Goal: Task Accomplishment & Management: Use online tool/utility

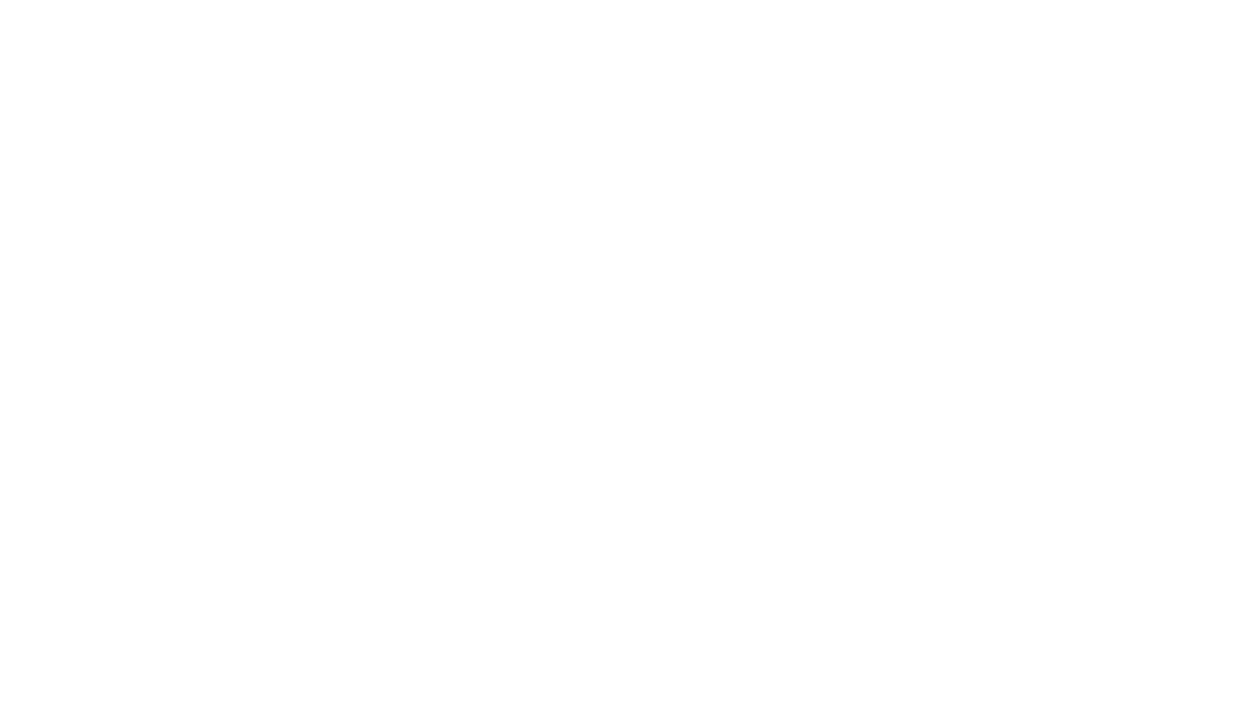
select select "Song"
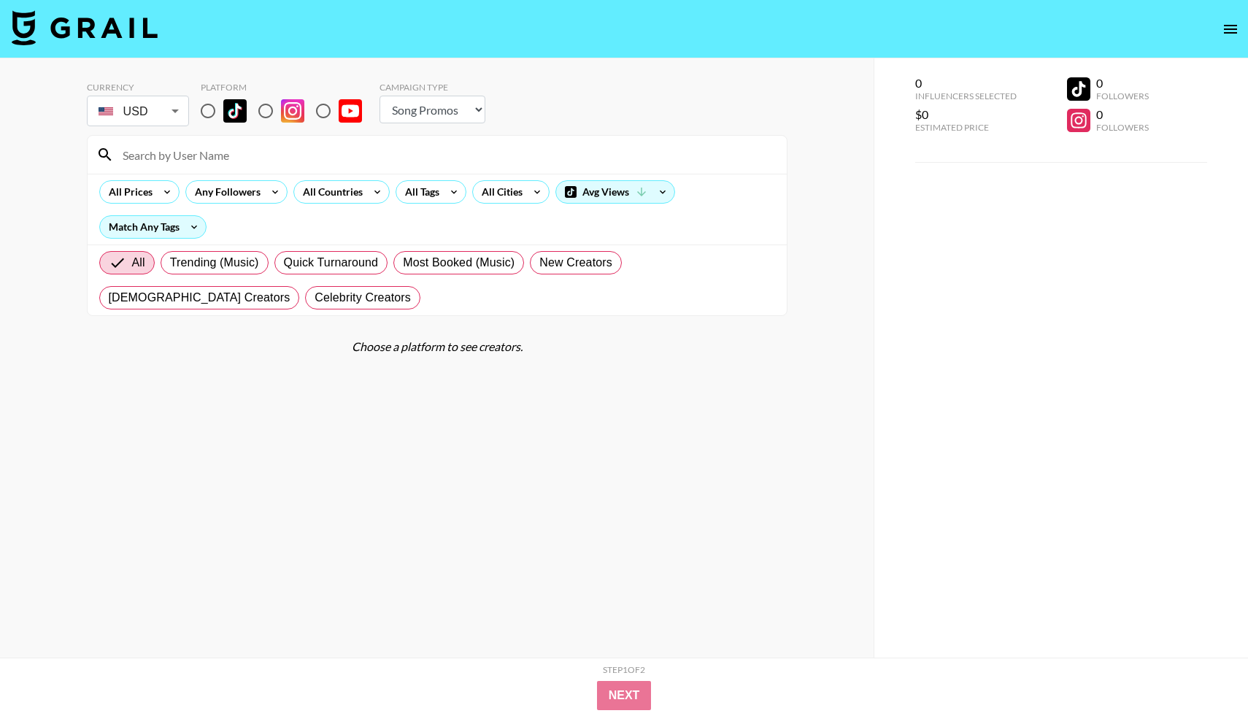
click at [210, 108] on input "radio" at bounding box center [208, 111] width 31 height 31
radio input "true"
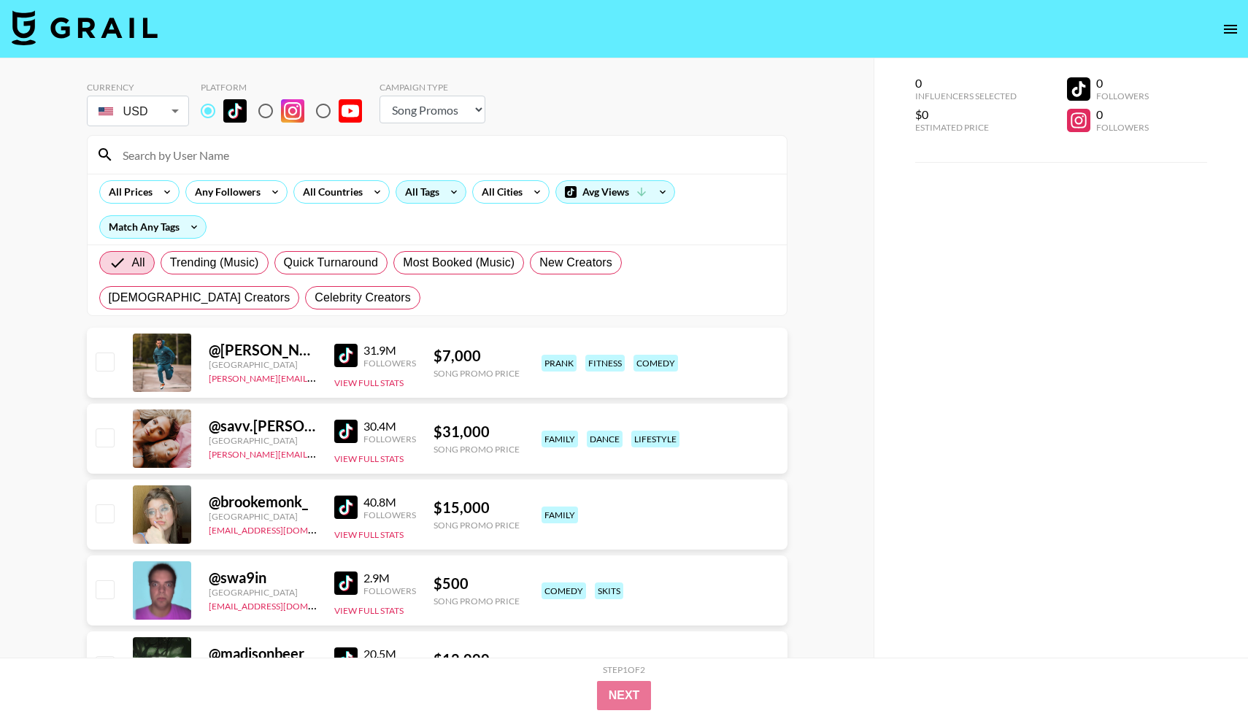
click at [453, 190] on icon at bounding box center [453, 192] width 23 height 22
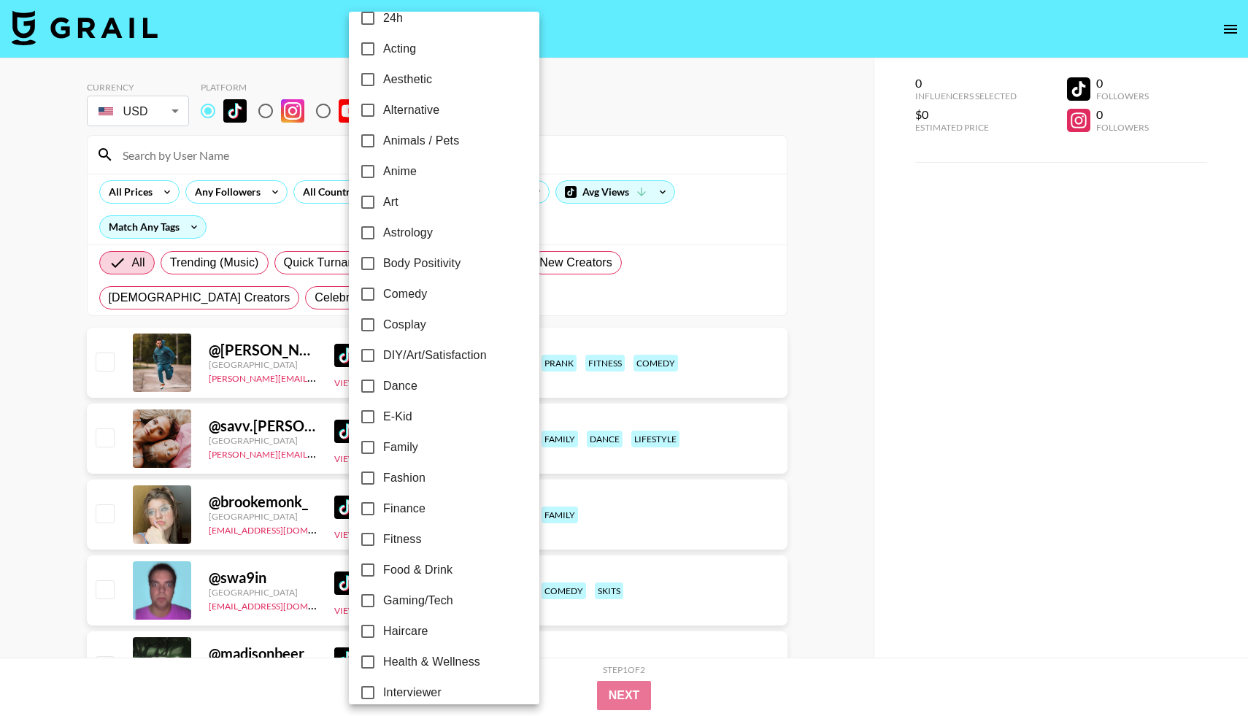
scroll to position [23, 0]
click at [360, 381] on input "Dance" at bounding box center [368, 384] width 31 height 31
checkbox input "true"
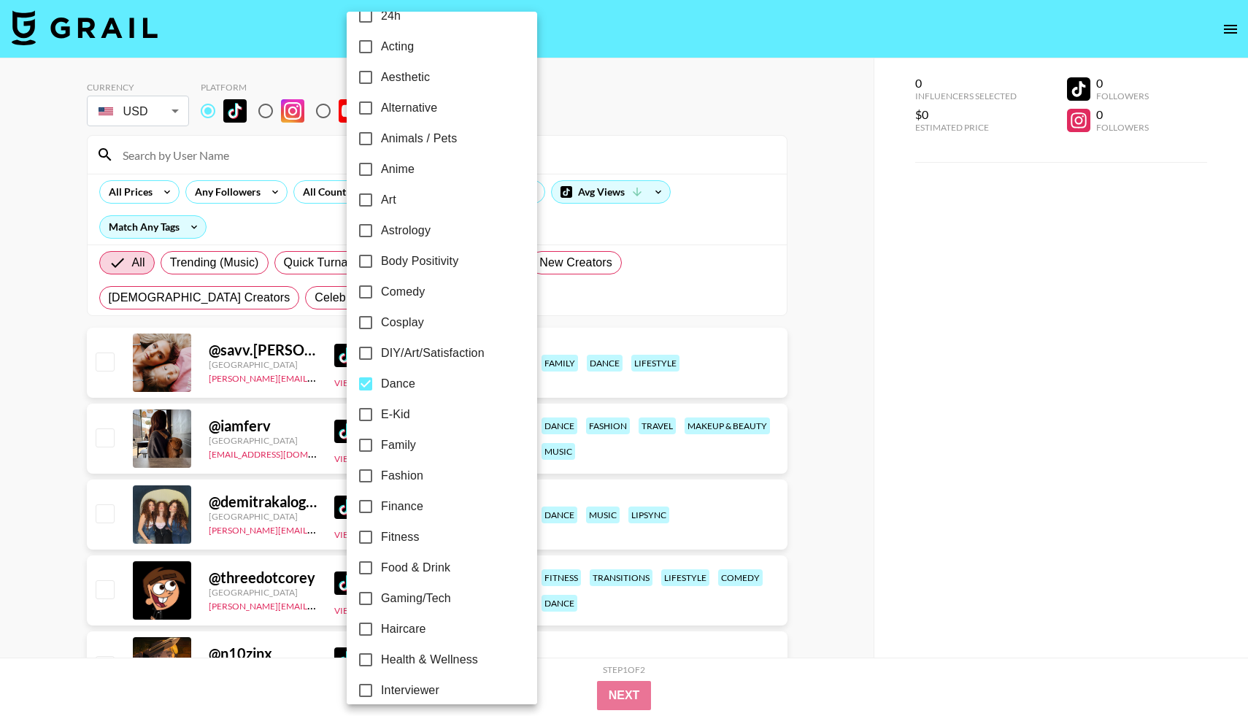
click at [130, 192] on div at bounding box center [624, 358] width 1248 height 716
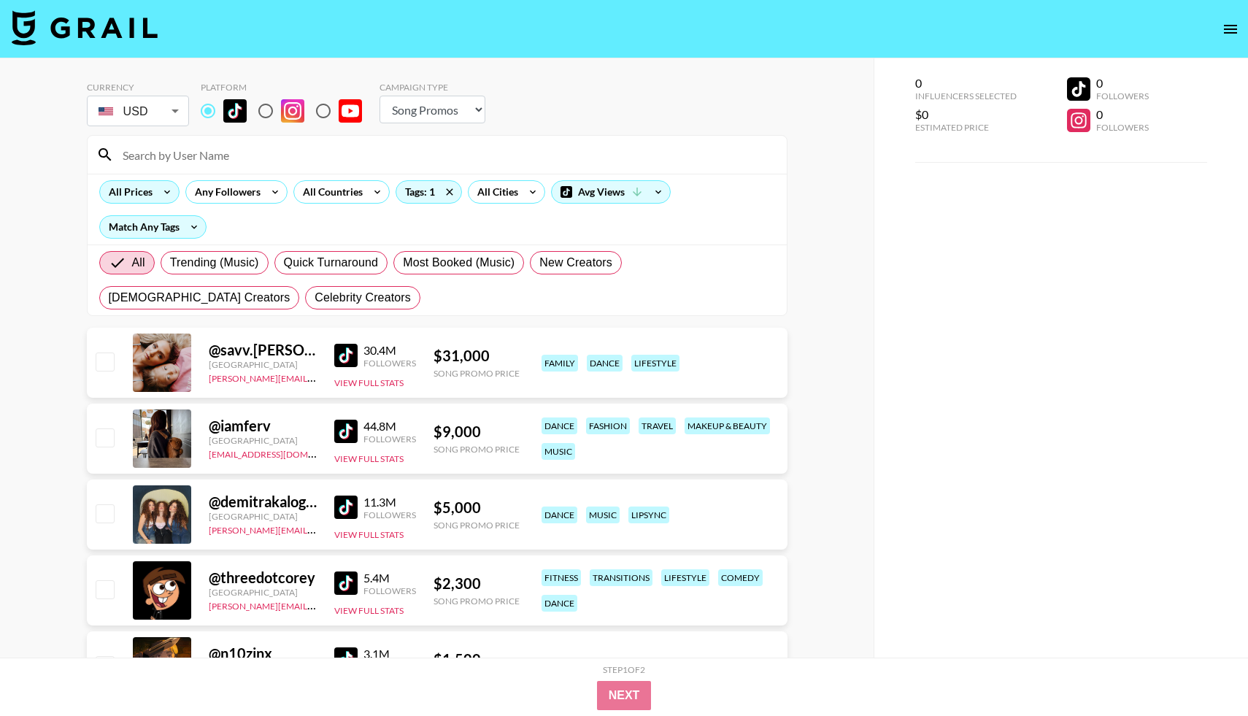
click at [161, 191] on icon at bounding box center [167, 192] width 23 height 22
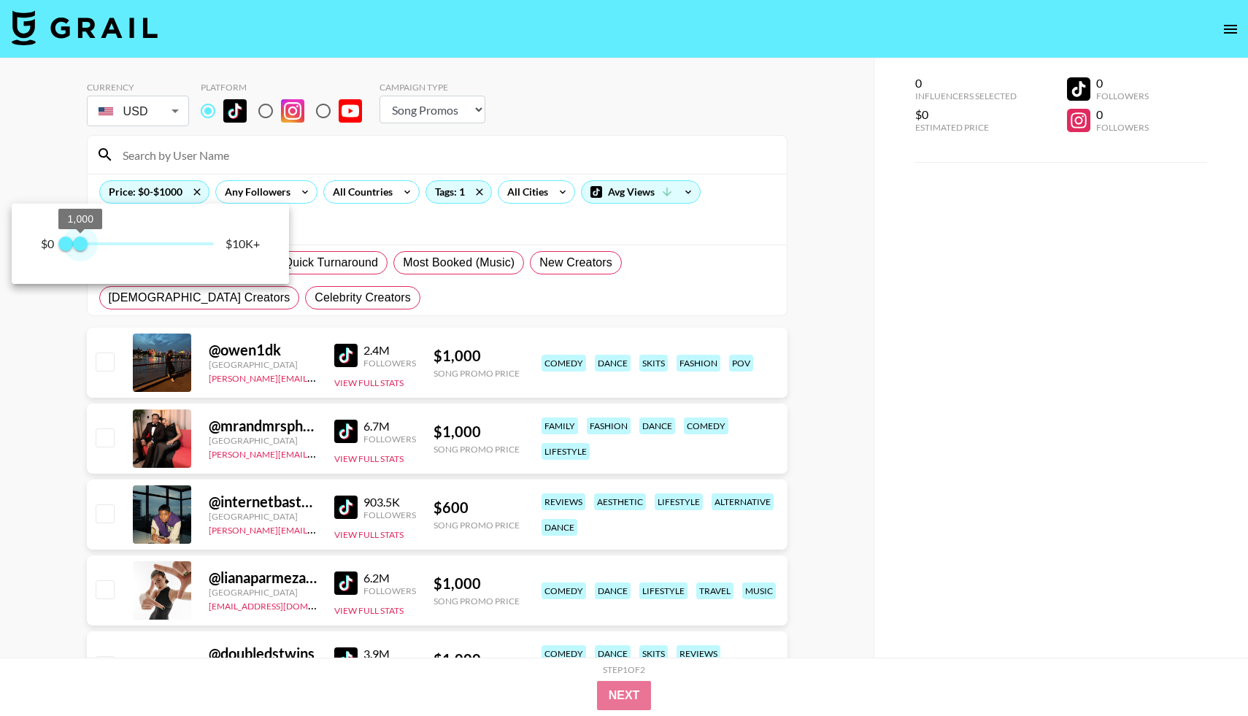
type input "250"
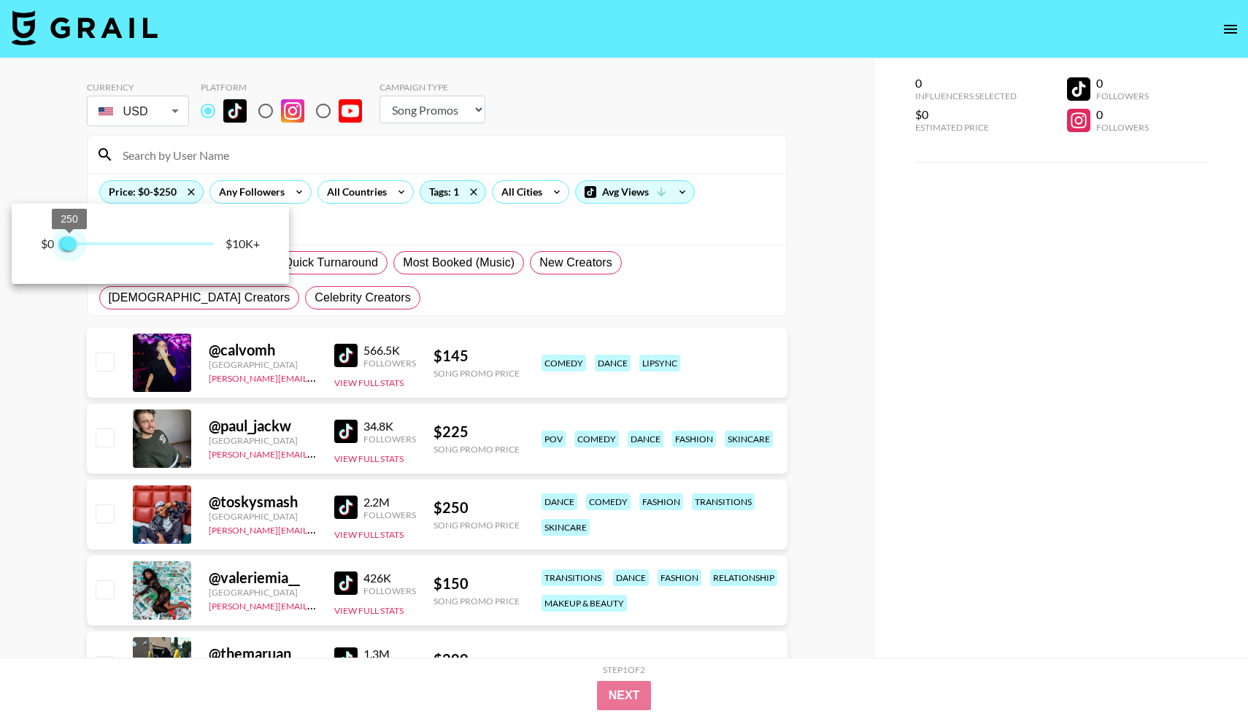
drag, startPoint x: 210, startPoint y: 242, endPoint x: 69, endPoint y: 239, distance: 140.2
click at [69, 239] on span "250" at bounding box center [69, 244] width 15 height 15
click at [60, 337] on div at bounding box center [624, 358] width 1248 height 716
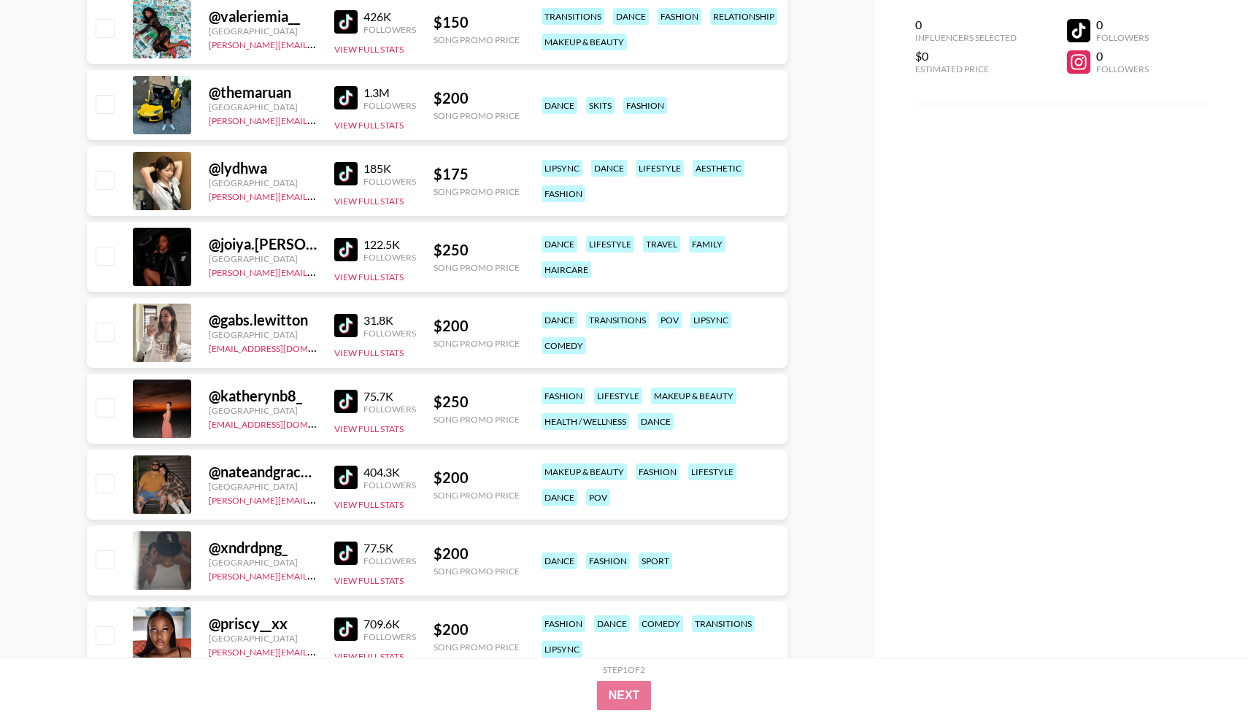
scroll to position [580, 0]
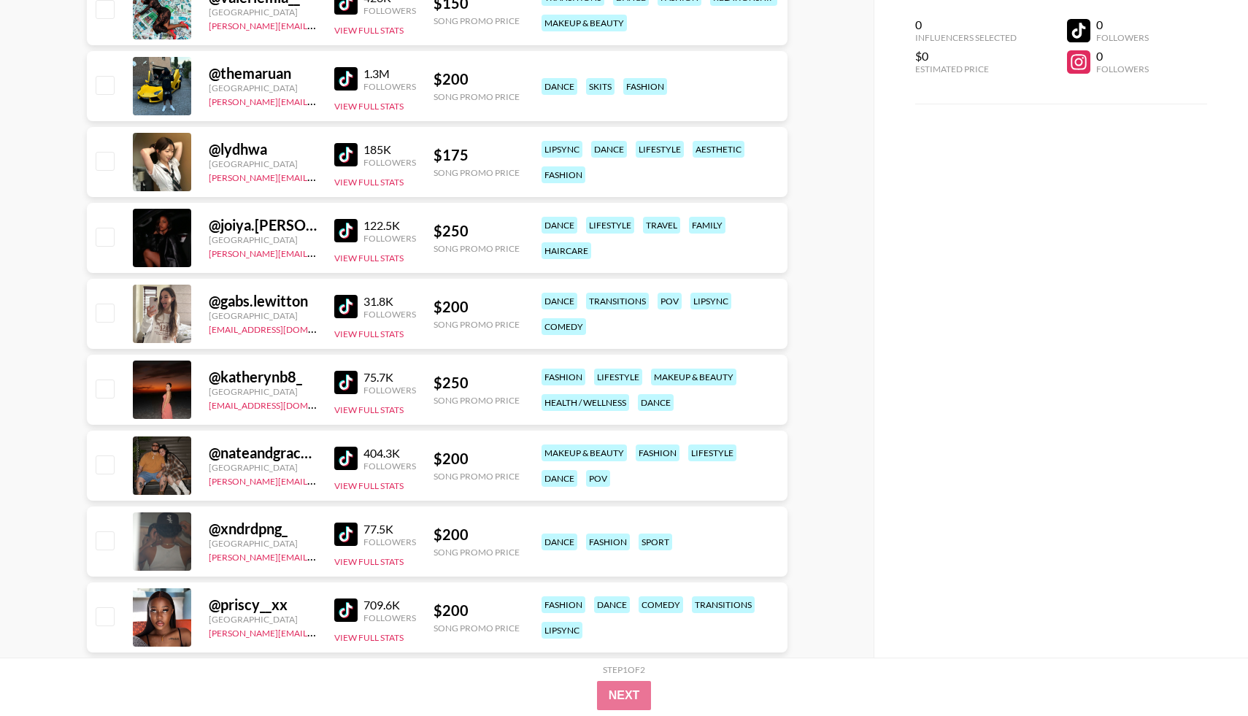
click at [343, 314] on img at bounding box center [345, 306] width 23 height 23
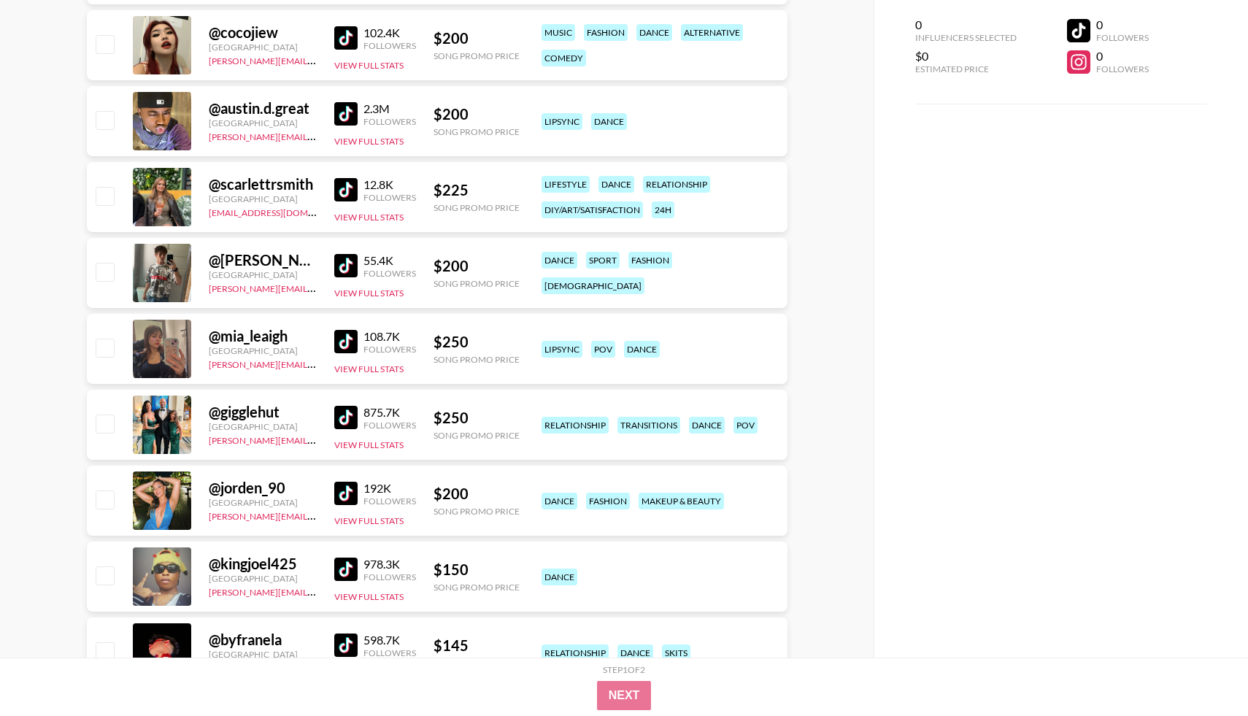
scroll to position [1488, 0]
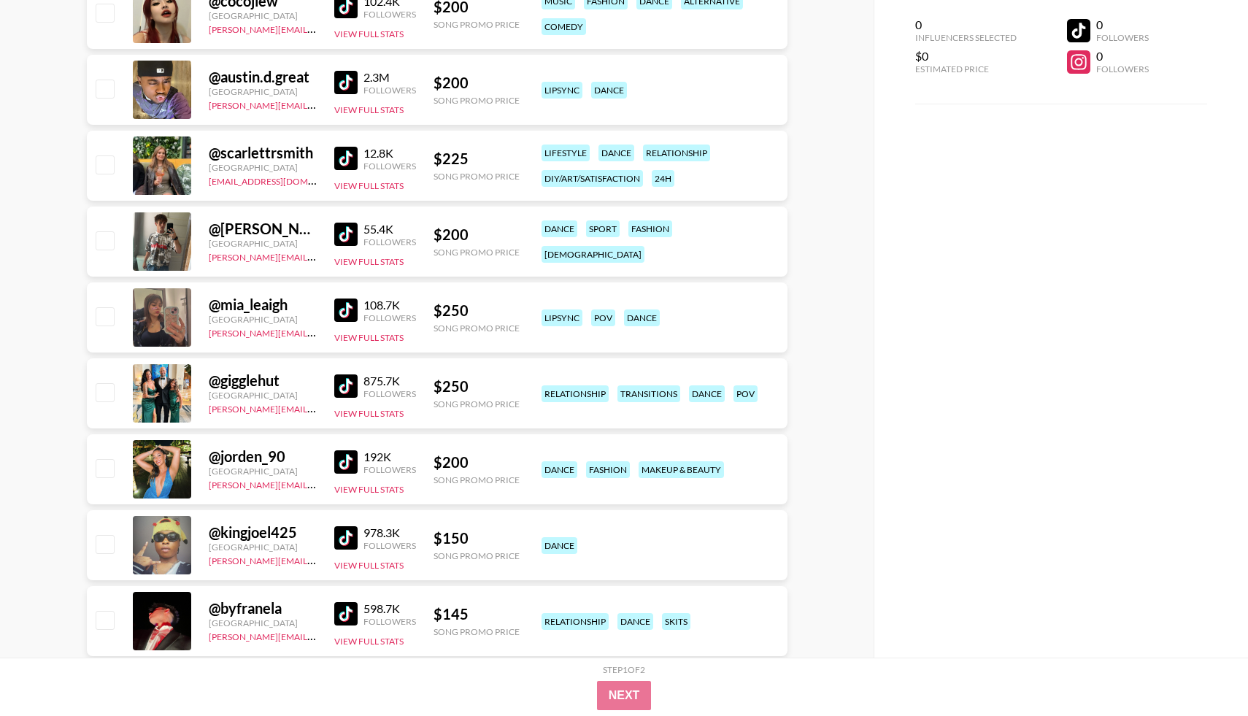
click at [346, 231] on img at bounding box center [345, 234] width 23 height 23
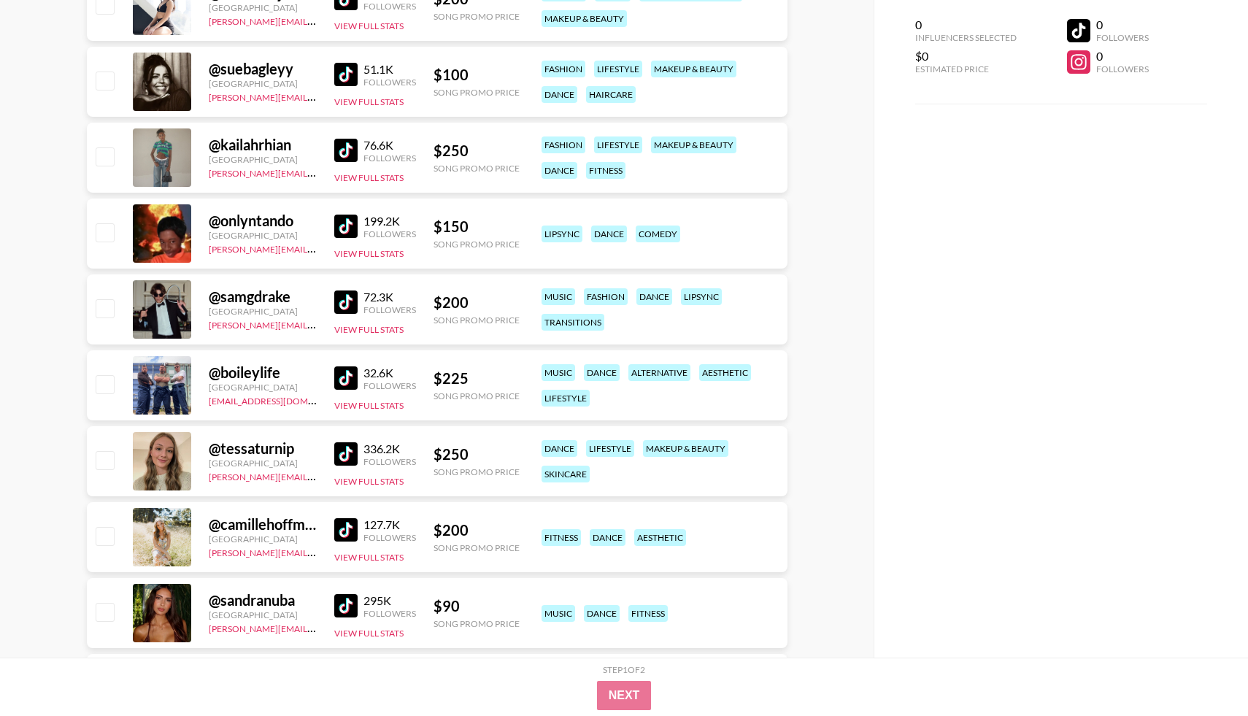
scroll to position [2163, 0]
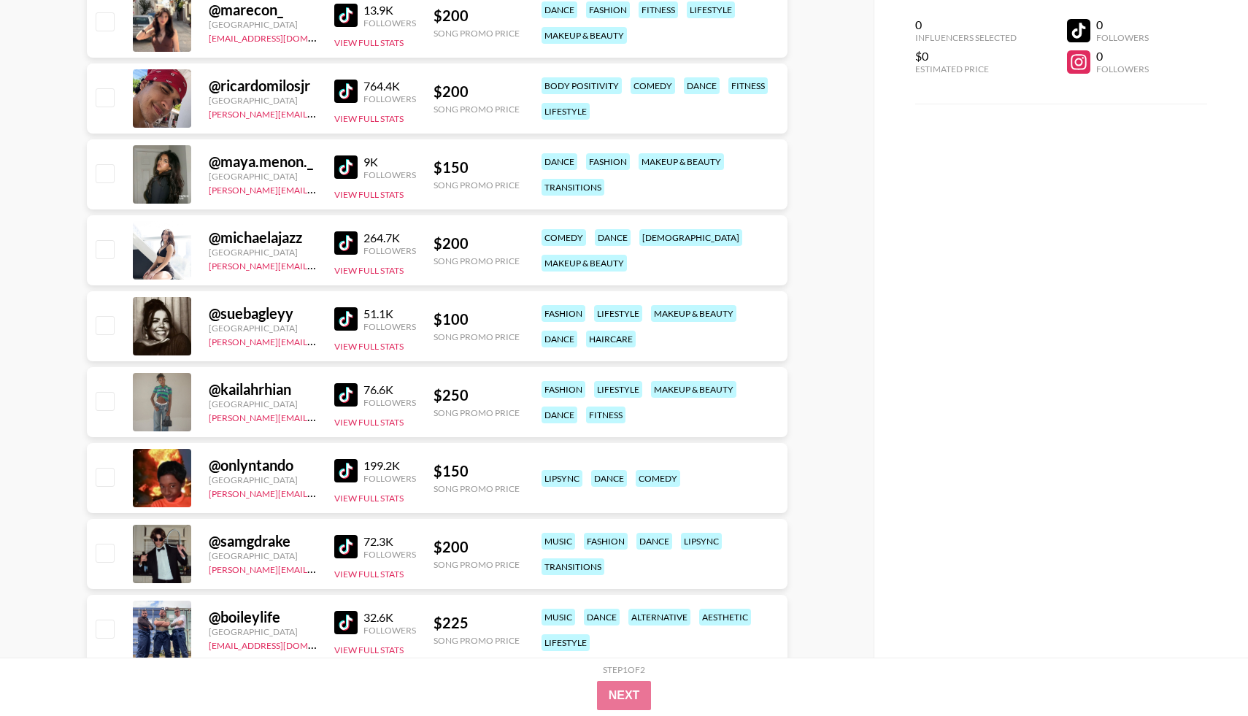
click at [345, 324] on img at bounding box center [345, 318] width 23 height 23
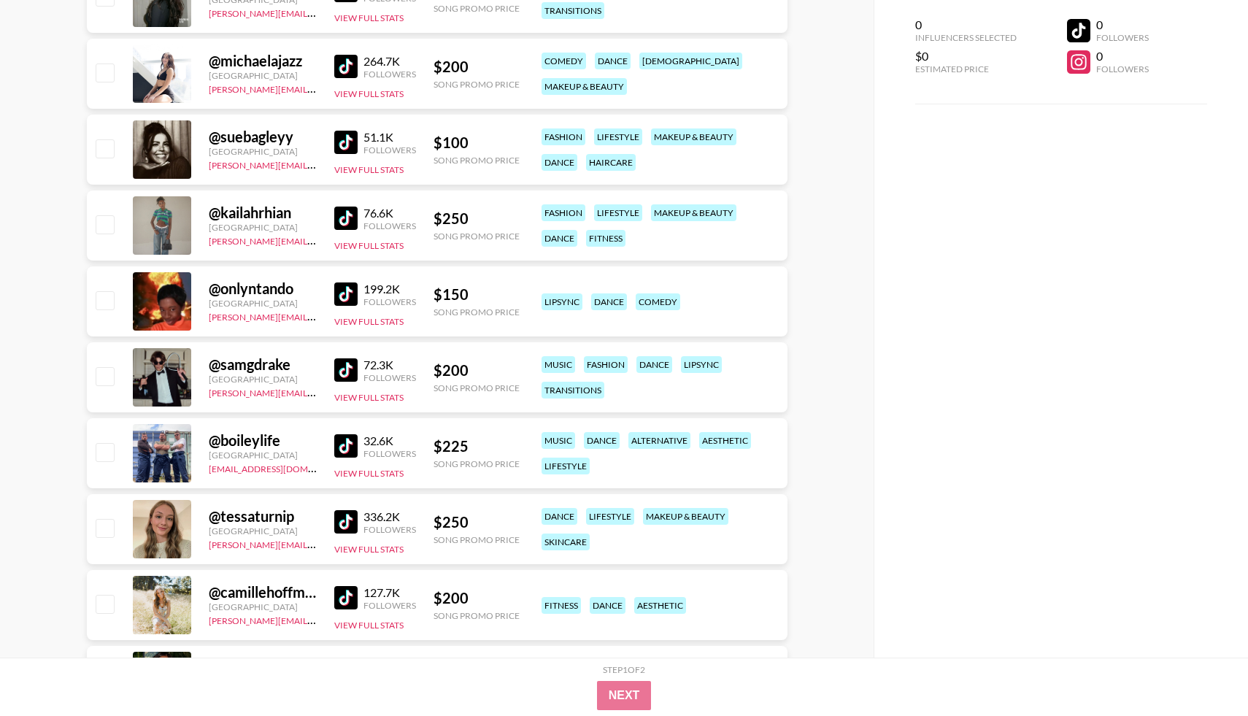
scroll to position [2344, 0]
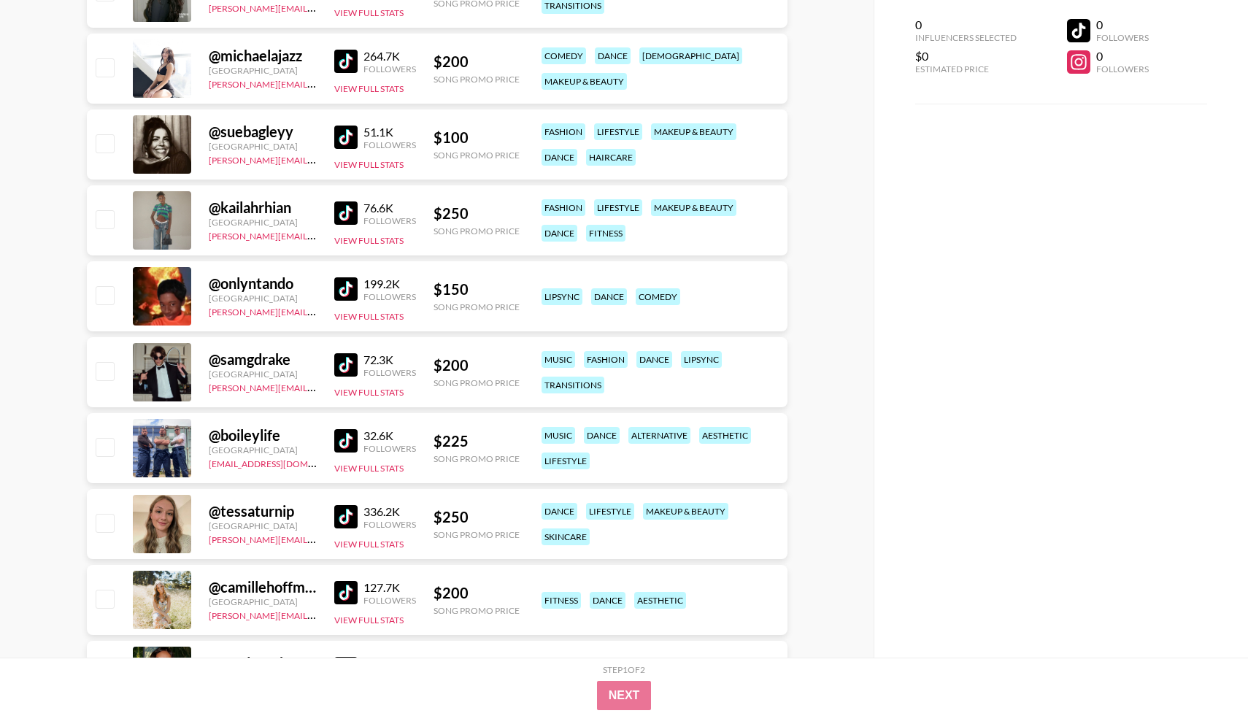
click at [361, 294] on link at bounding box center [348, 288] width 29 height 23
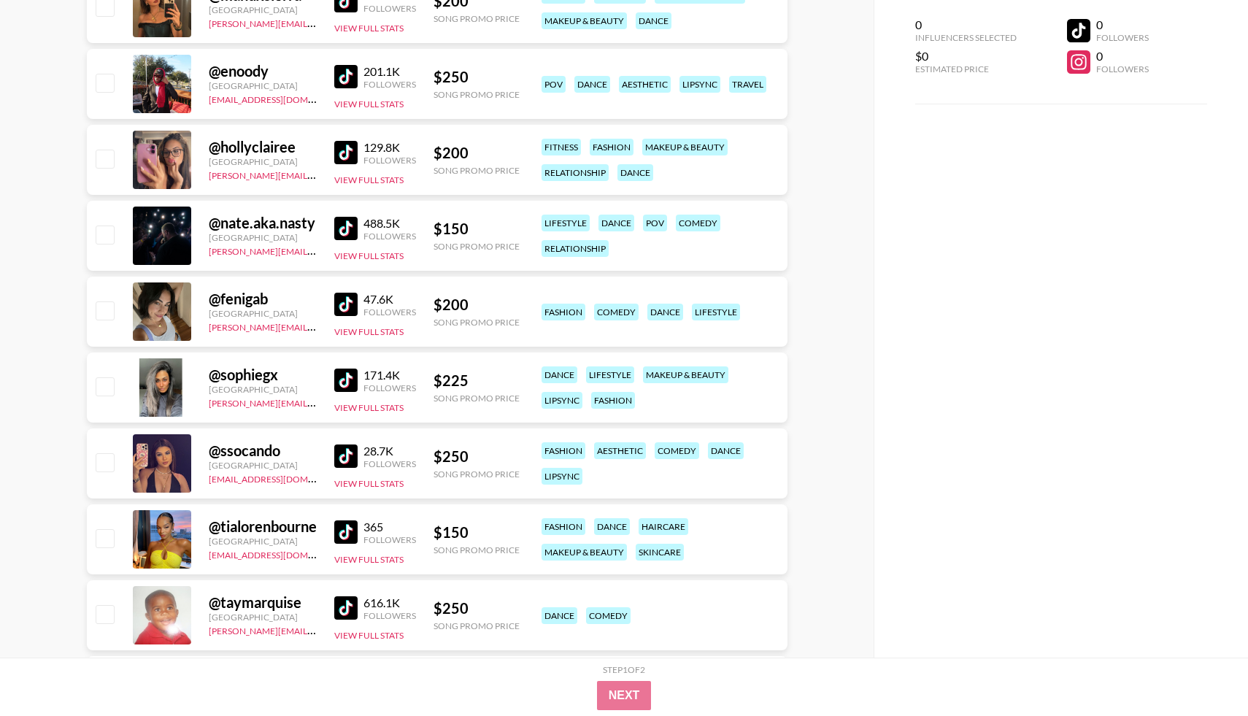
scroll to position [3193, 0]
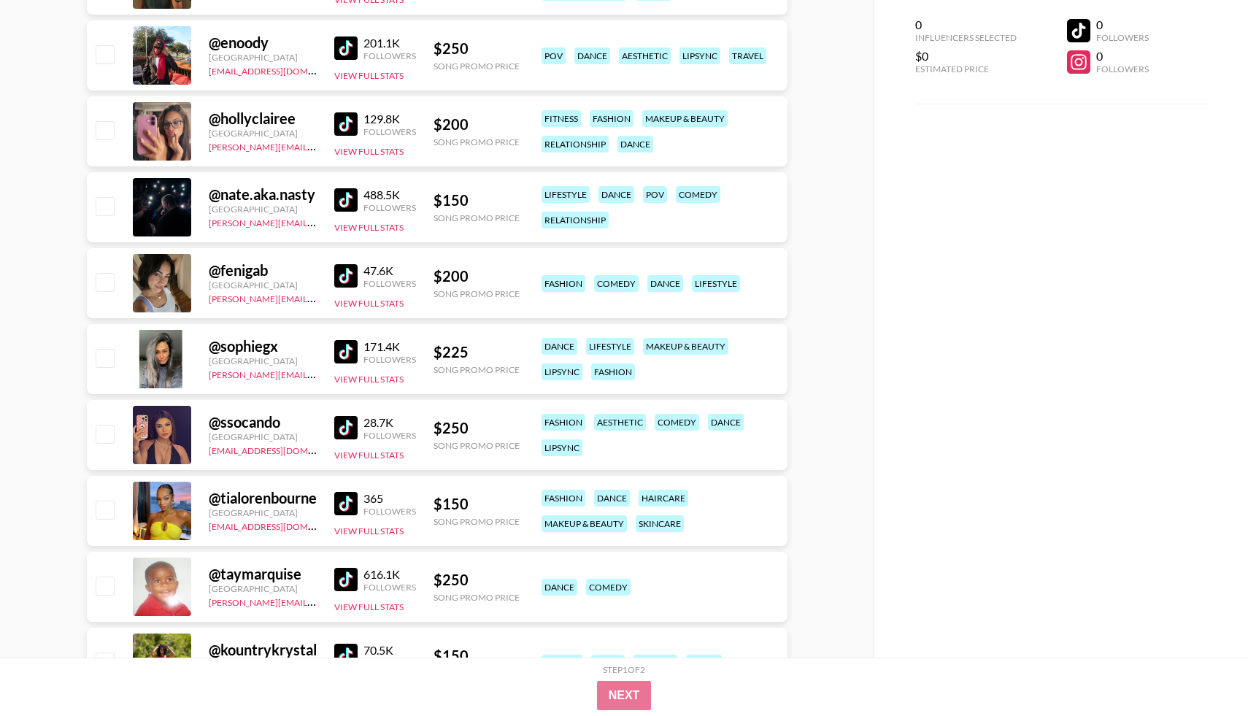
click at [347, 204] on img at bounding box center [345, 199] width 23 height 23
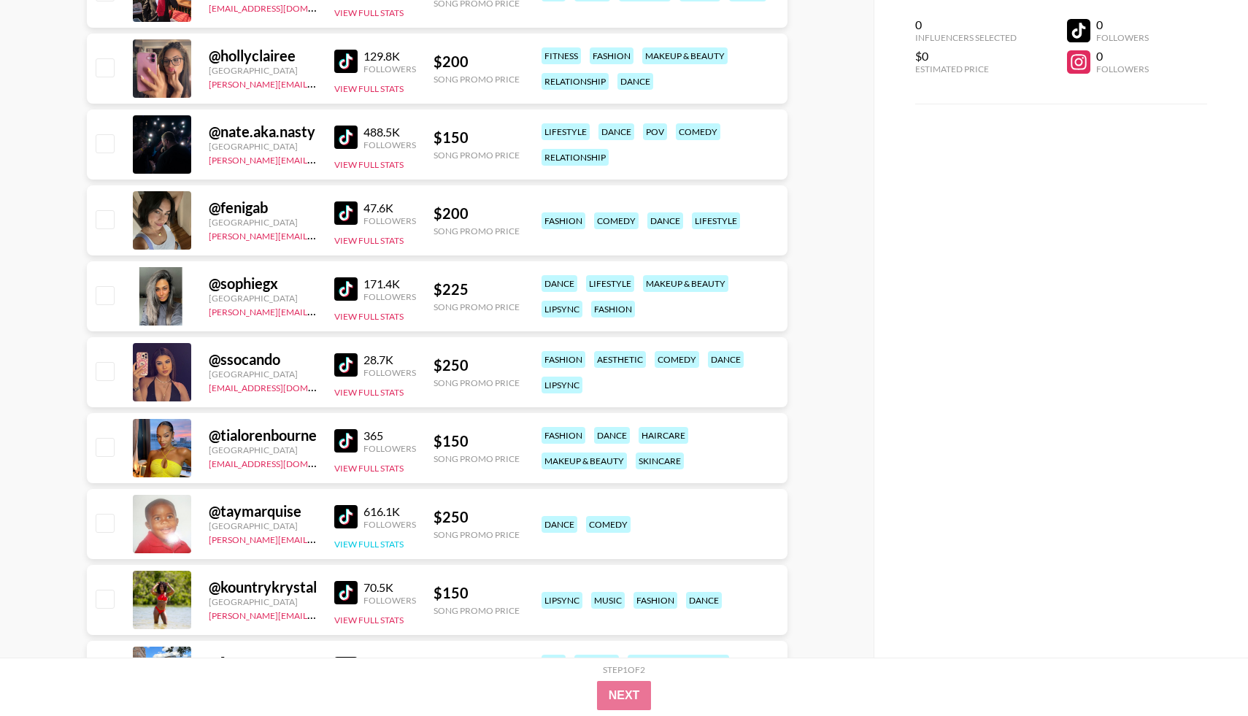
scroll to position [3104, 0]
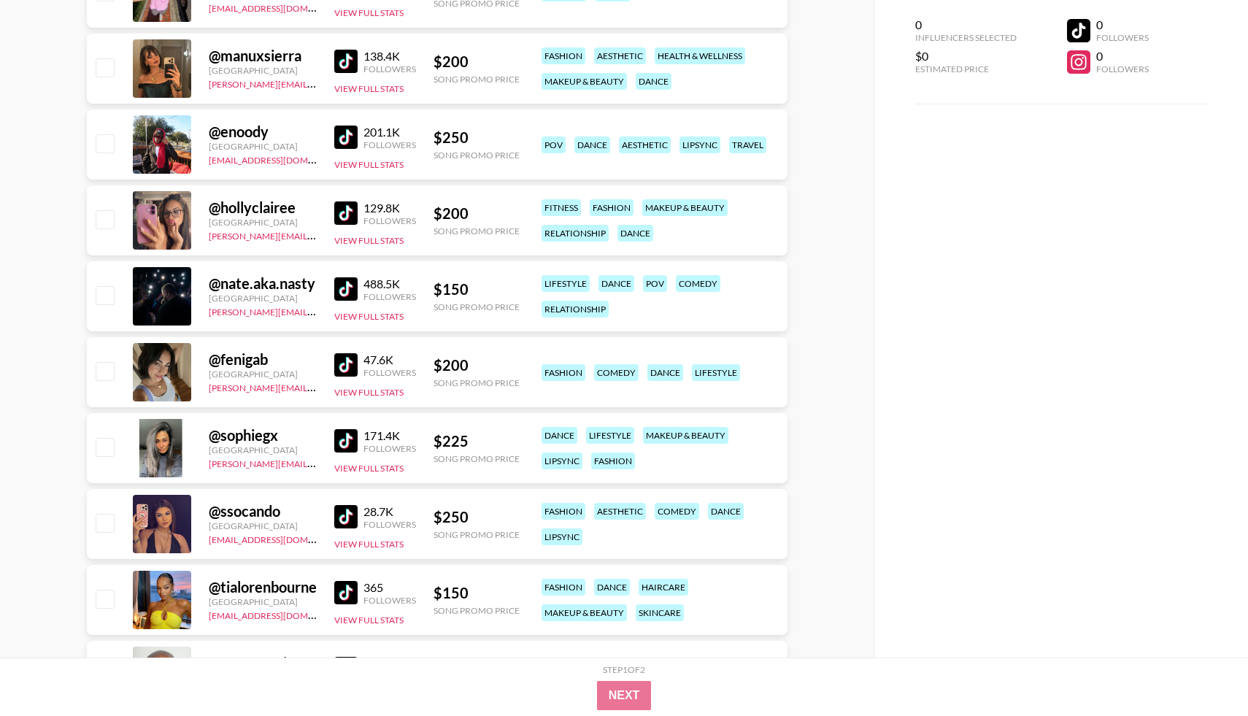
click at [352, 291] on img at bounding box center [345, 288] width 23 height 23
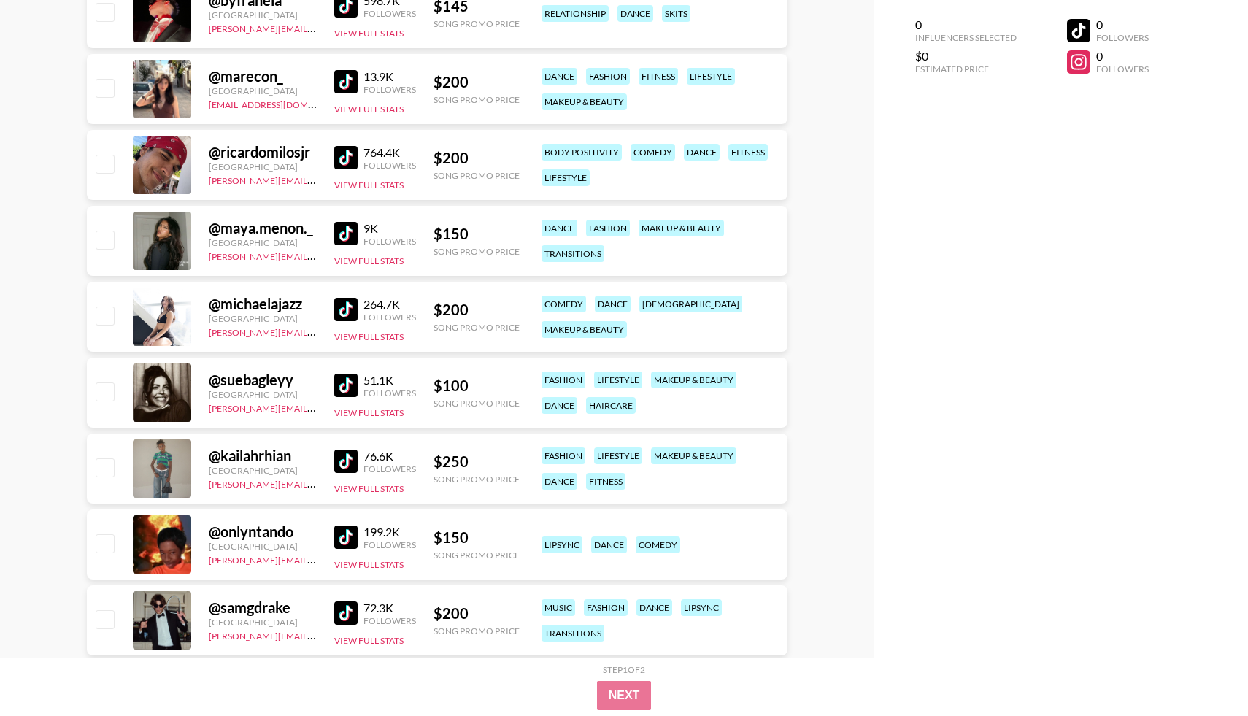
scroll to position [2095, 0]
click at [342, 235] on img at bounding box center [345, 234] width 23 height 23
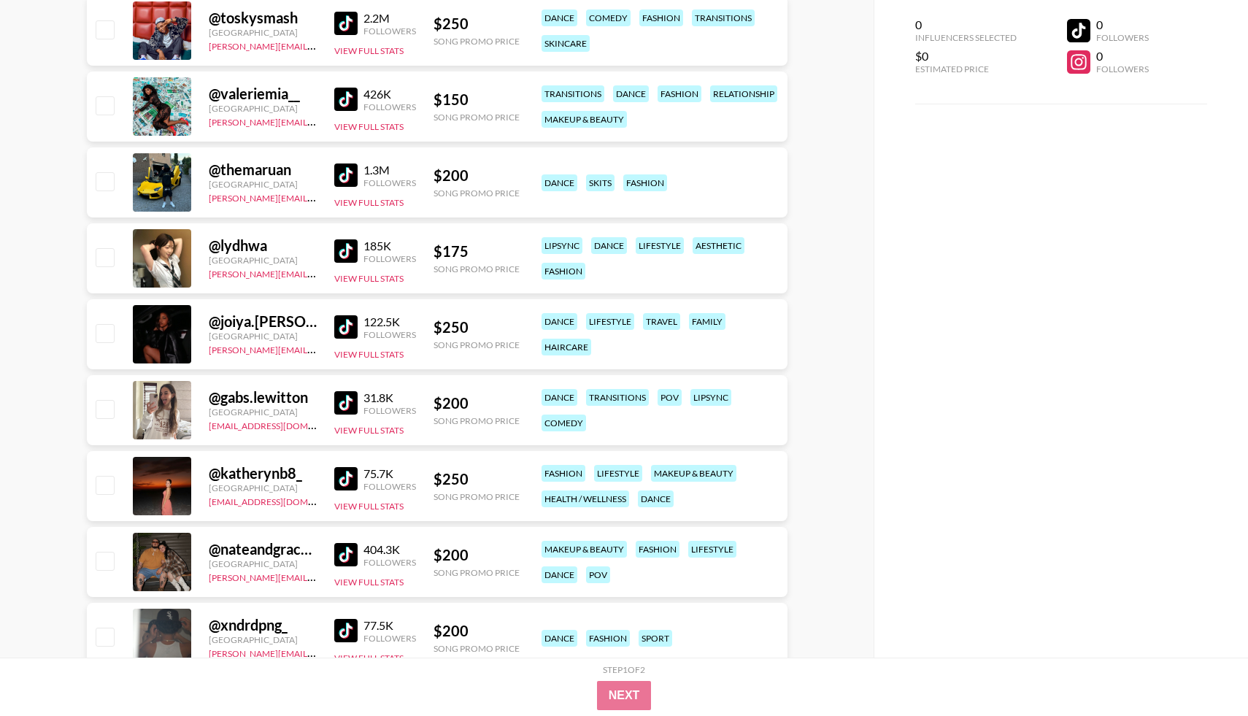
scroll to position [483, 0]
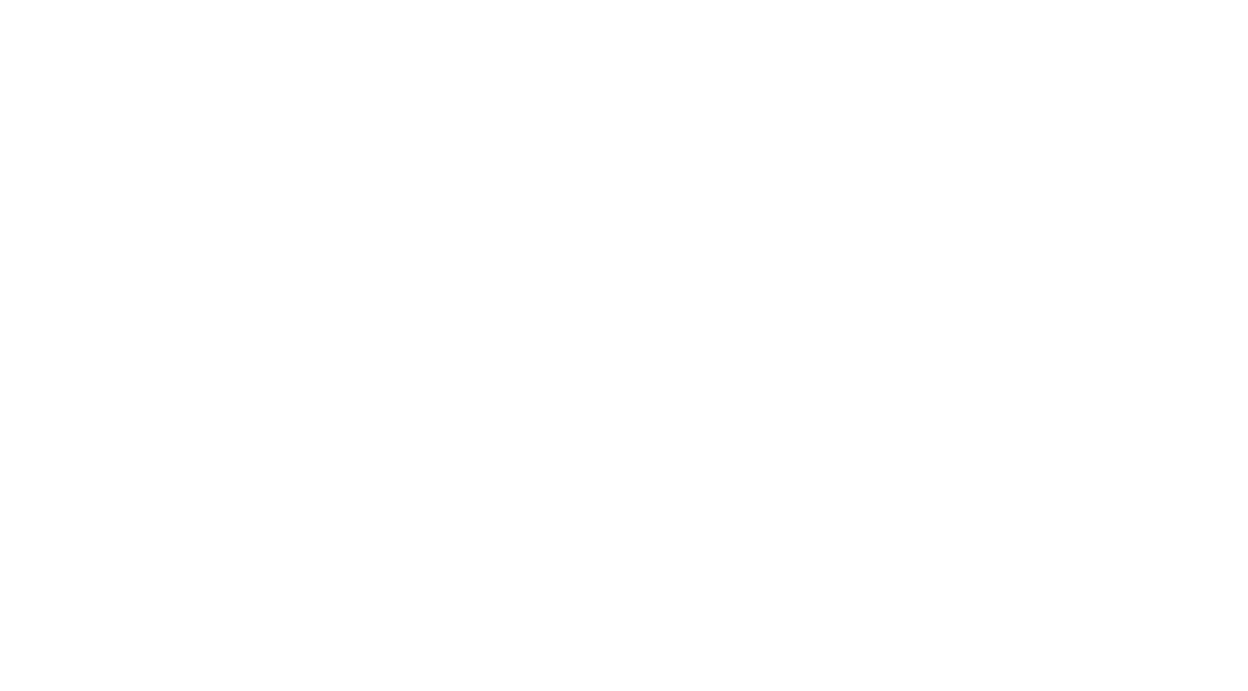
select select "Song"
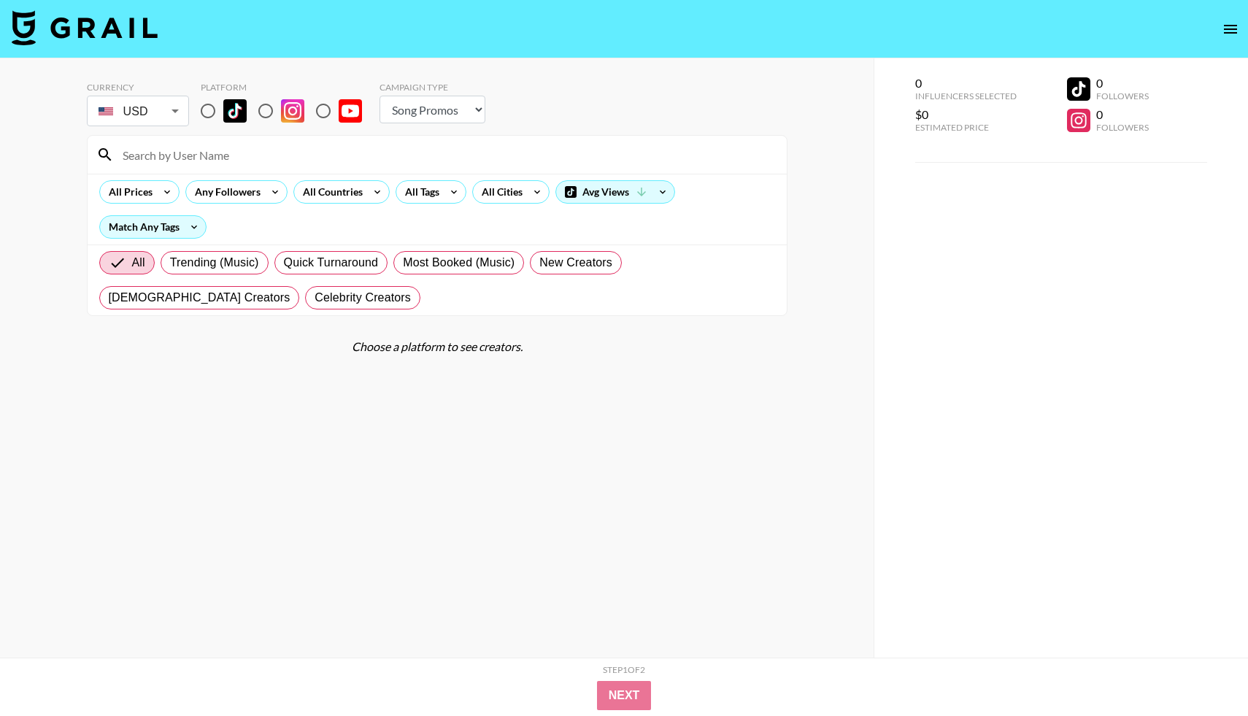
click at [210, 112] on input "radio" at bounding box center [208, 111] width 31 height 31
radio input "true"
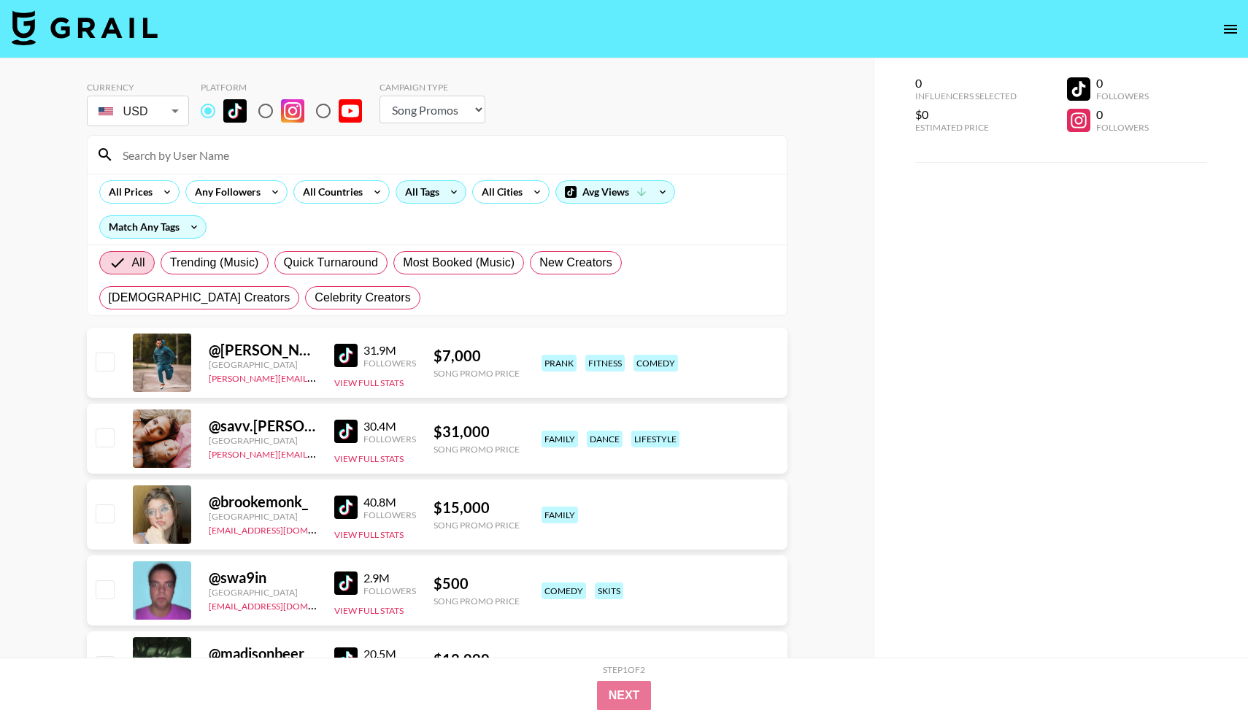
click at [445, 188] on icon at bounding box center [453, 192] width 23 height 22
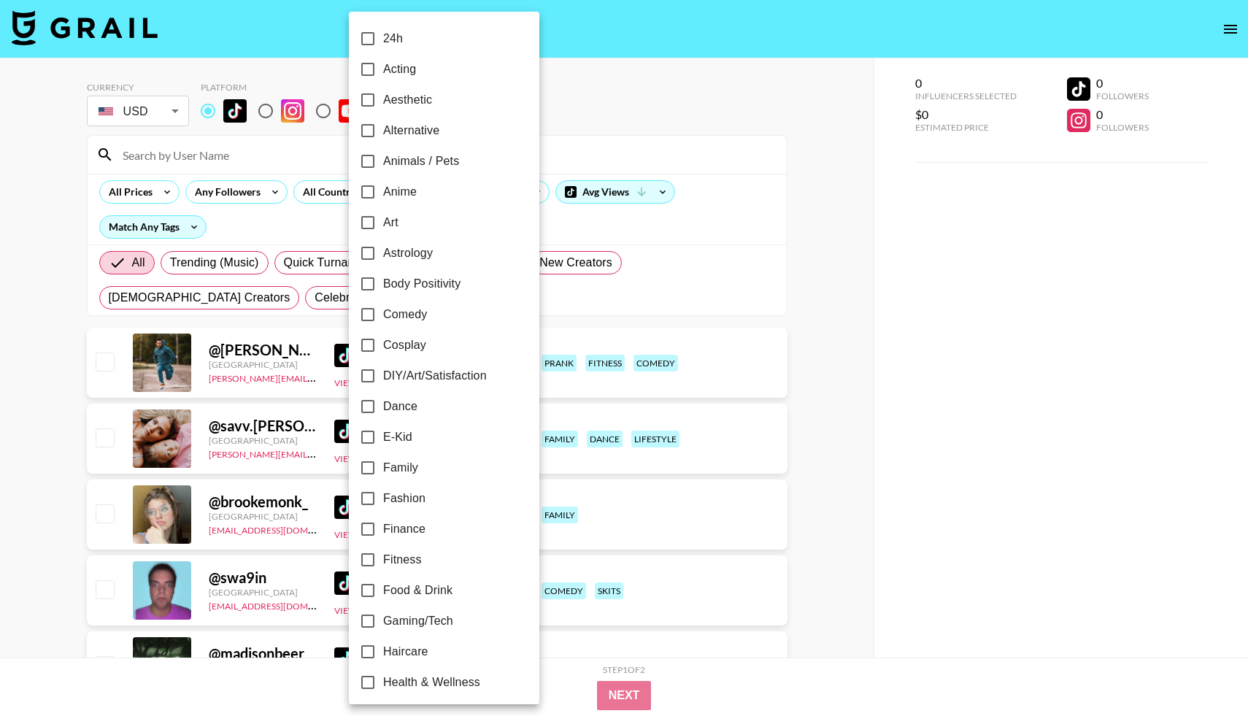
click at [367, 408] on input "Dance" at bounding box center [368, 406] width 31 height 31
checkbox input "true"
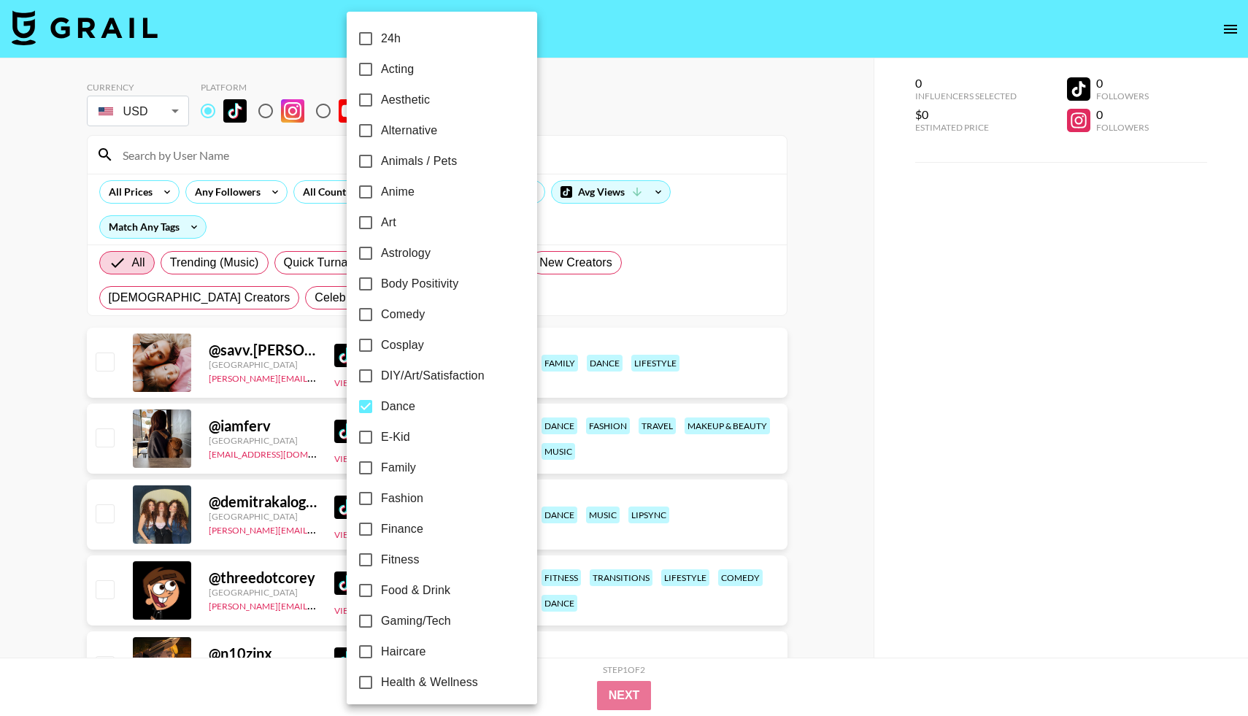
click at [143, 201] on div at bounding box center [624, 358] width 1248 height 716
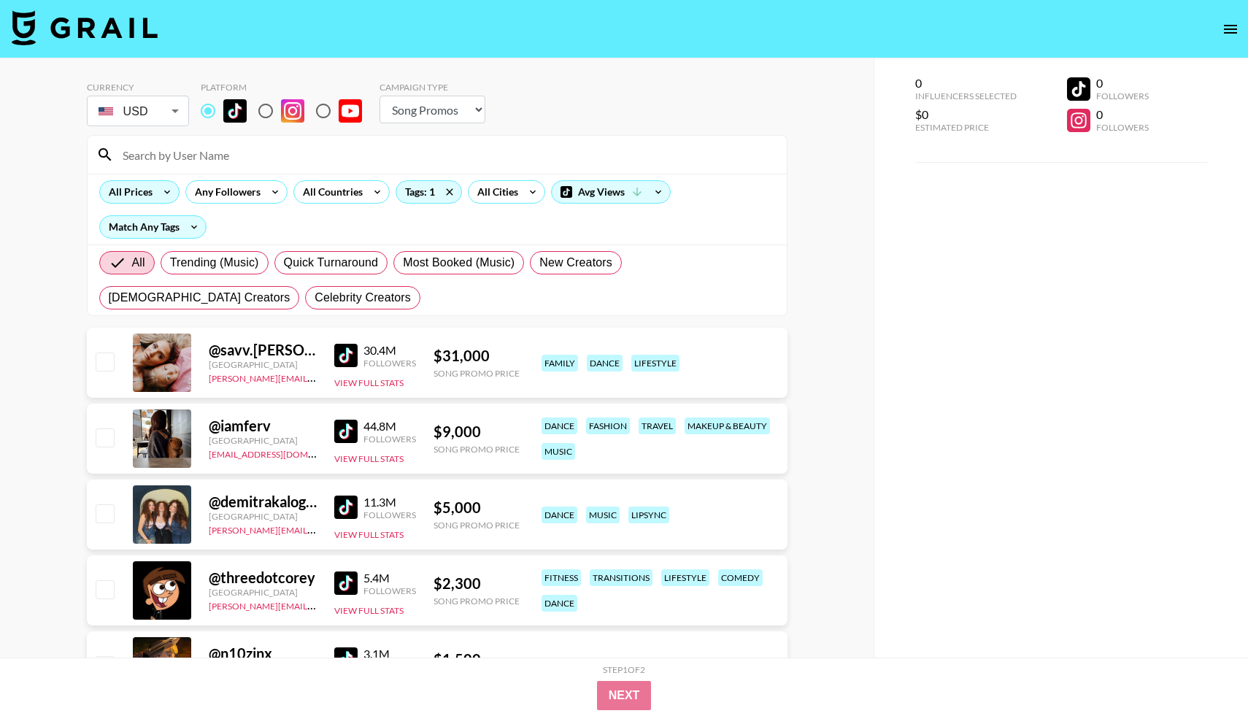
click at [157, 188] on icon at bounding box center [167, 192] width 23 height 22
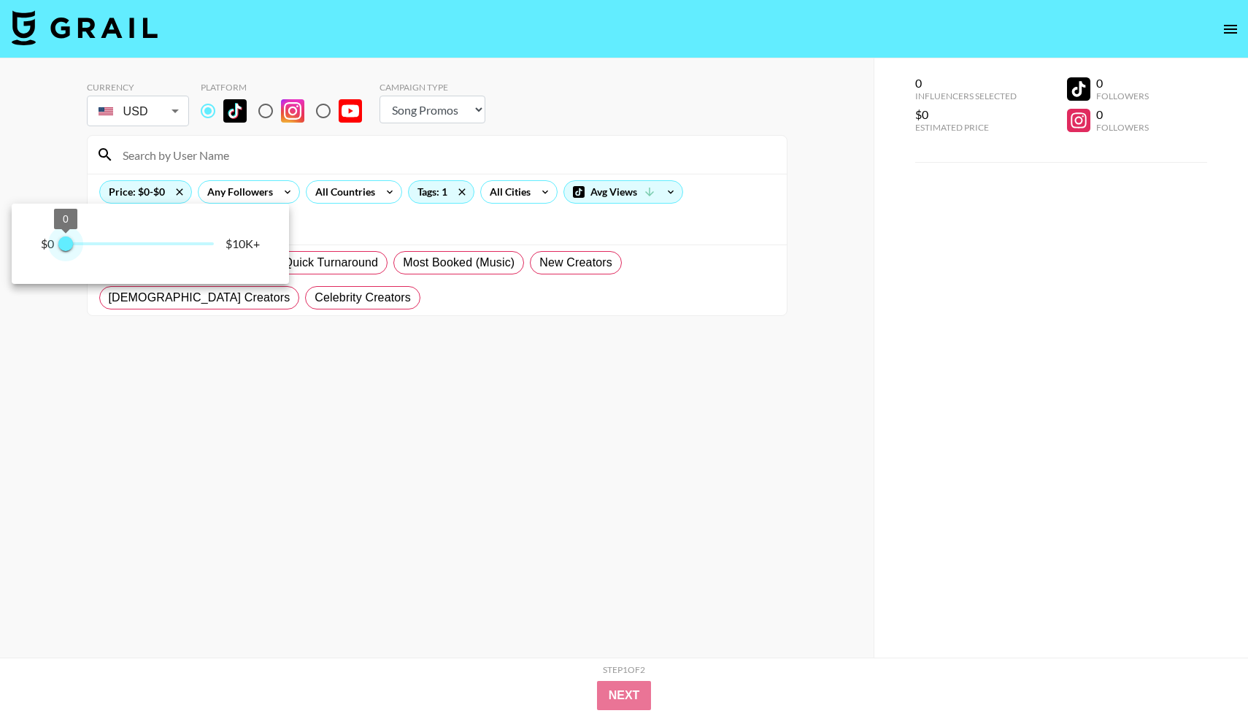
type input "250"
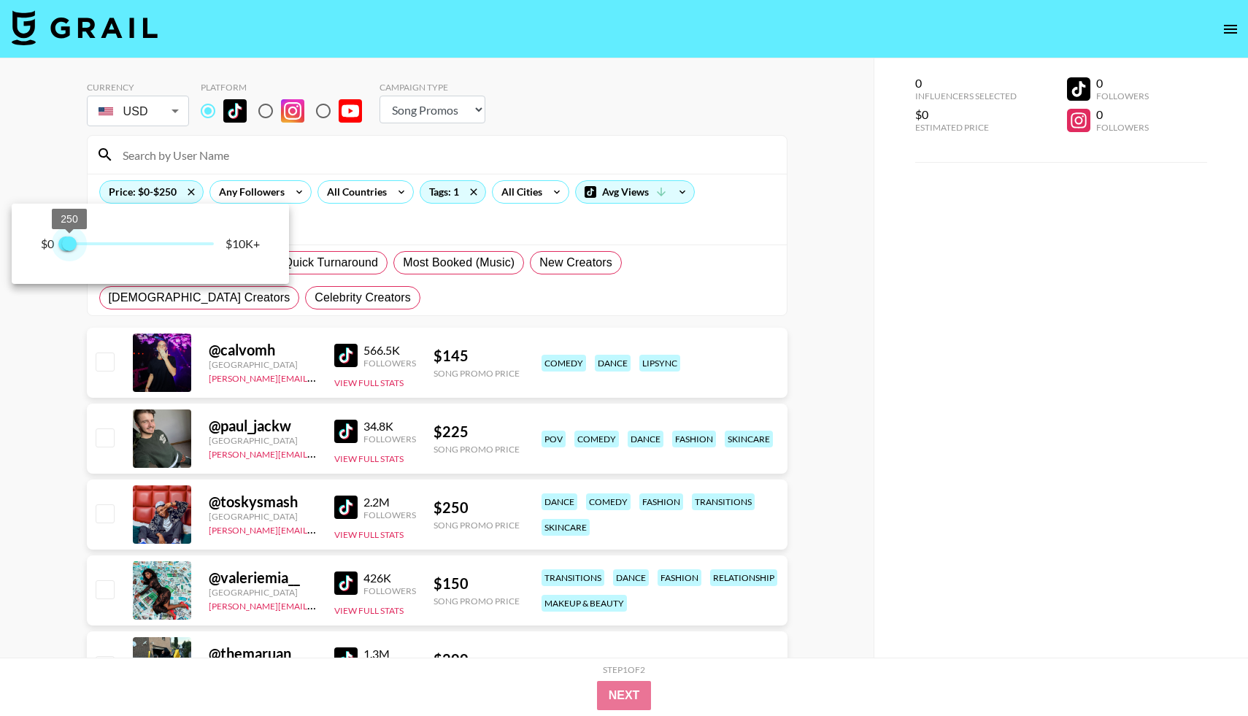
drag, startPoint x: 208, startPoint y: 243, endPoint x: 69, endPoint y: 248, distance: 138.8
click at [69, 248] on span "250" at bounding box center [69, 244] width 15 height 15
click at [376, 300] on div at bounding box center [624, 358] width 1248 height 716
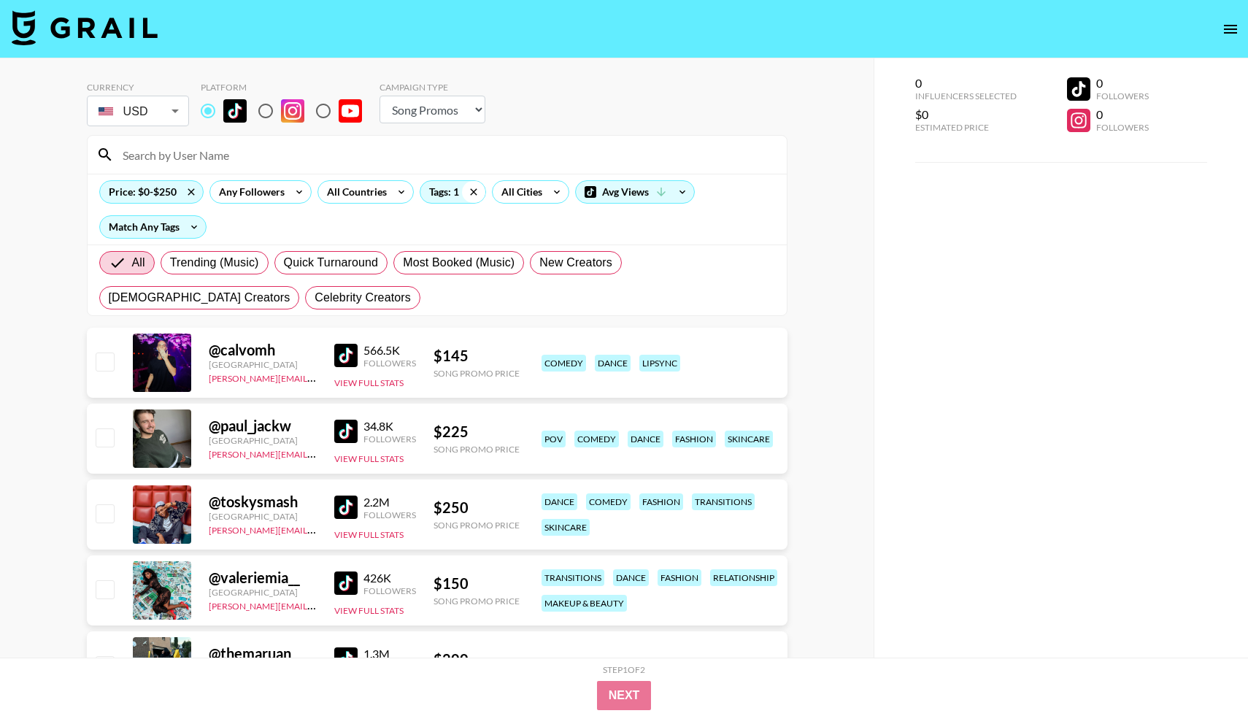
click at [474, 191] on icon at bounding box center [473, 192] width 23 height 22
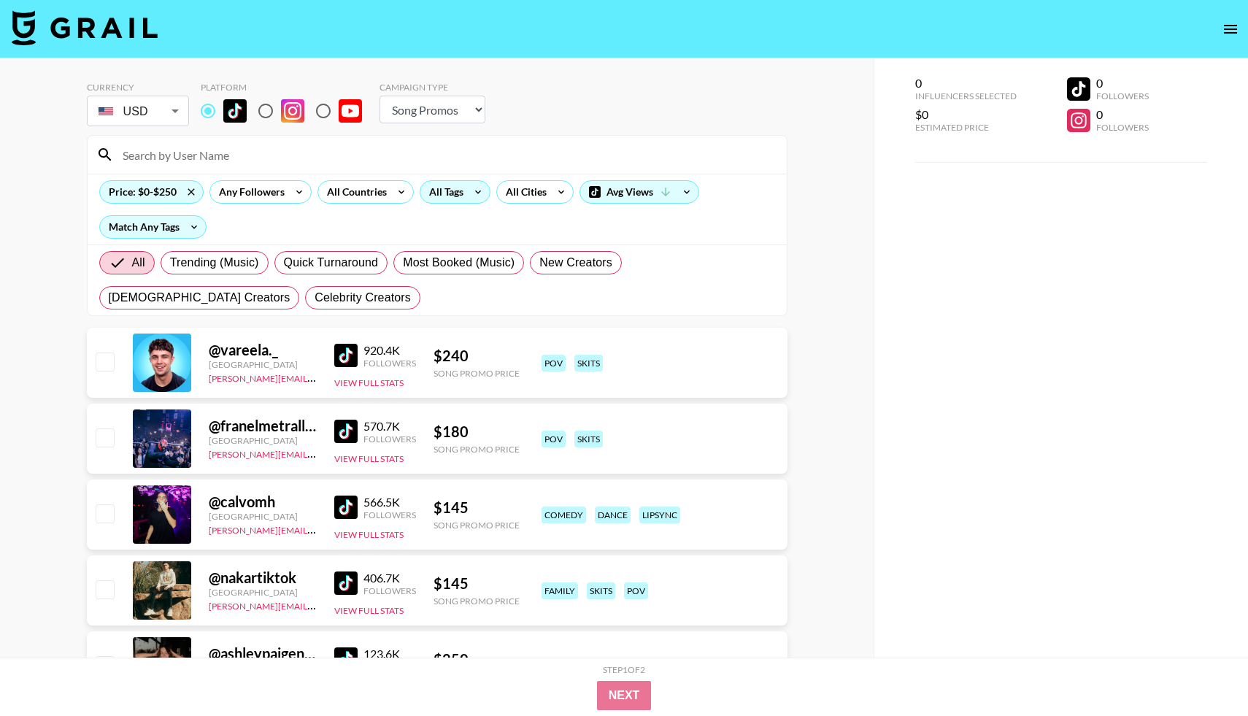
click at [467, 191] on icon at bounding box center [478, 192] width 23 height 22
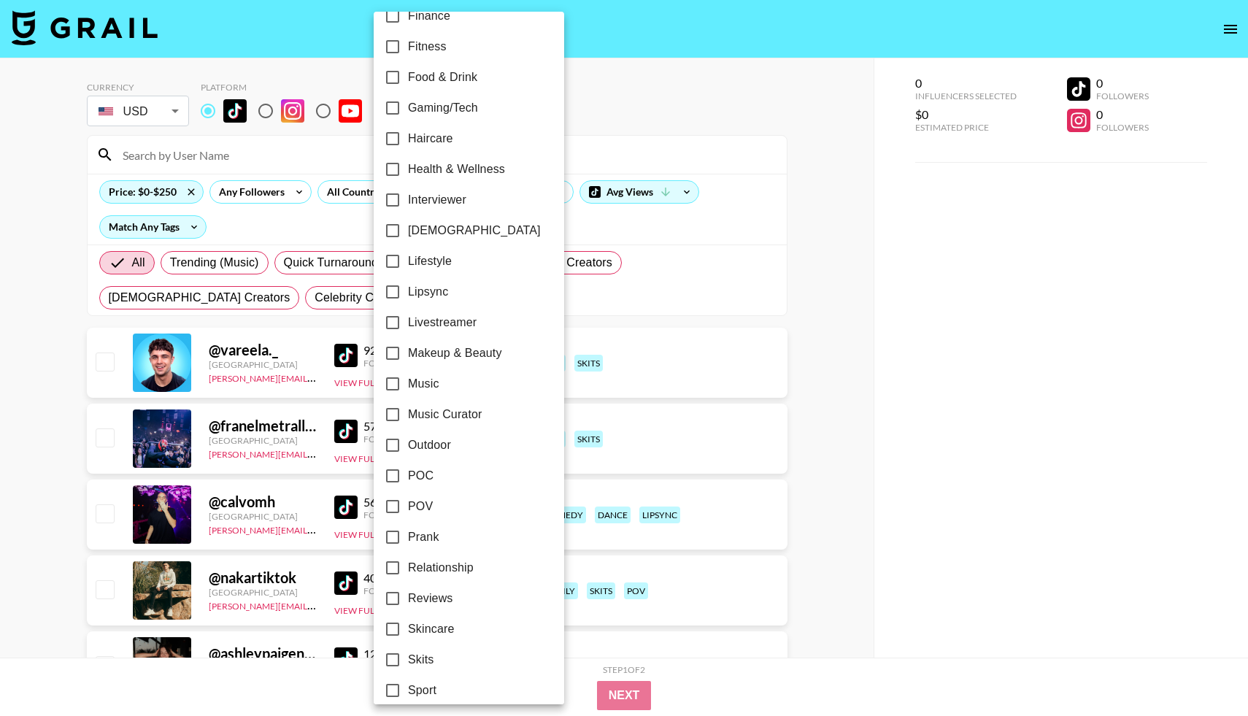
scroll to position [536, 0]
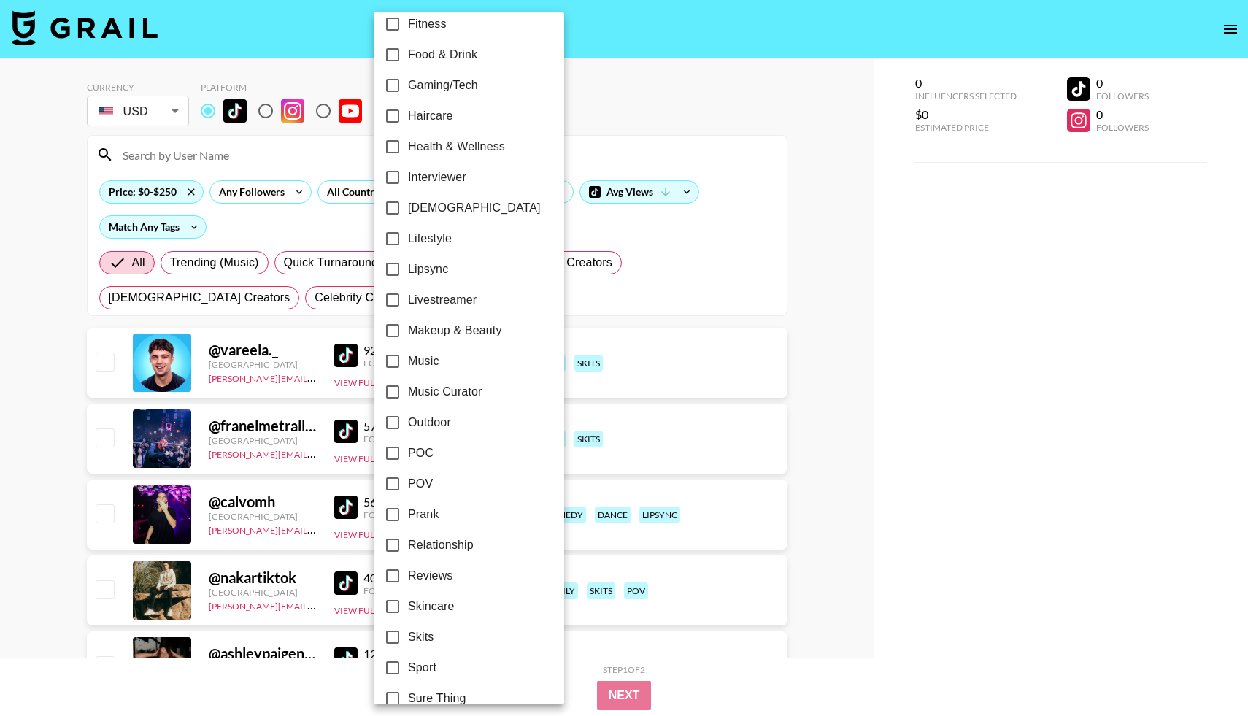
click at [395, 388] on input "Music Curator" at bounding box center [392, 392] width 31 height 31
checkbox input "true"
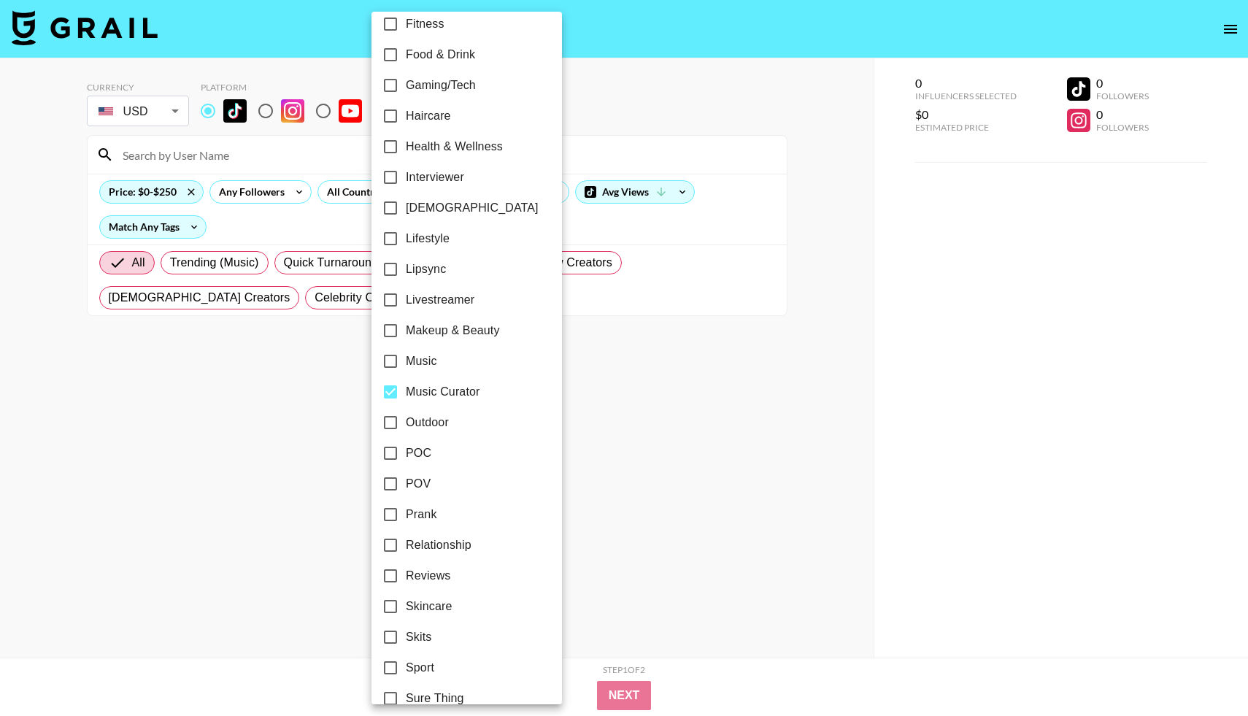
click at [172, 197] on div at bounding box center [624, 358] width 1248 height 716
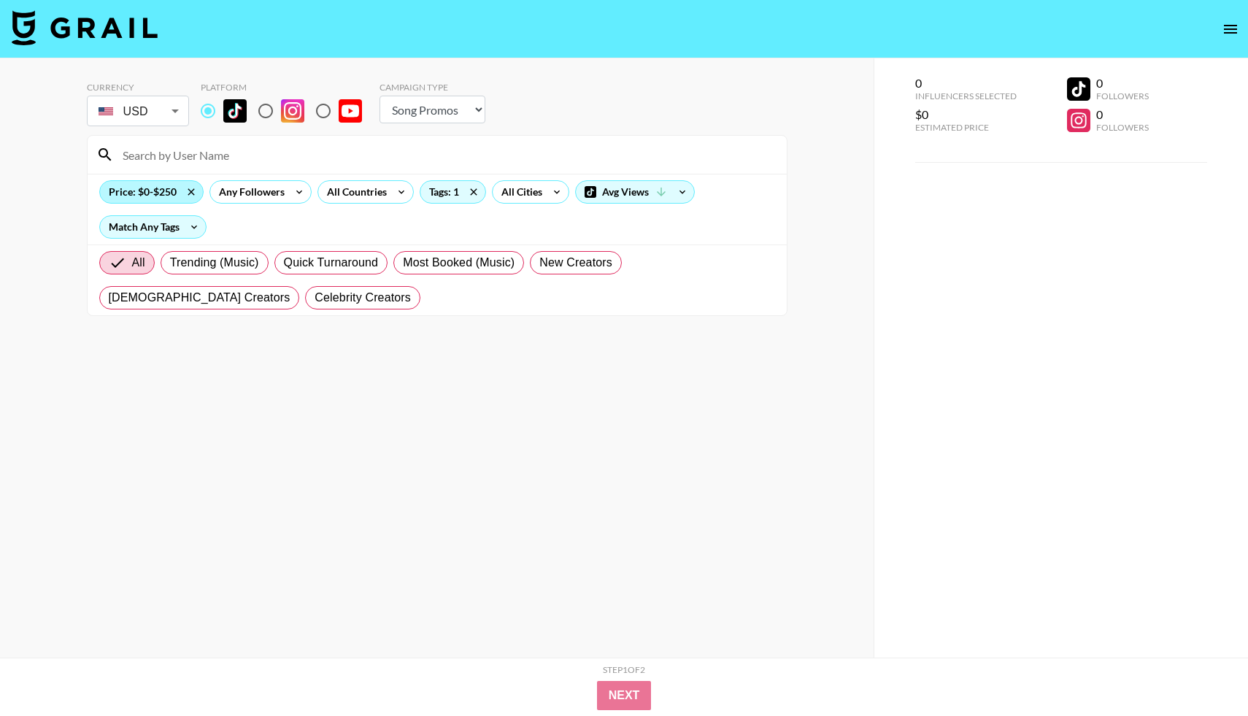
click at [174, 190] on div "Price: $0-$250" at bounding box center [151, 192] width 103 height 22
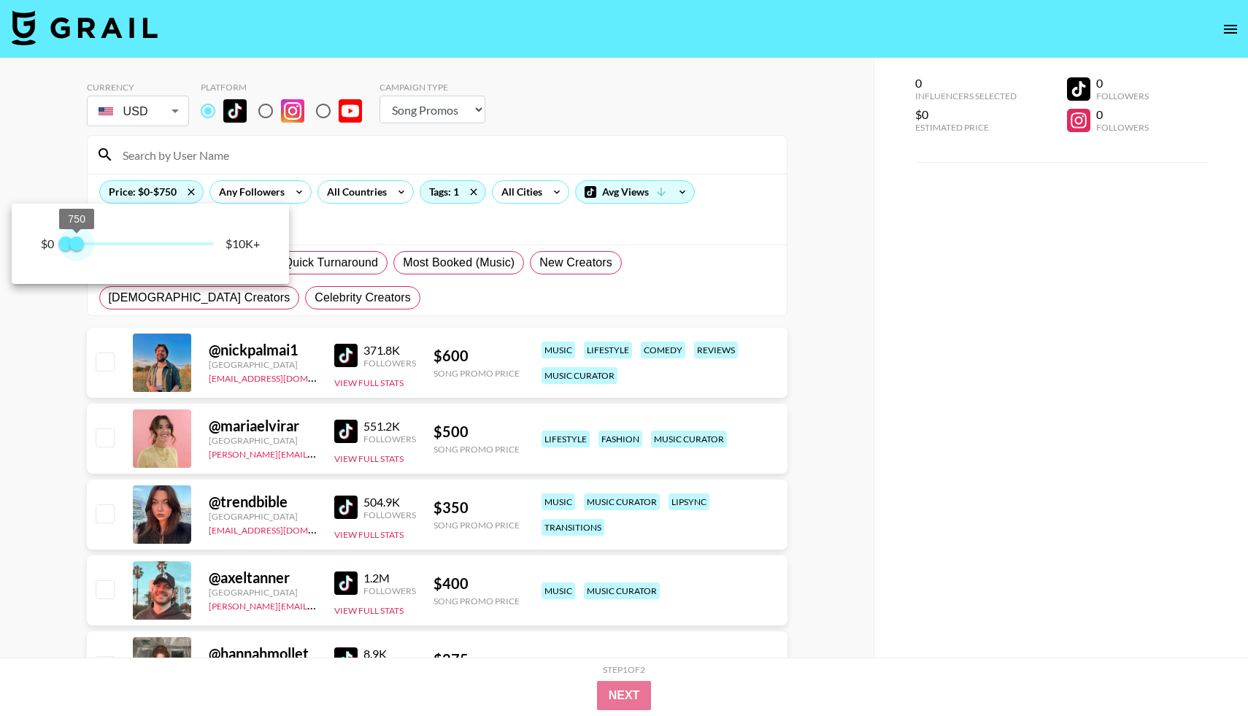
type input "500"
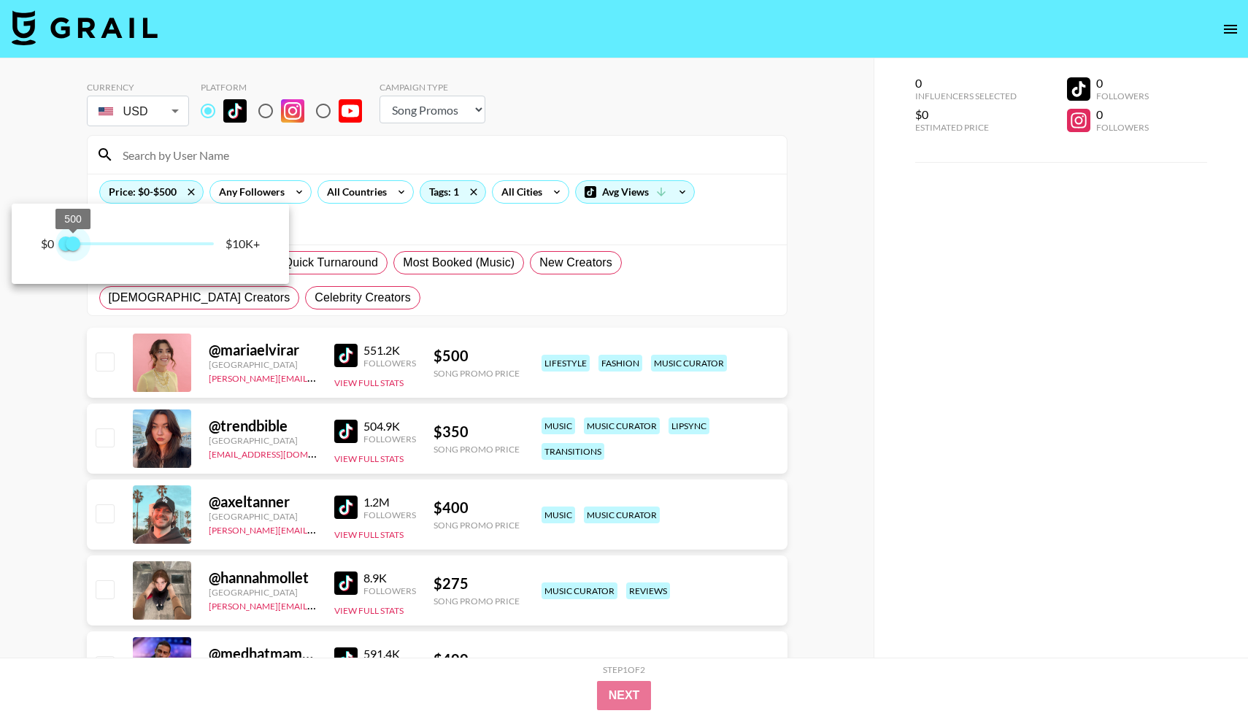
click at [75, 241] on span "500" at bounding box center [73, 244] width 15 height 15
click at [372, 246] on div at bounding box center [624, 358] width 1248 height 716
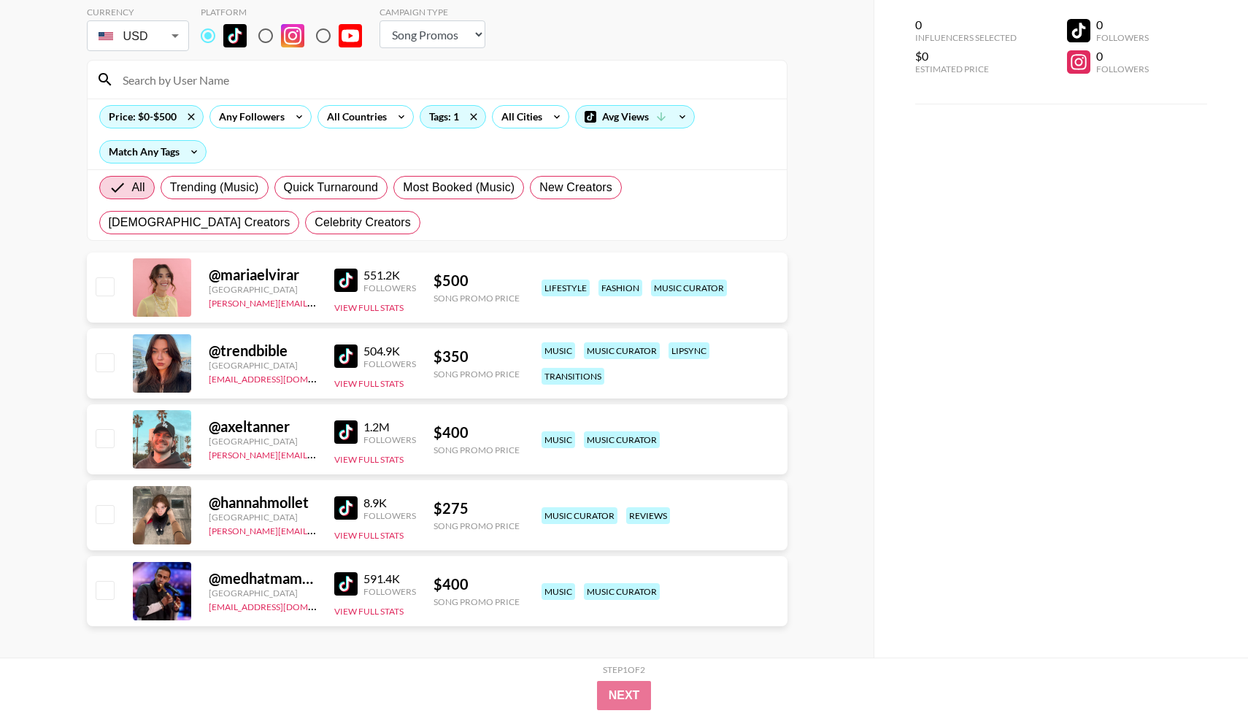
scroll to position [85, 0]
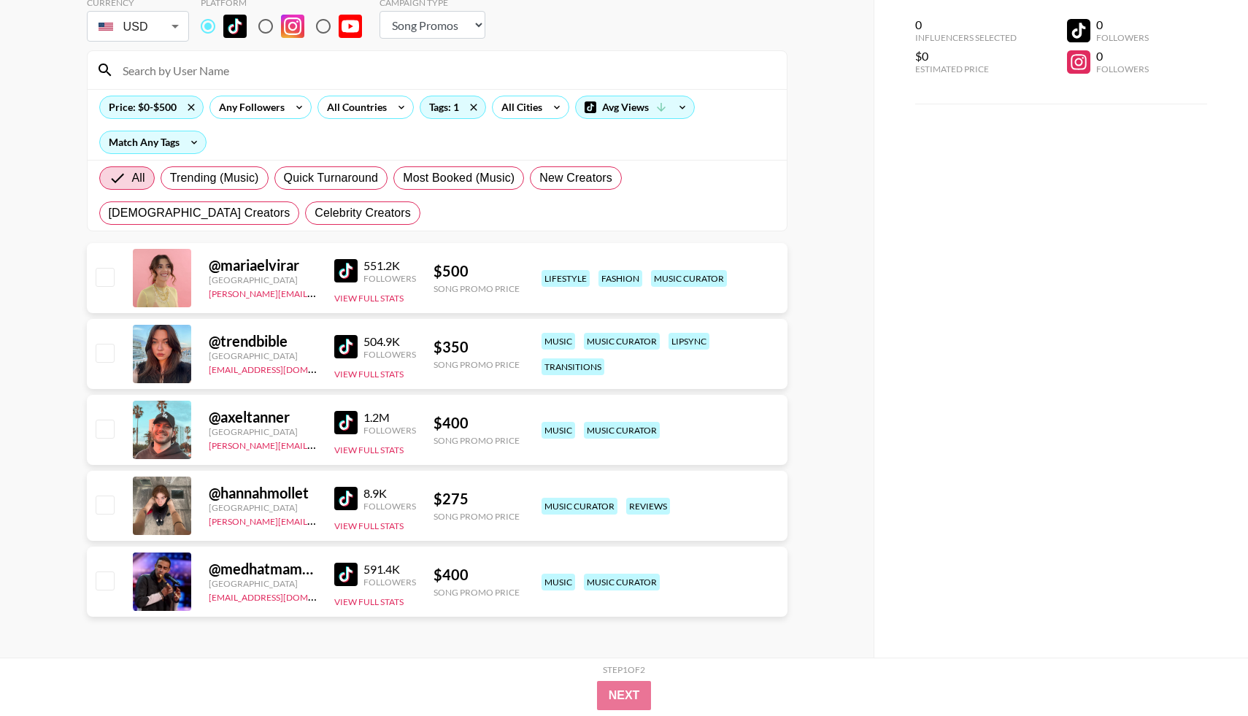
click at [348, 508] on img at bounding box center [345, 498] width 23 height 23
click at [477, 106] on icon at bounding box center [473, 107] width 23 height 22
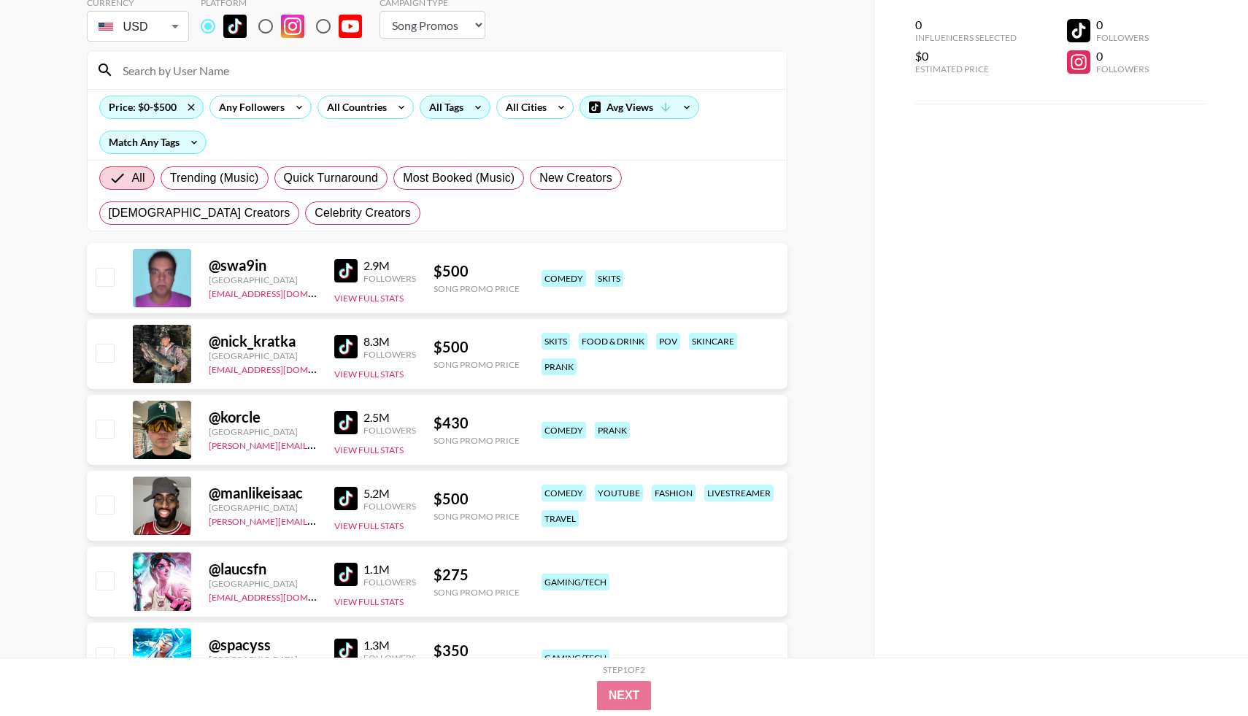
click at [461, 109] on div "All Tags" at bounding box center [444, 107] width 46 height 22
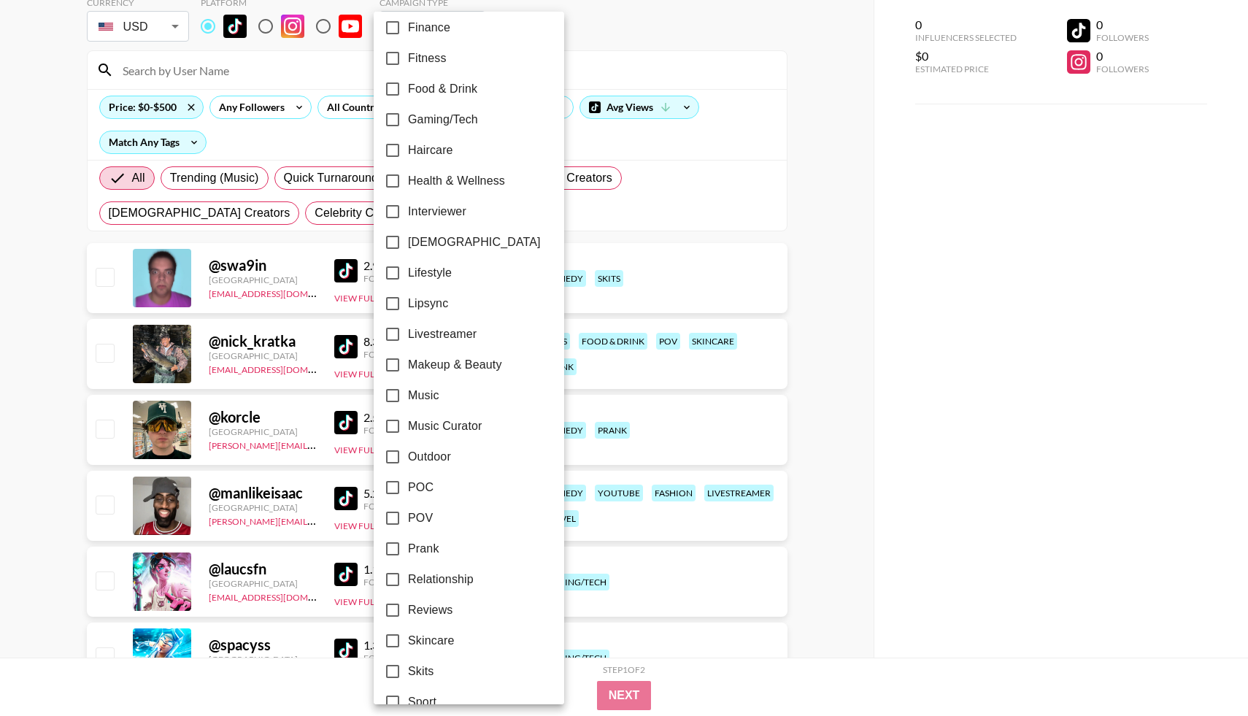
scroll to position [518, 0]
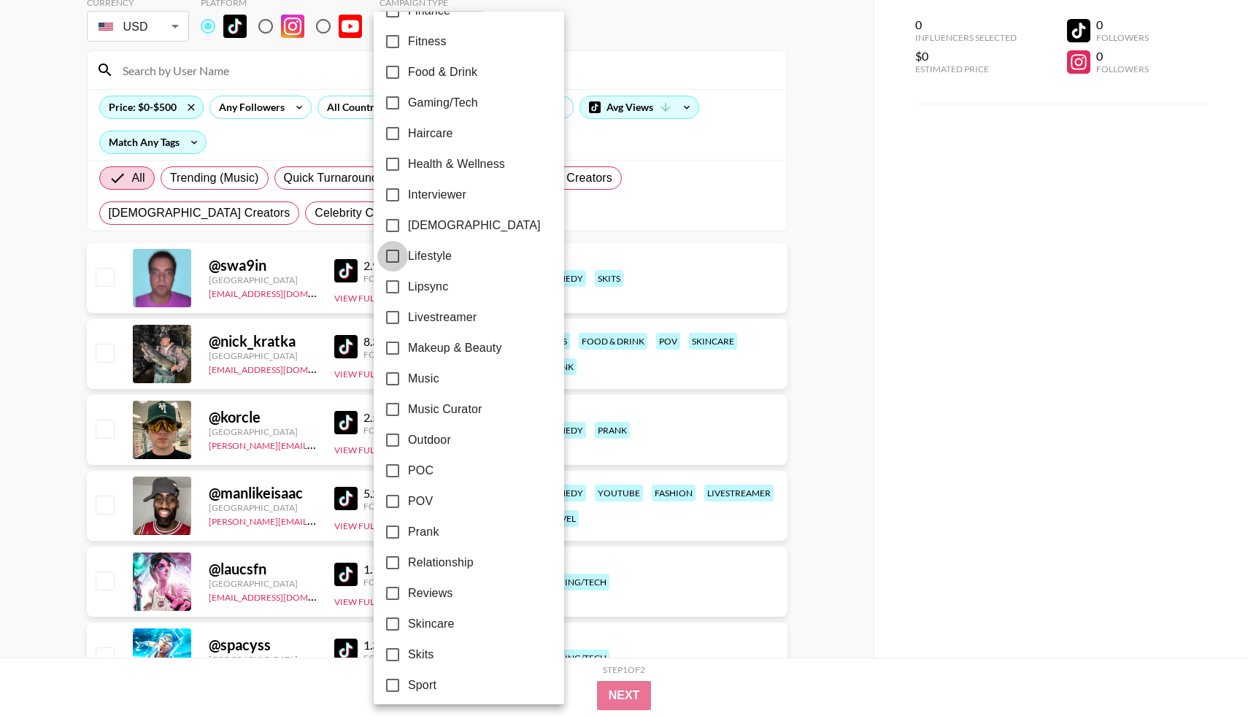
click at [392, 260] on input "Lifestyle" at bounding box center [392, 256] width 31 height 31
checkbox input "true"
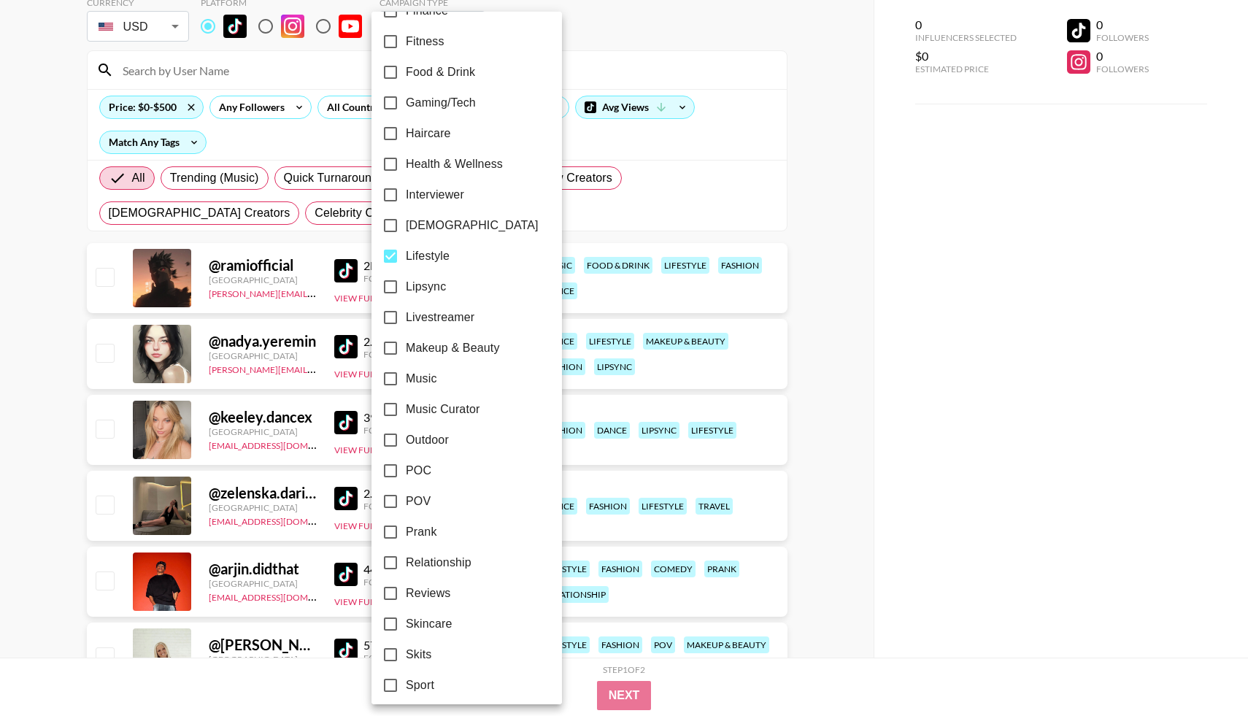
click at [10, 388] on div at bounding box center [624, 358] width 1248 height 716
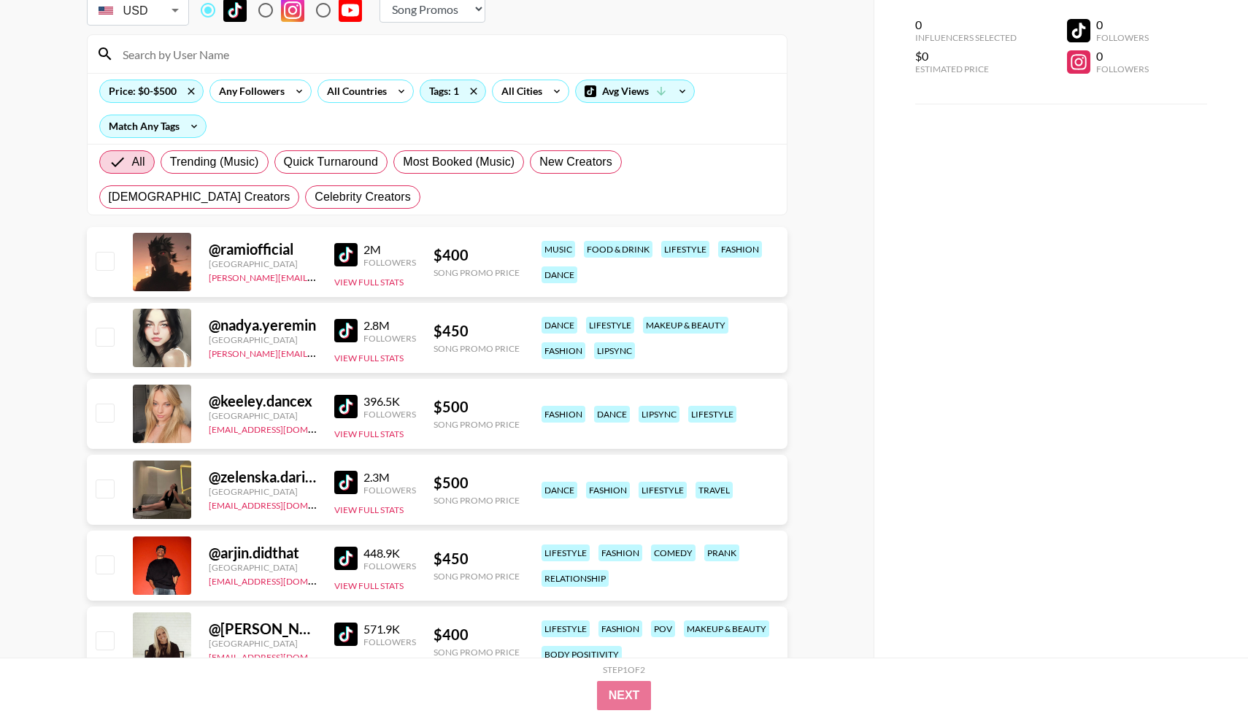
scroll to position [105, 0]
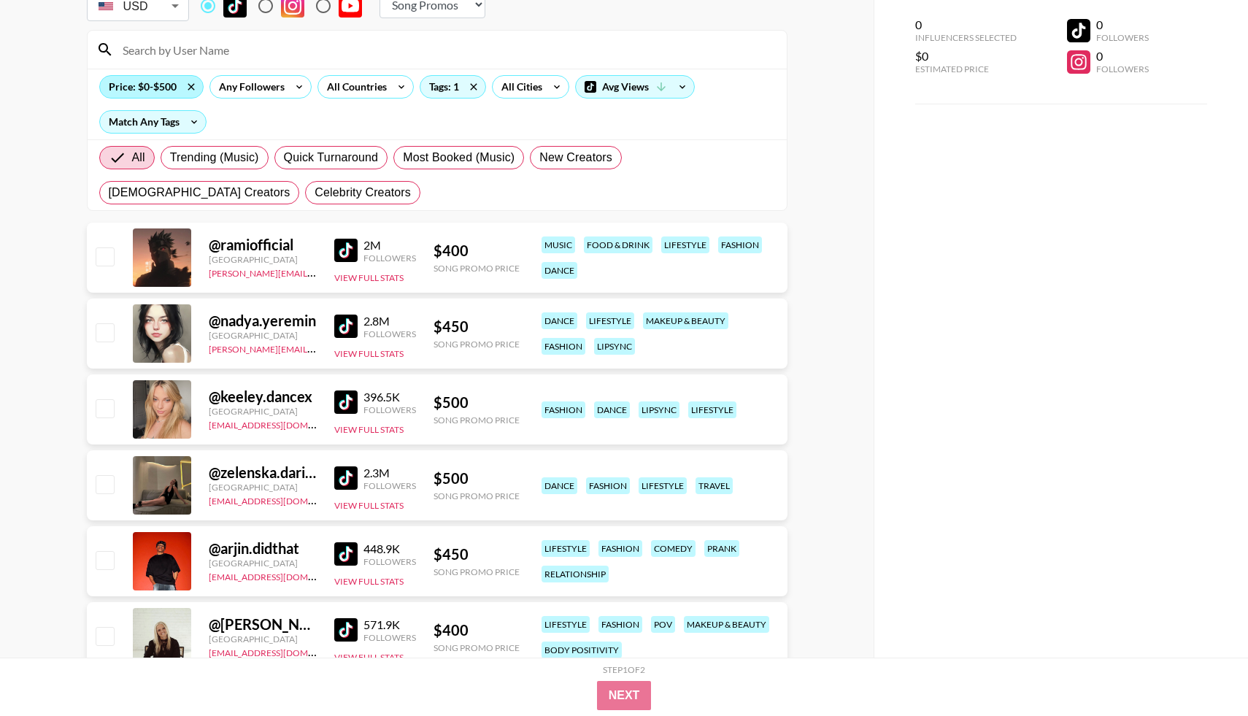
click at [169, 82] on div "Price: $0-$500" at bounding box center [151, 87] width 103 height 22
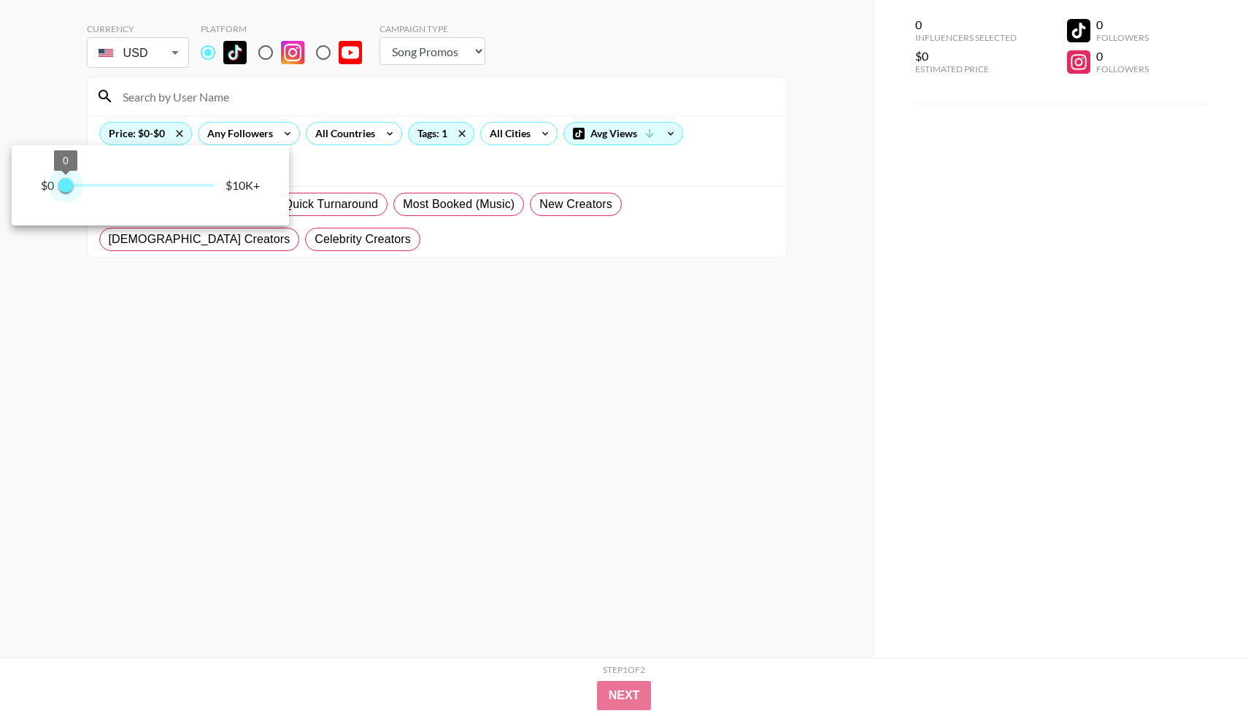
scroll to position [58, 0]
type input "250"
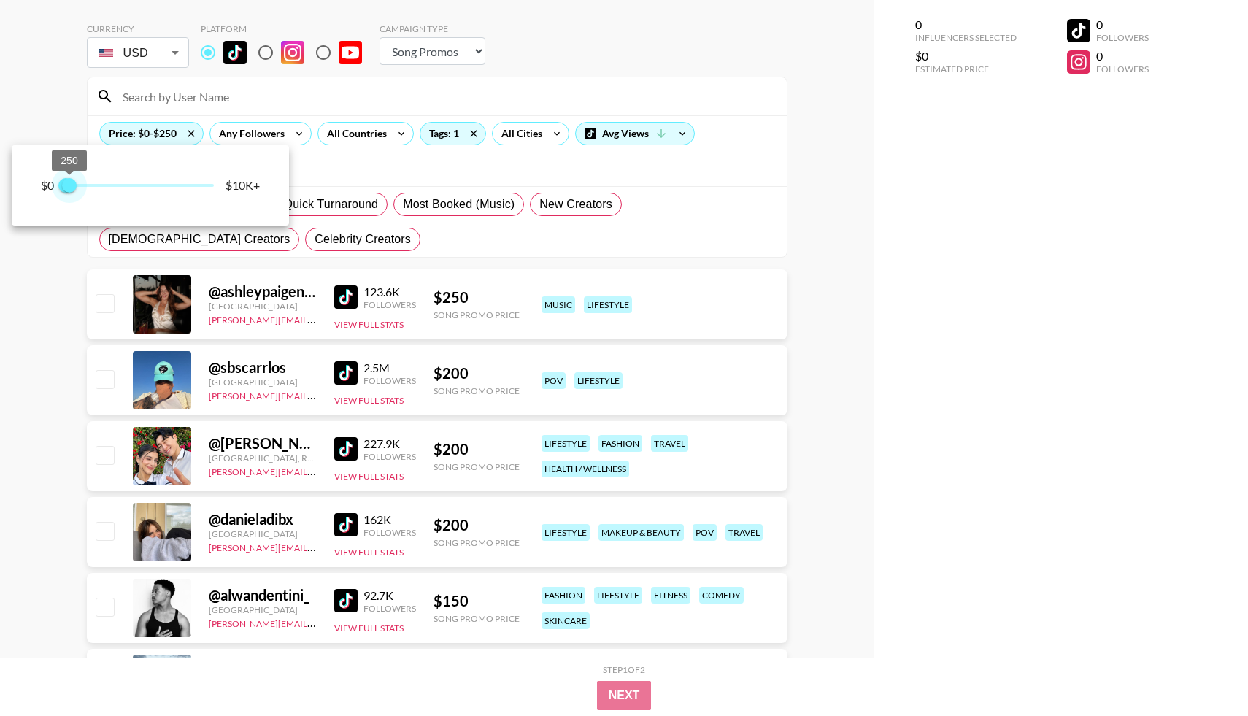
click at [71, 140] on div "$0 0 250 $10K+" at bounding box center [624, 358] width 1248 height 716
click at [16, 325] on div at bounding box center [624, 358] width 1248 height 716
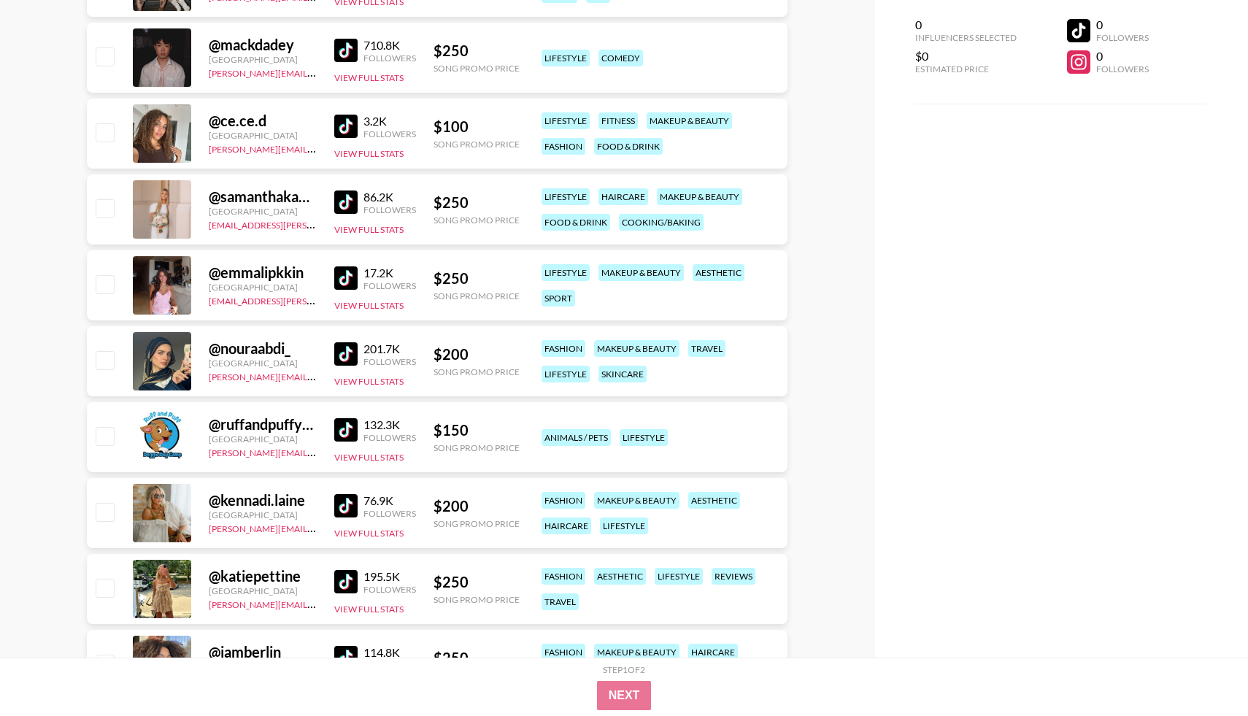
scroll to position [1523, 0]
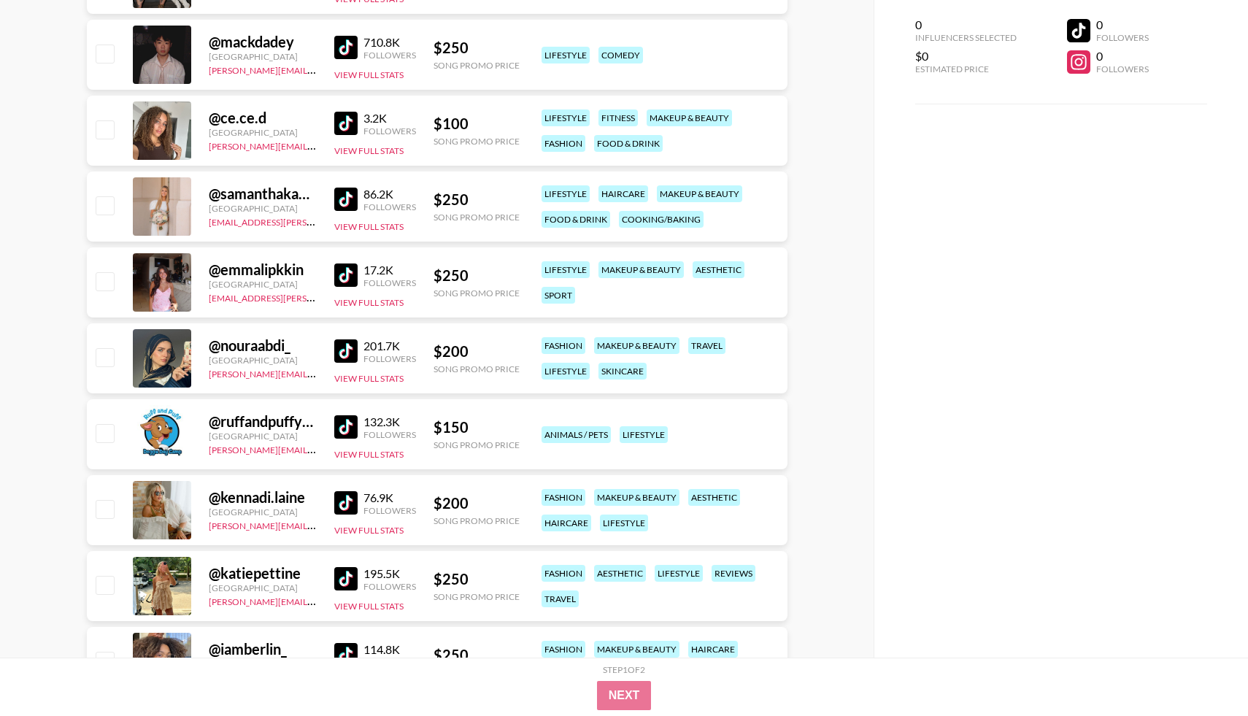
click at [346, 285] on img at bounding box center [345, 275] width 23 height 23
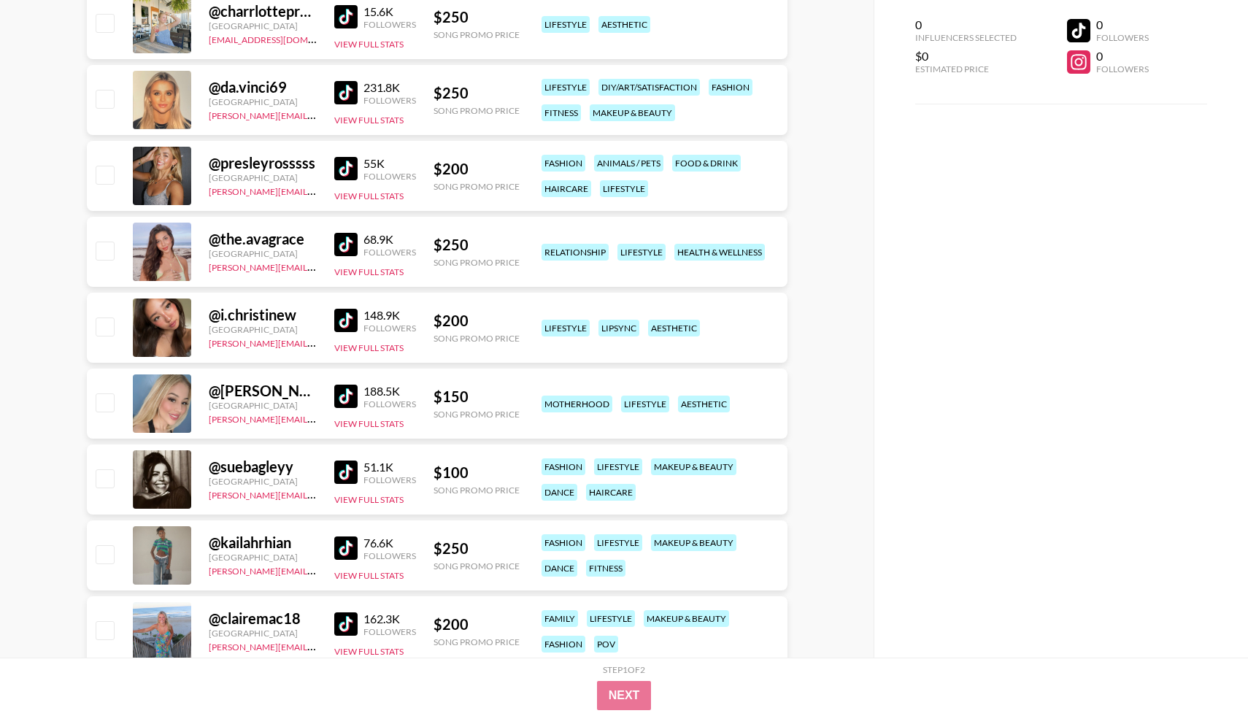
scroll to position [6112, 0]
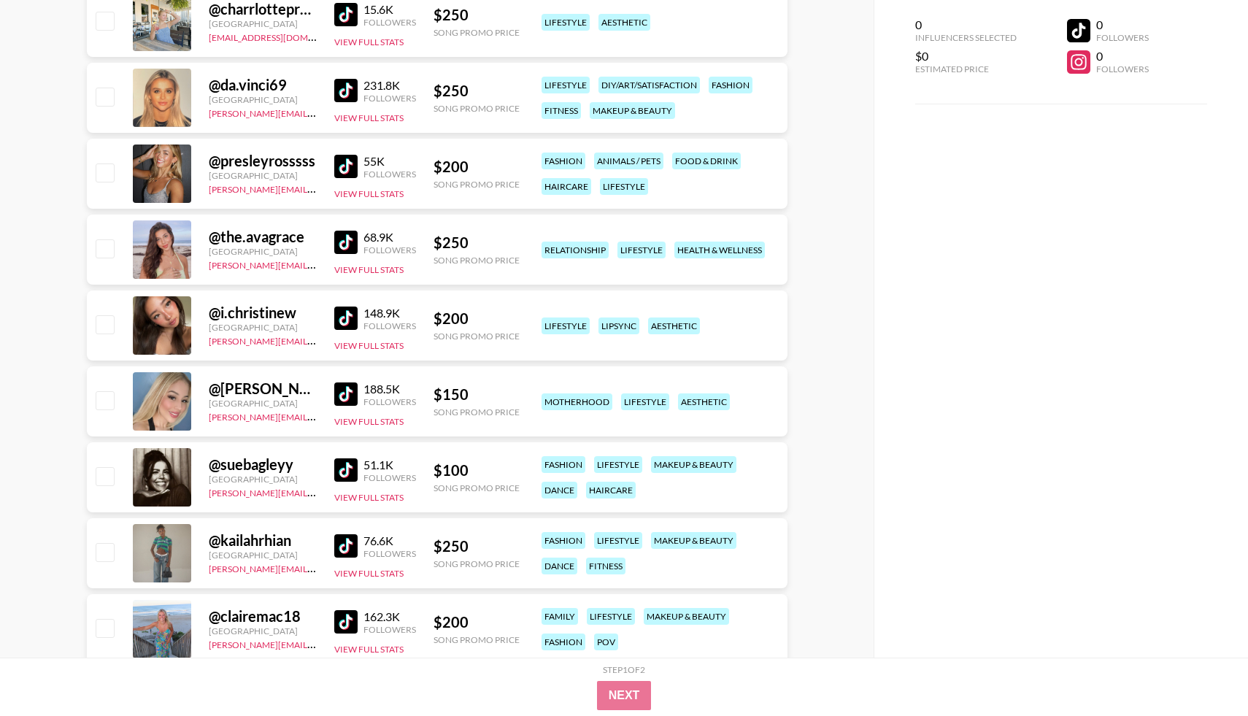
click at [352, 169] on img at bounding box center [345, 166] width 23 height 23
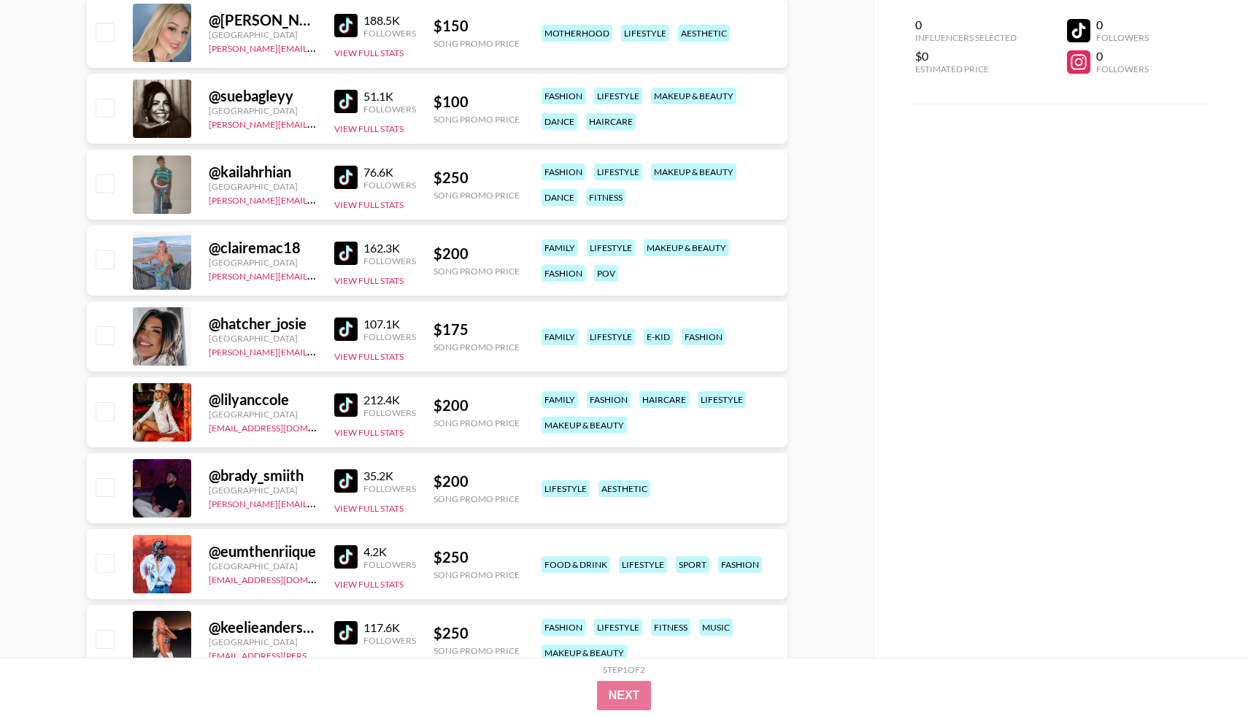
scroll to position [6479, 0]
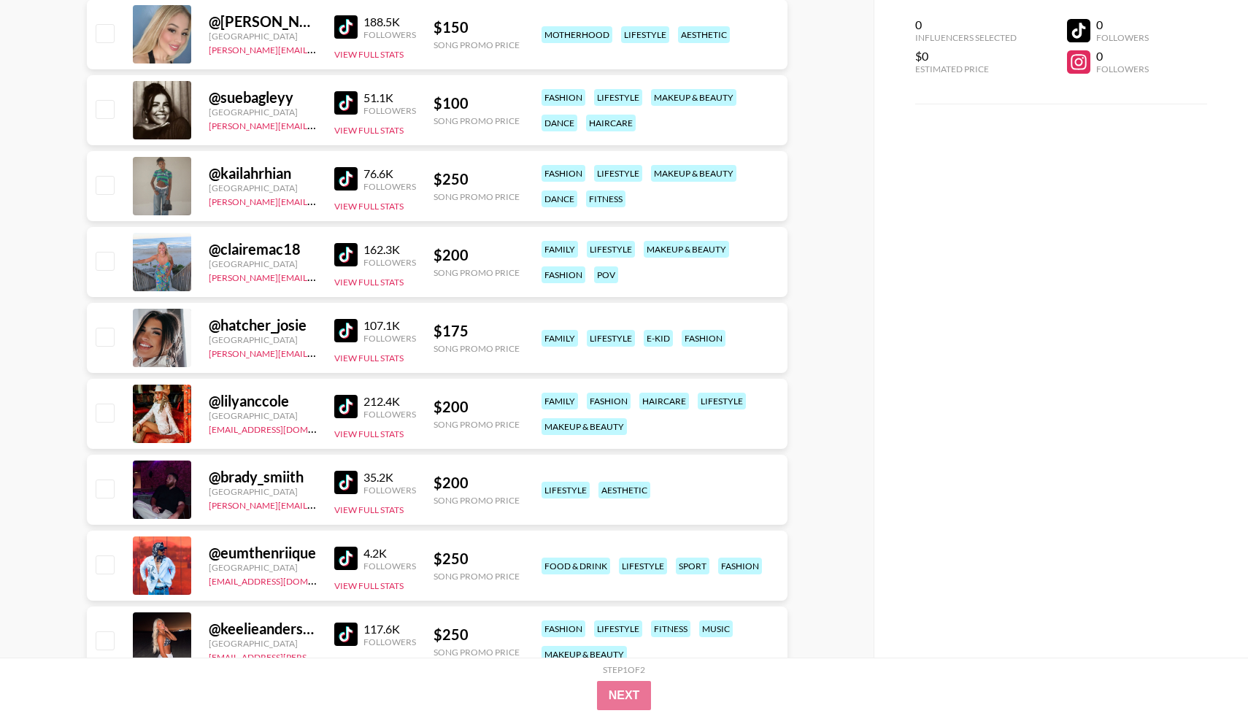
click at [341, 191] on div "76.6K Followers View Full Stats" at bounding box center [375, 187] width 82 height 52
click at [349, 262] on img at bounding box center [345, 254] width 23 height 23
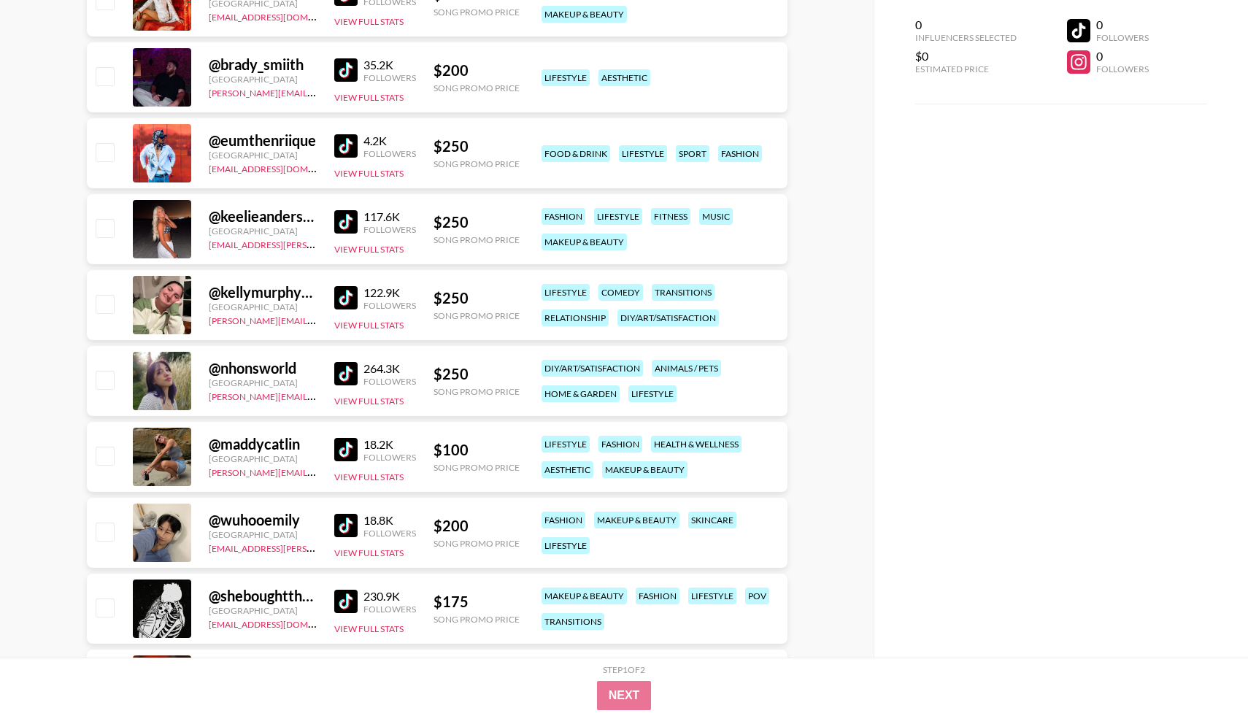
scroll to position [6893, 0]
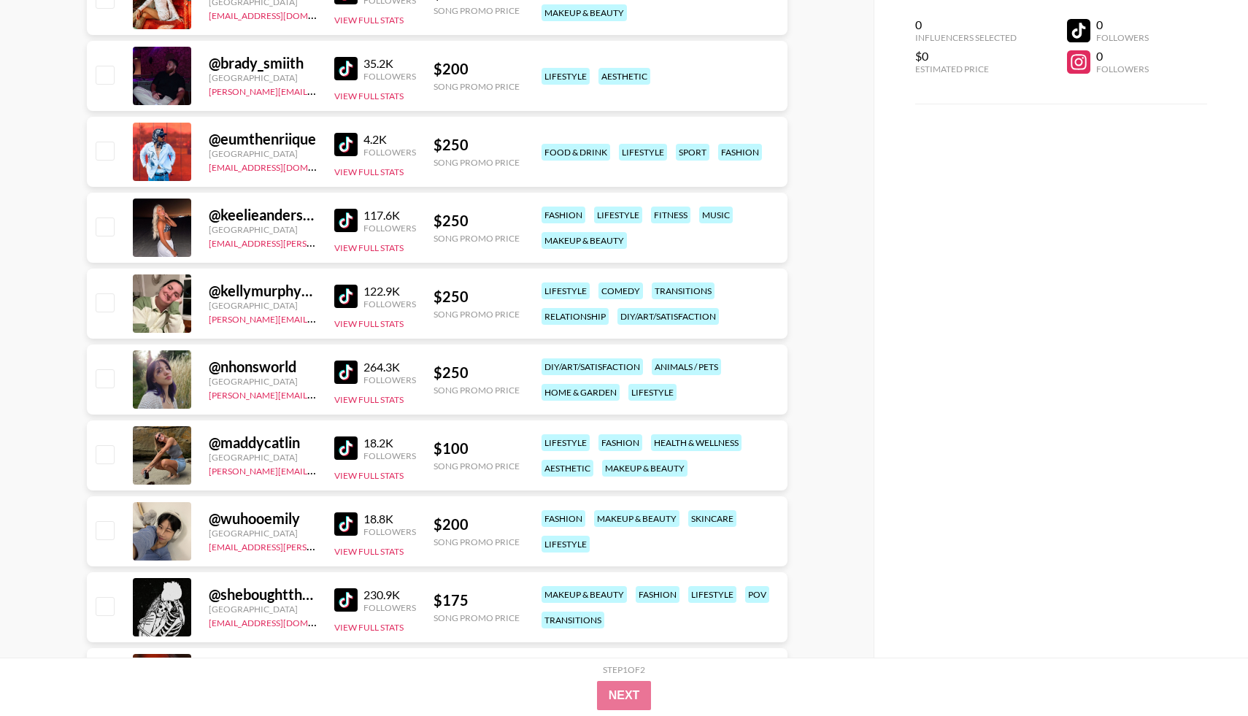
click at [344, 221] on img at bounding box center [345, 220] width 23 height 23
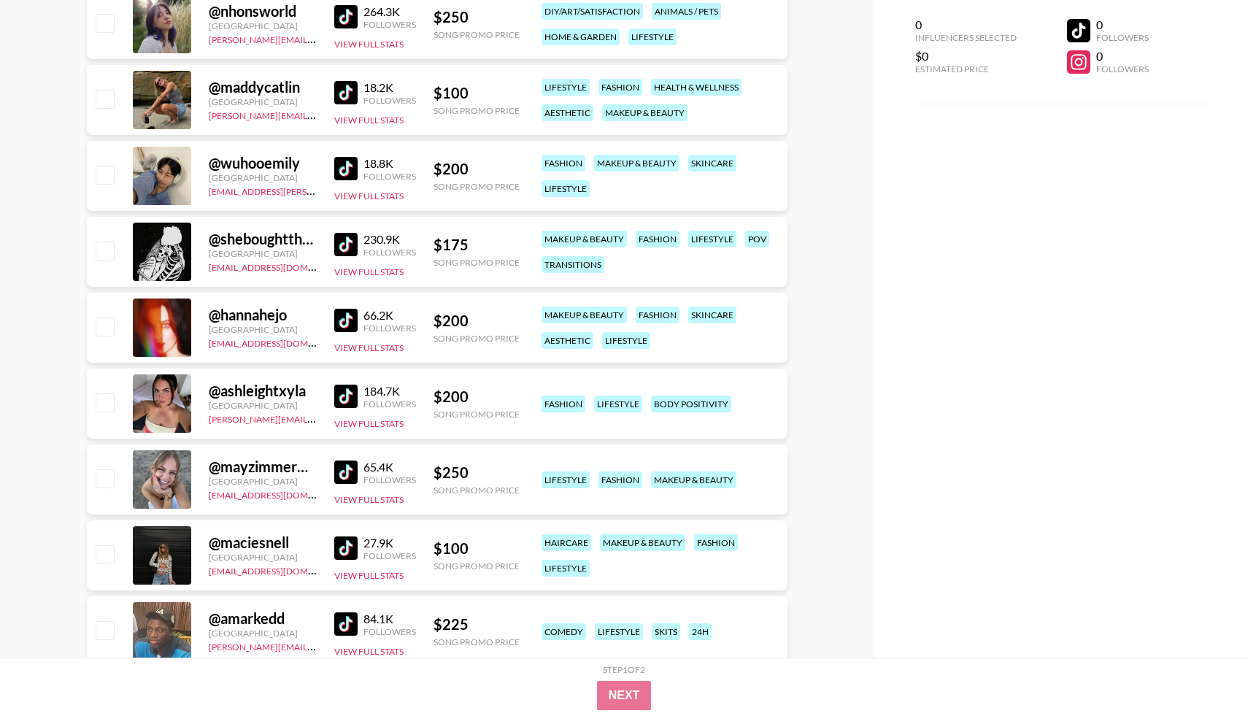
scroll to position [7252, 0]
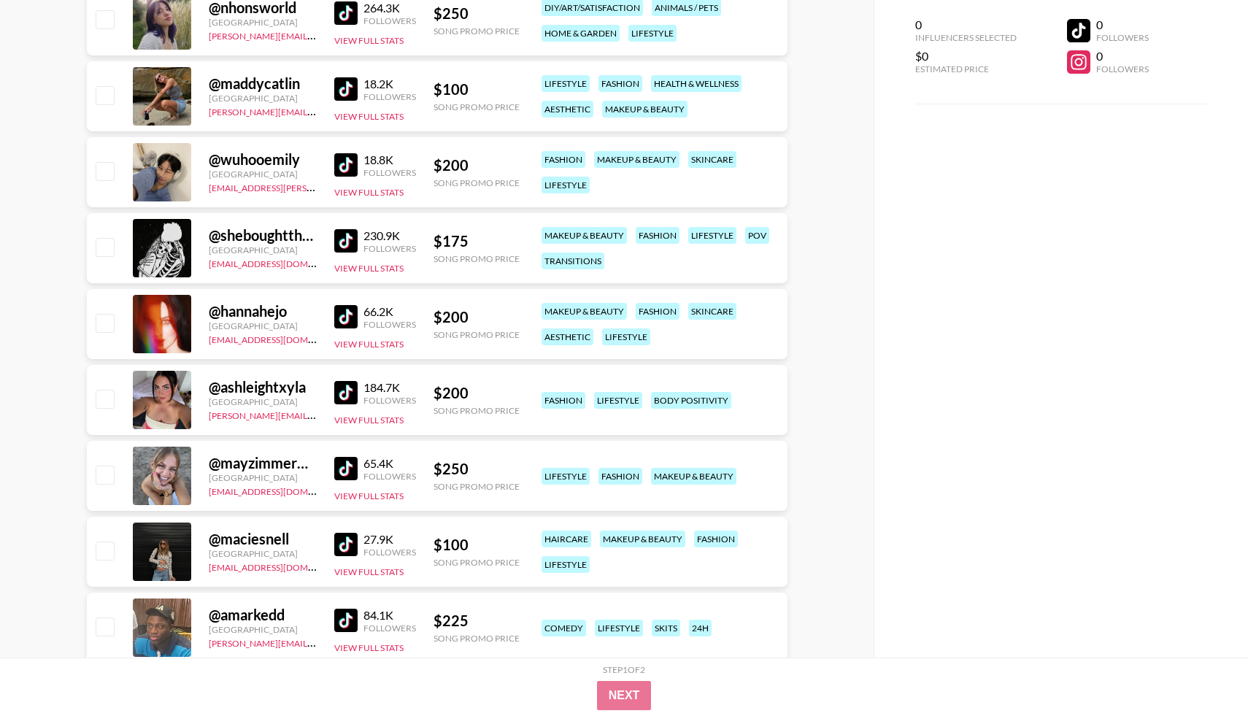
click at [346, 85] on img at bounding box center [345, 88] width 23 height 23
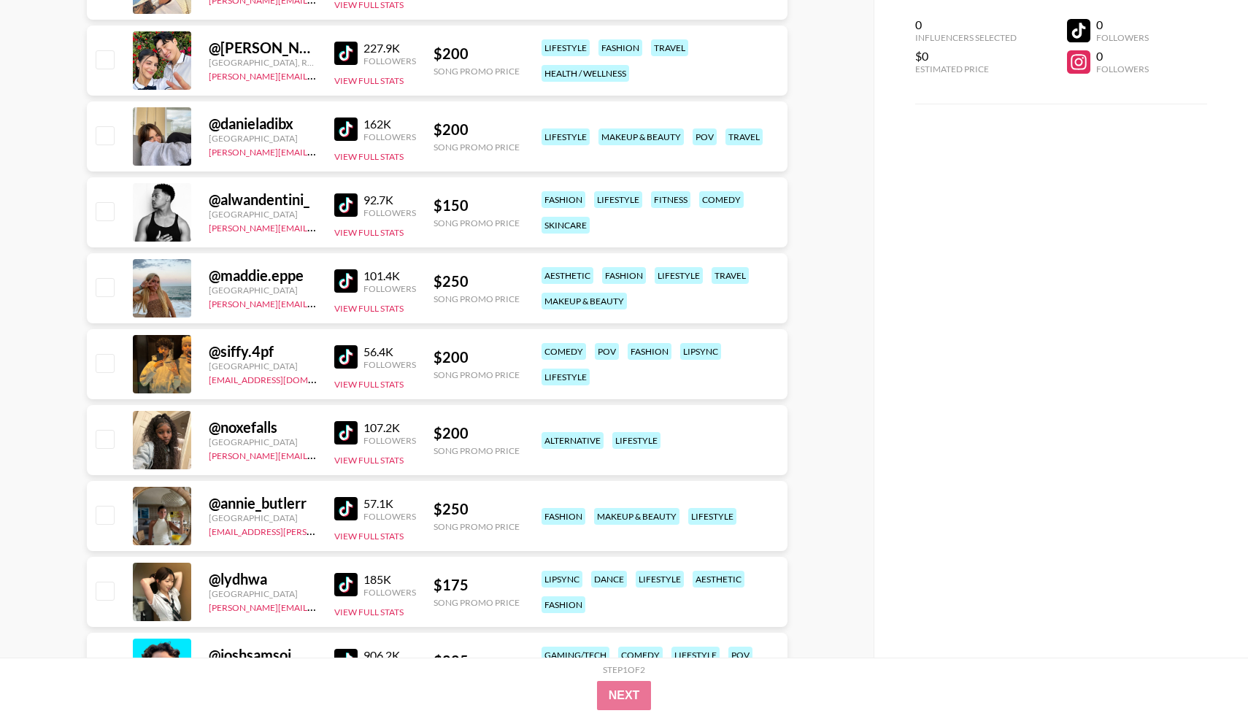
scroll to position [0, 0]
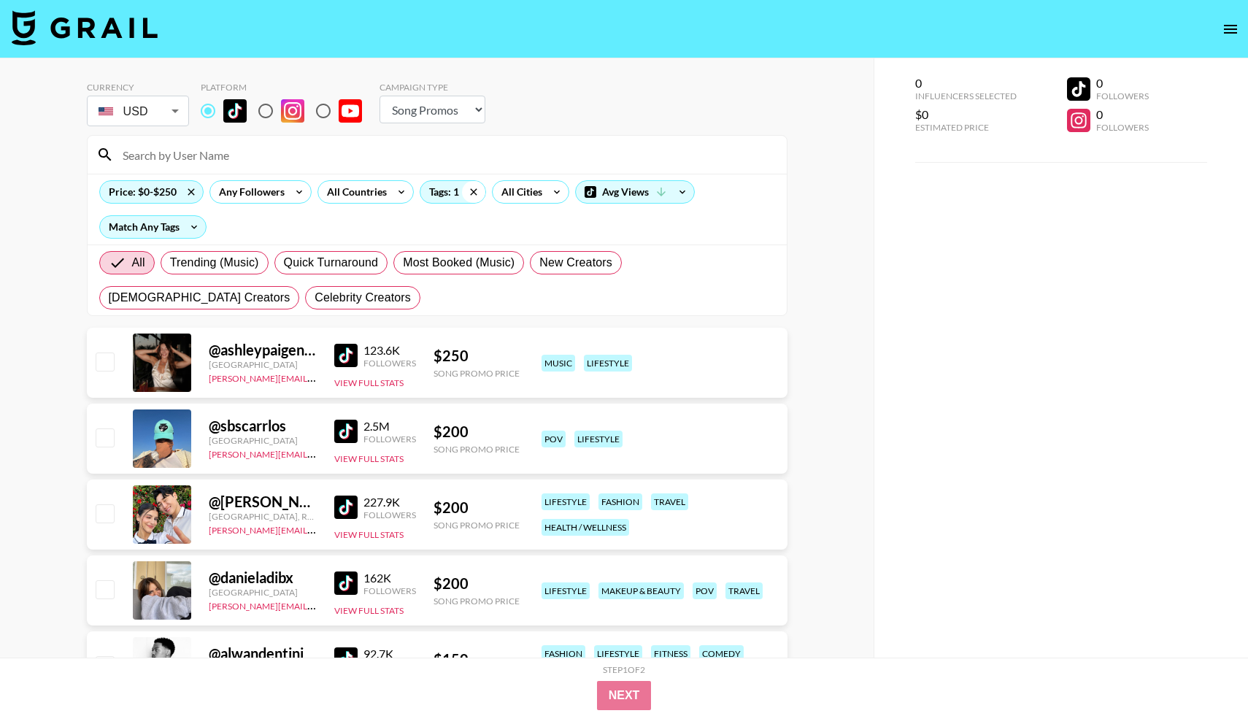
click at [472, 188] on icon at bounding box center [473, 192] width 23 height 22
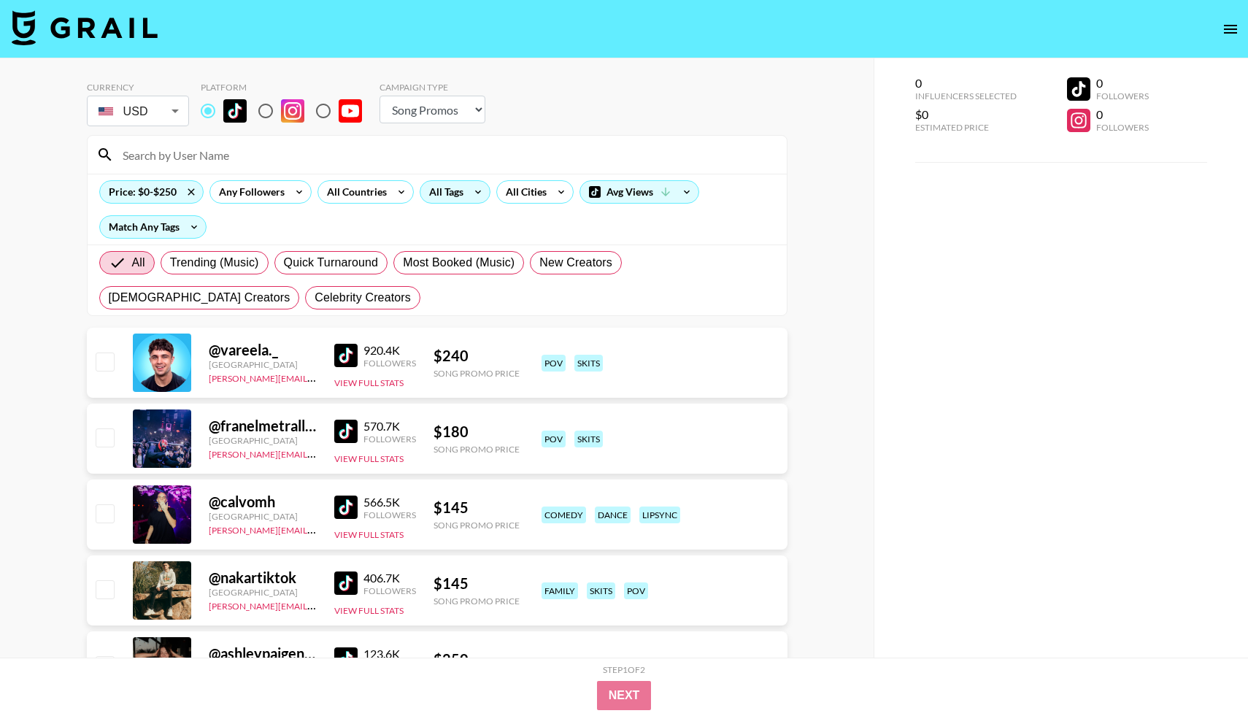
click at [467, 191] on icon at bounding box center [478, 192] width 23 height 22
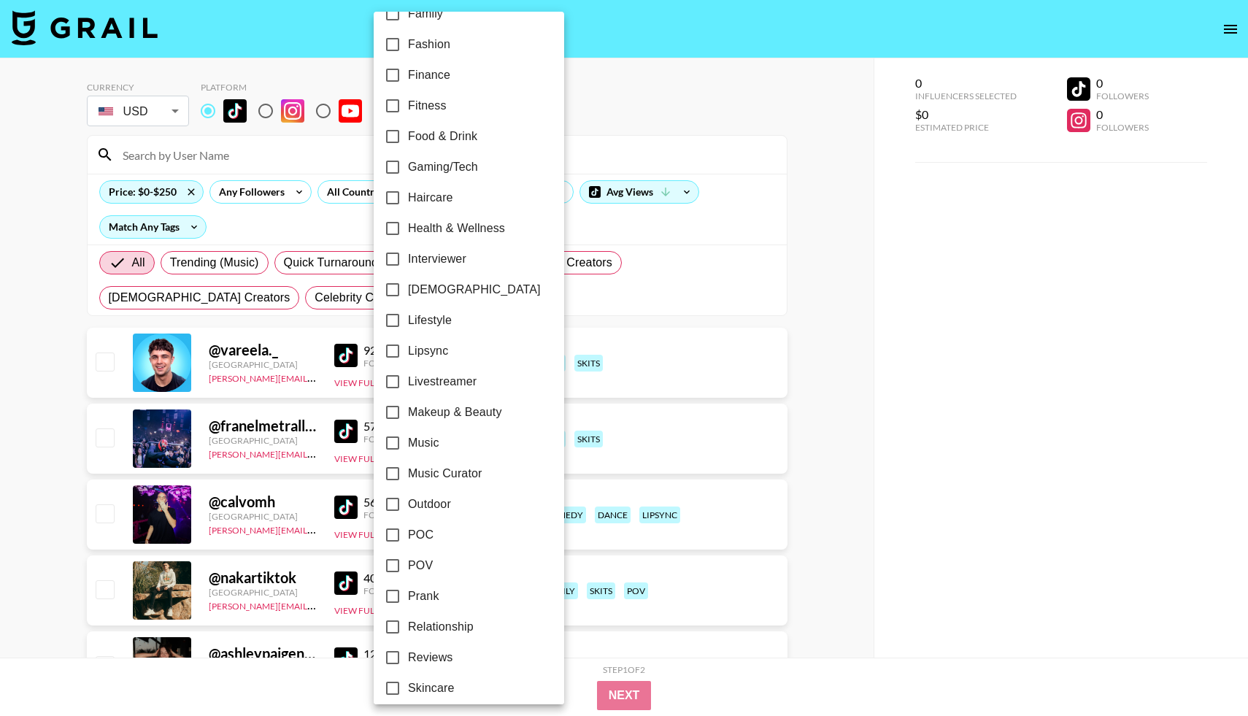
scroll to position [283, 0]
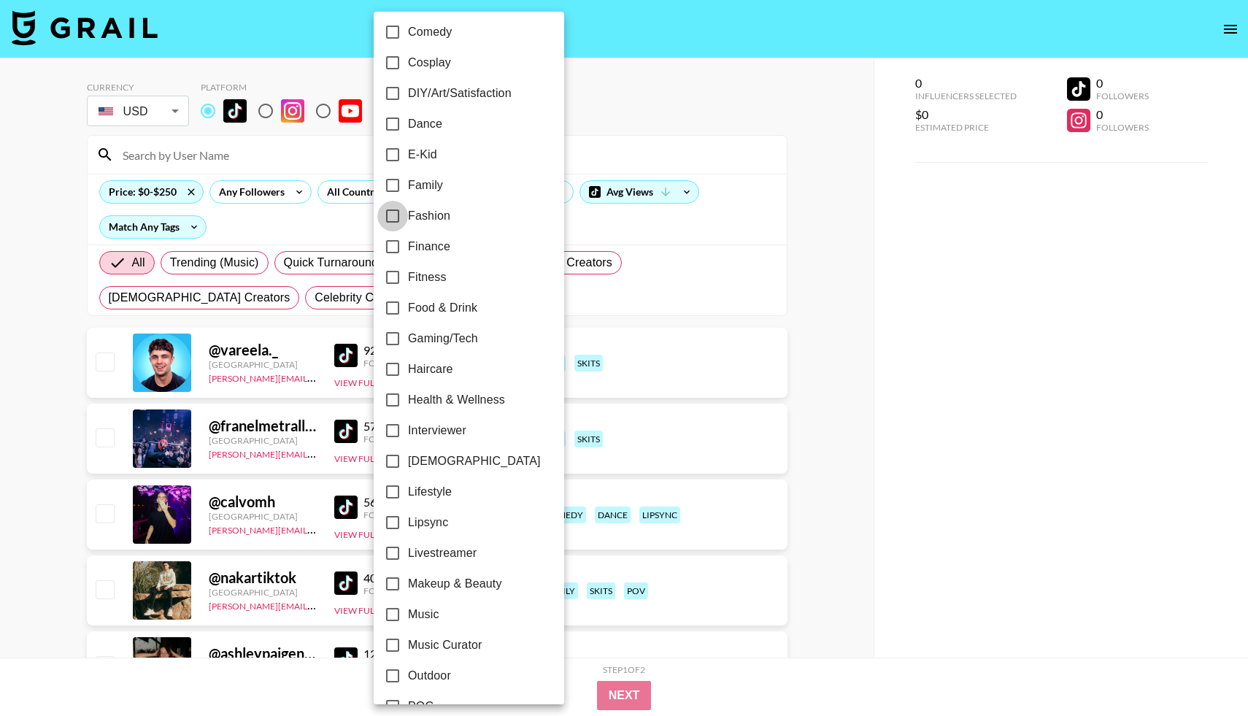
click at [393, 219] on input "Fashion" at bounding box center [392, 216] width 31 height 31
checkbox input "true"
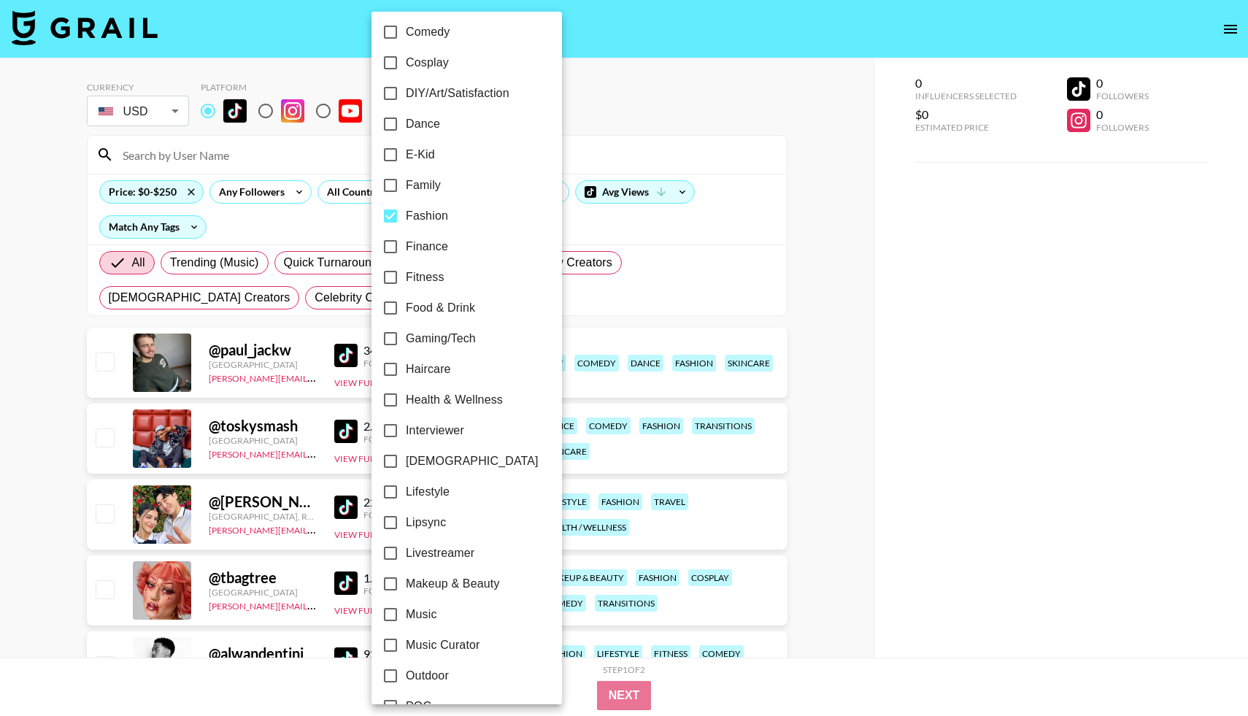
click at [320, 225] on div at bounding box center [624, 358] width 1248 height 716
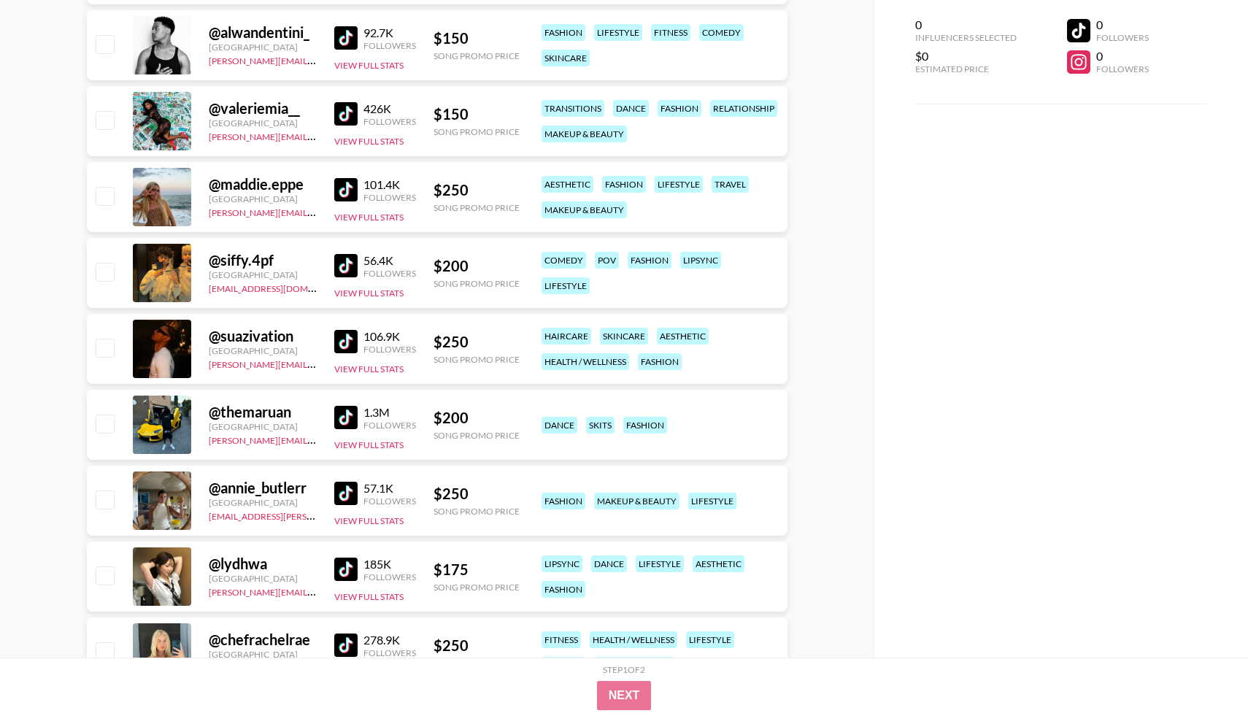
scroll to position [622, 0]
click at [350, 194] on img at bounding box center [345, 188] width 23 height 23
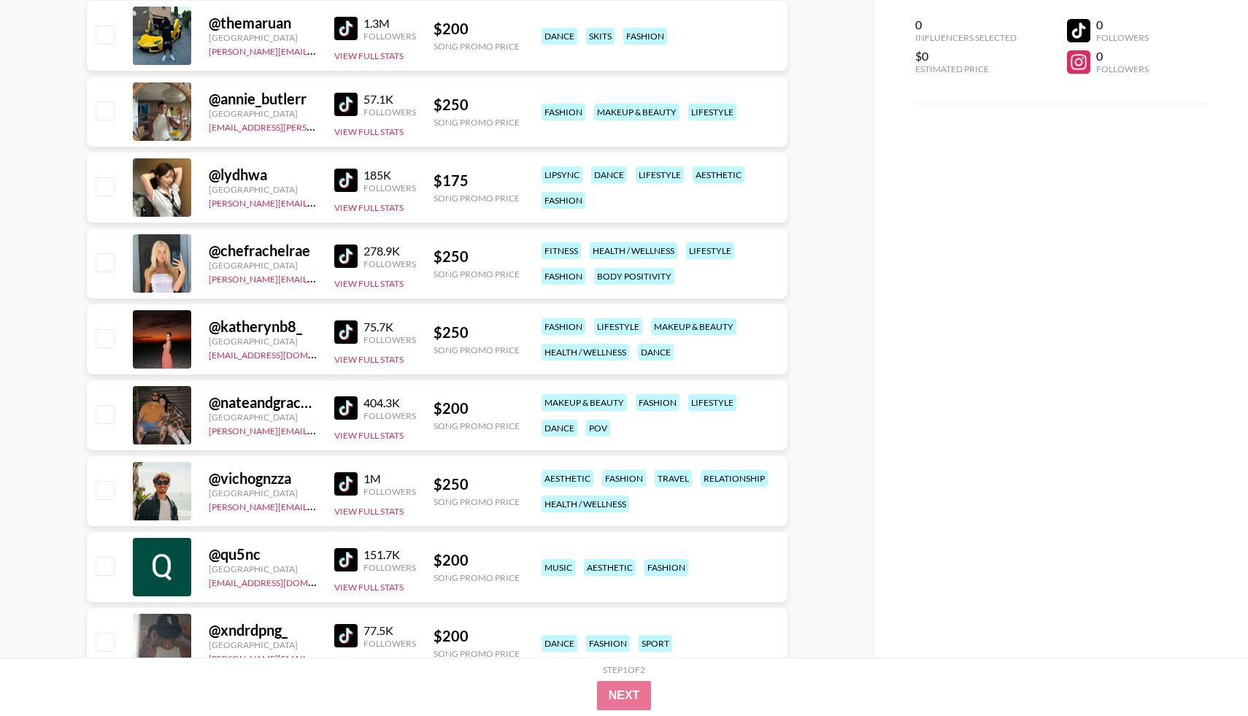
scroll to position [1021, 0]
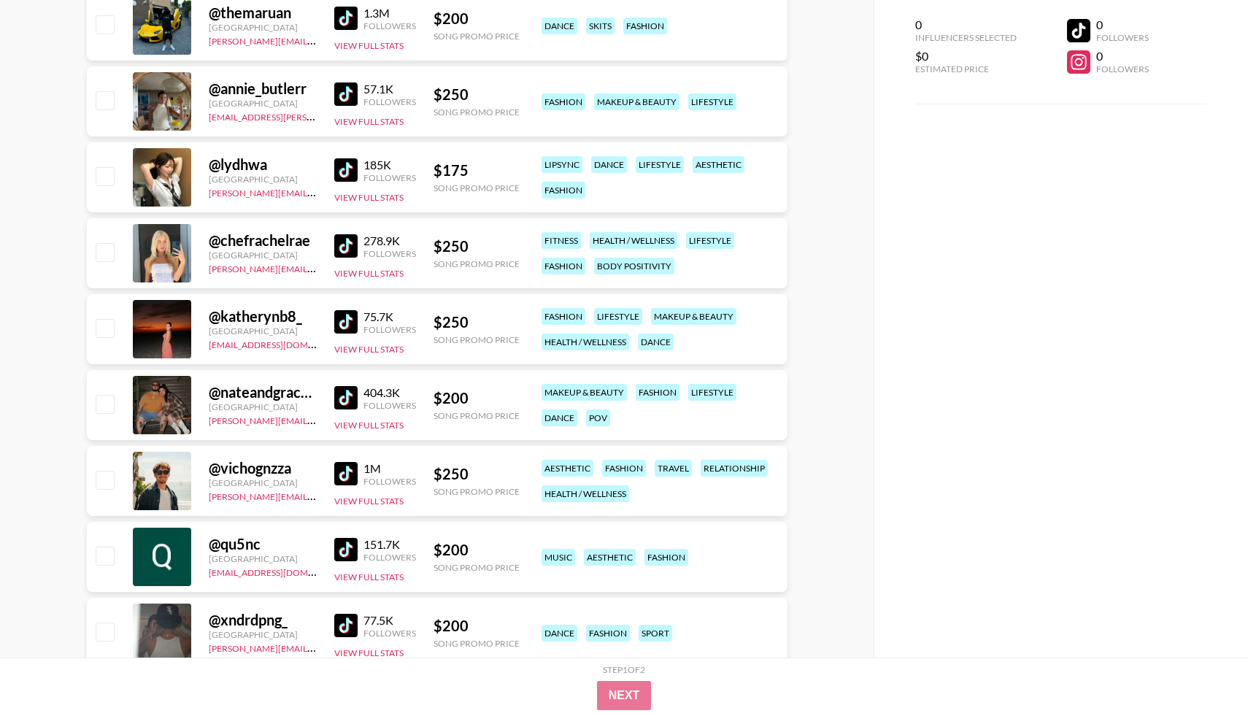
click at [348, 248] on img at bounding box center [345, 245] width 23 height 23
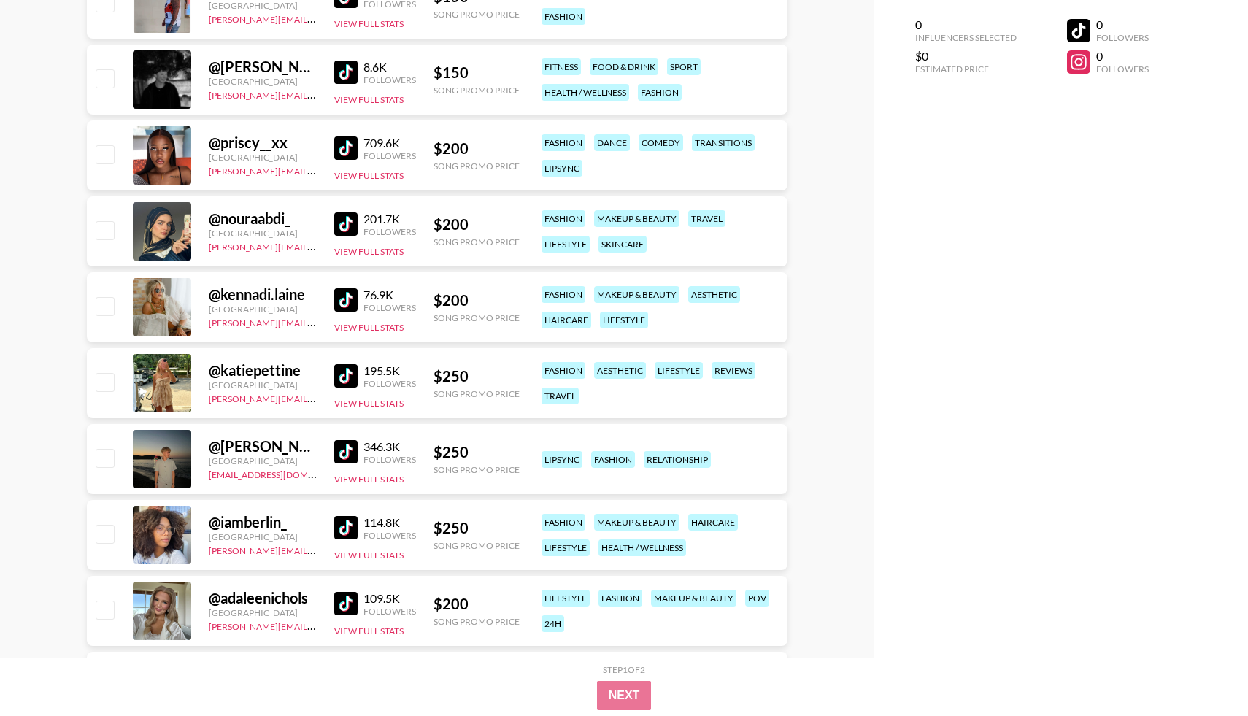
scroll to position [1803, 0]
click at [346, 377] on img at bounding box center [345, 375] width 23 height 23
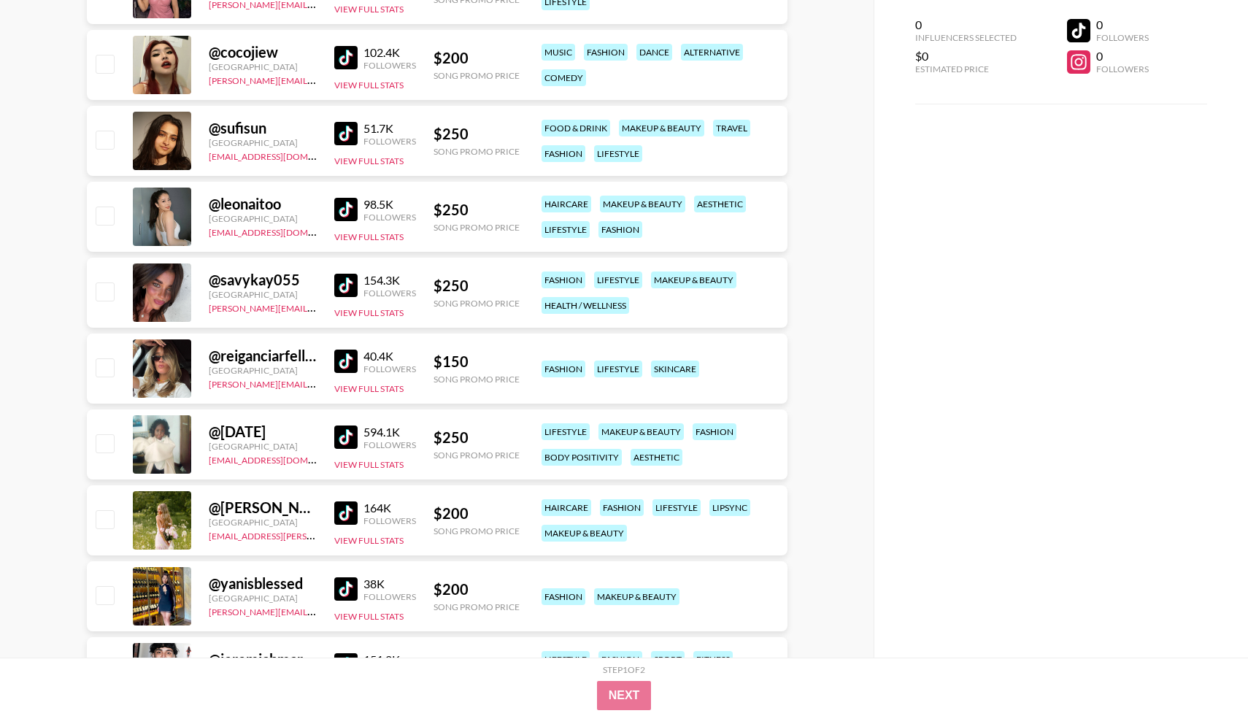
scroll to position [2653, 0]
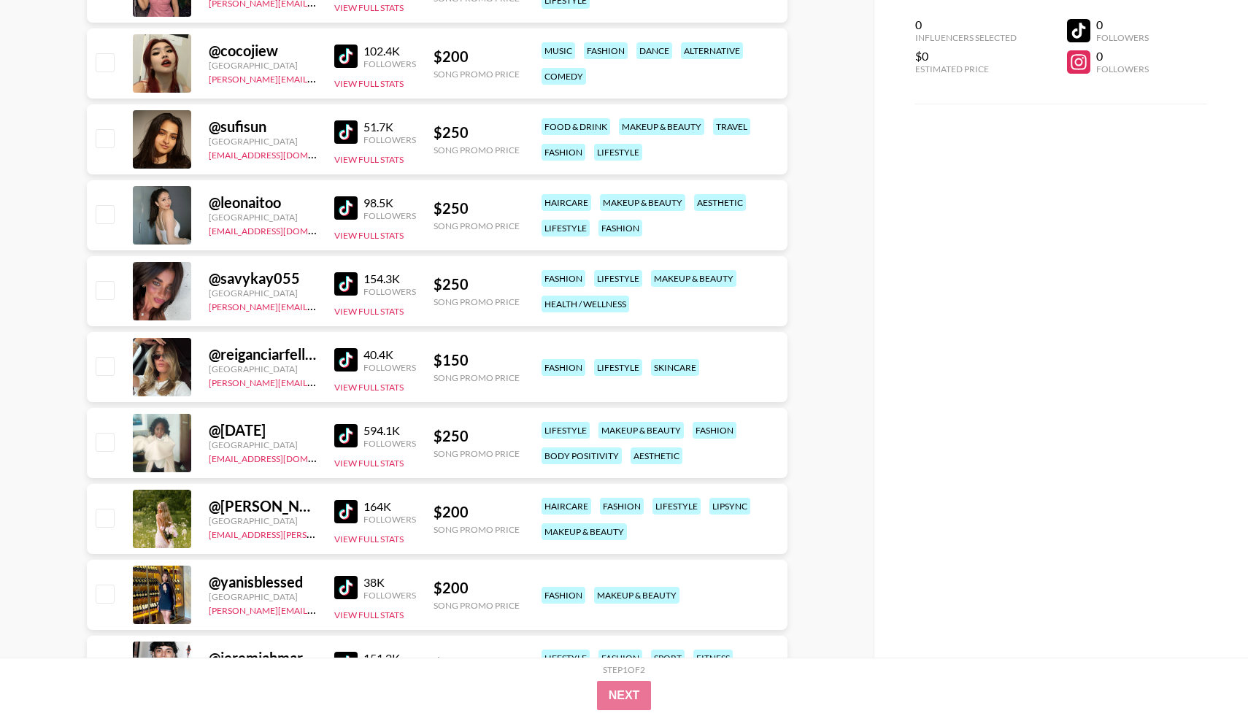
click at [345, 365] on img at bounding box center [345, 359] width 23 height 23
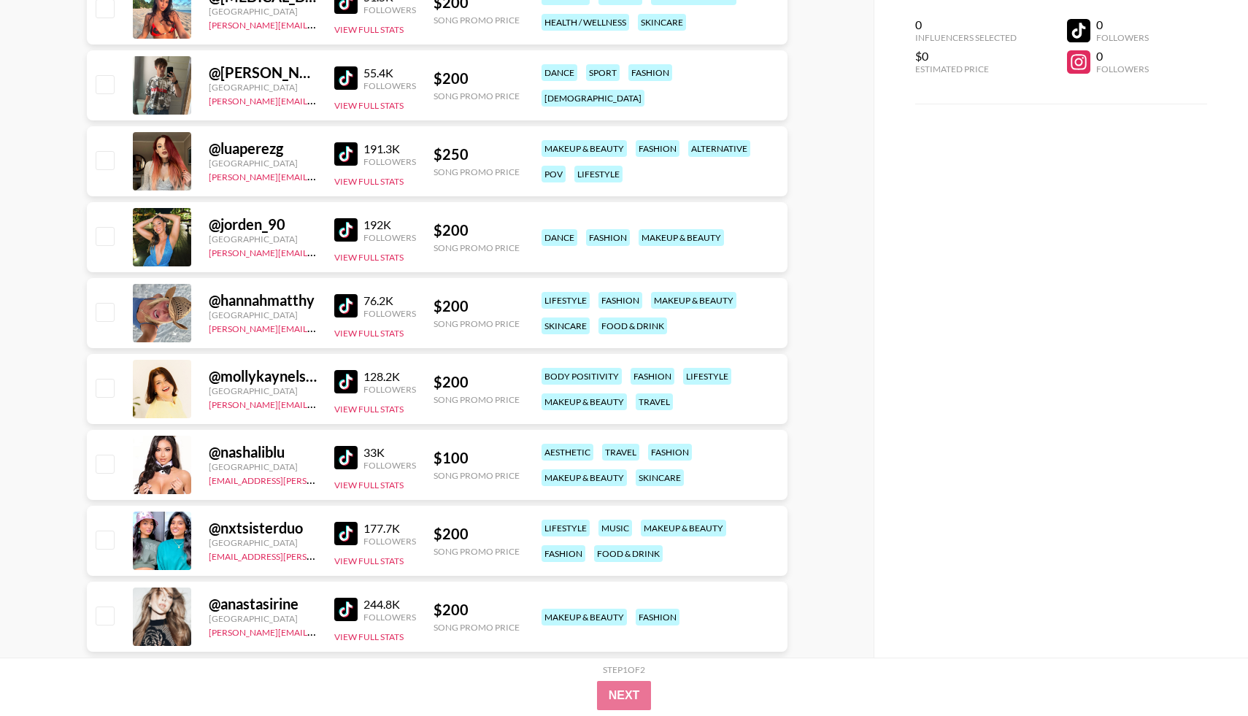
scroll to position [3848, 0]
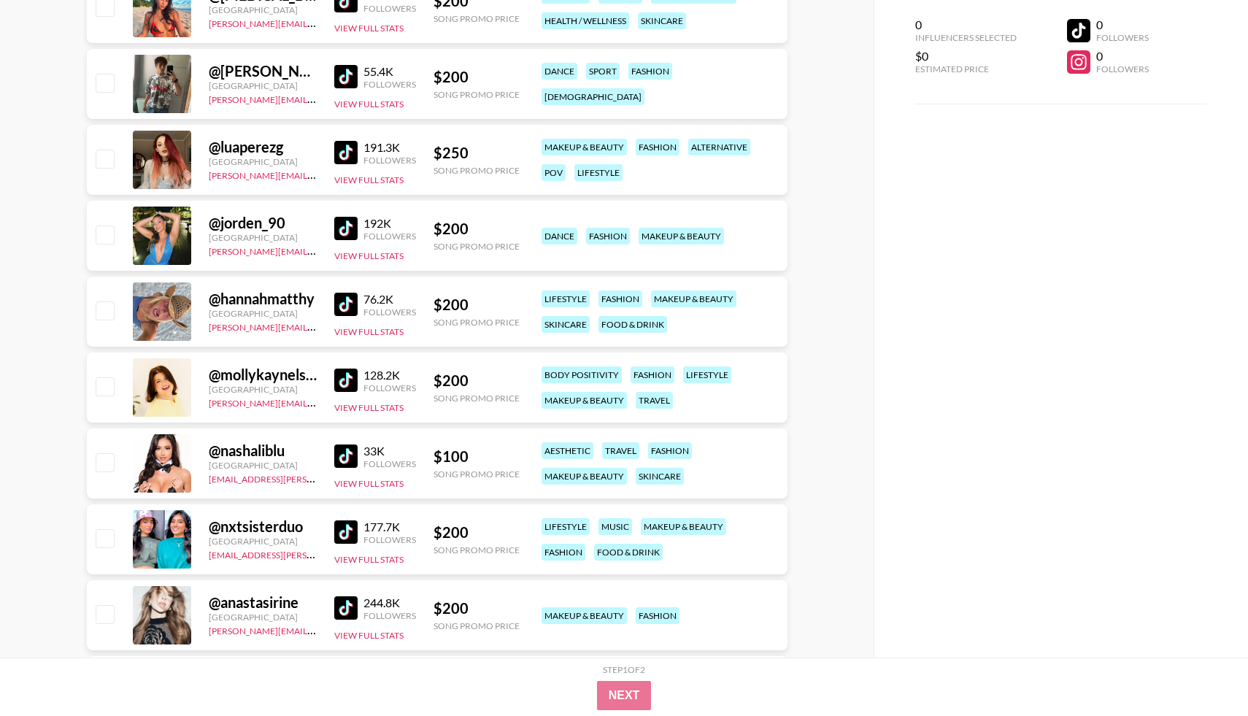
click at [356, 307] on img at bounding box center [345, 304] width 23 height 23
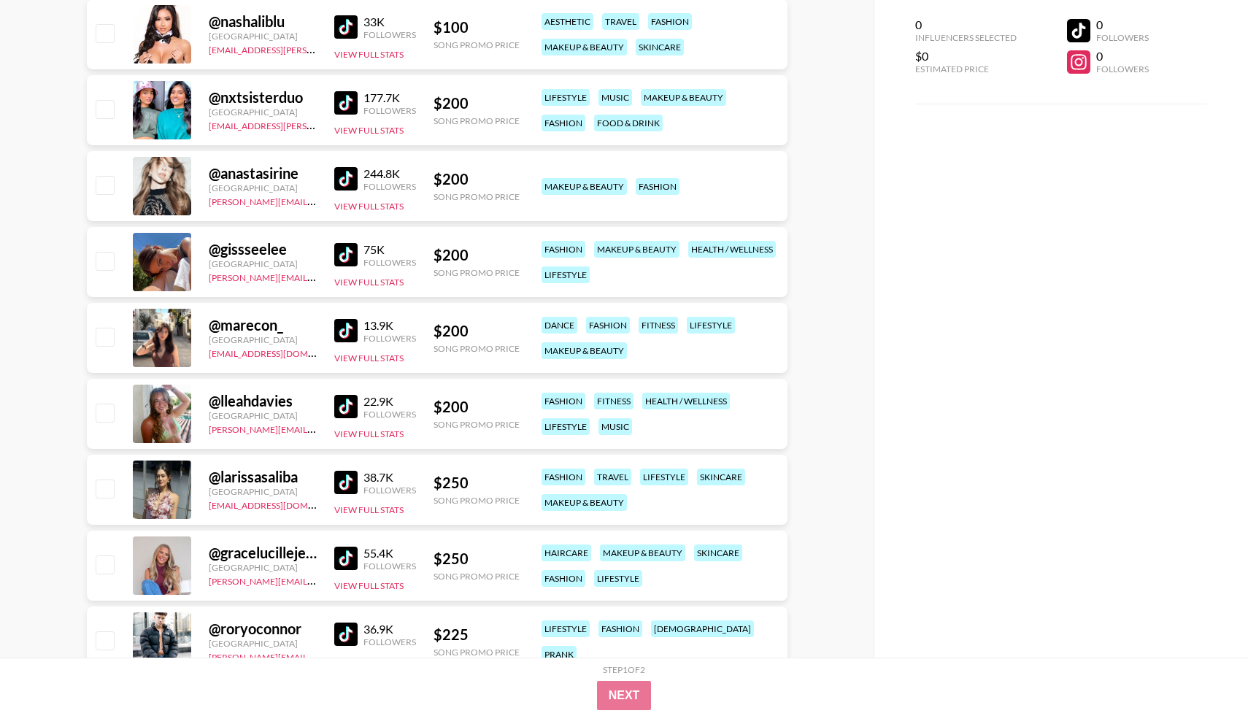
scroll to position [4288, 0]
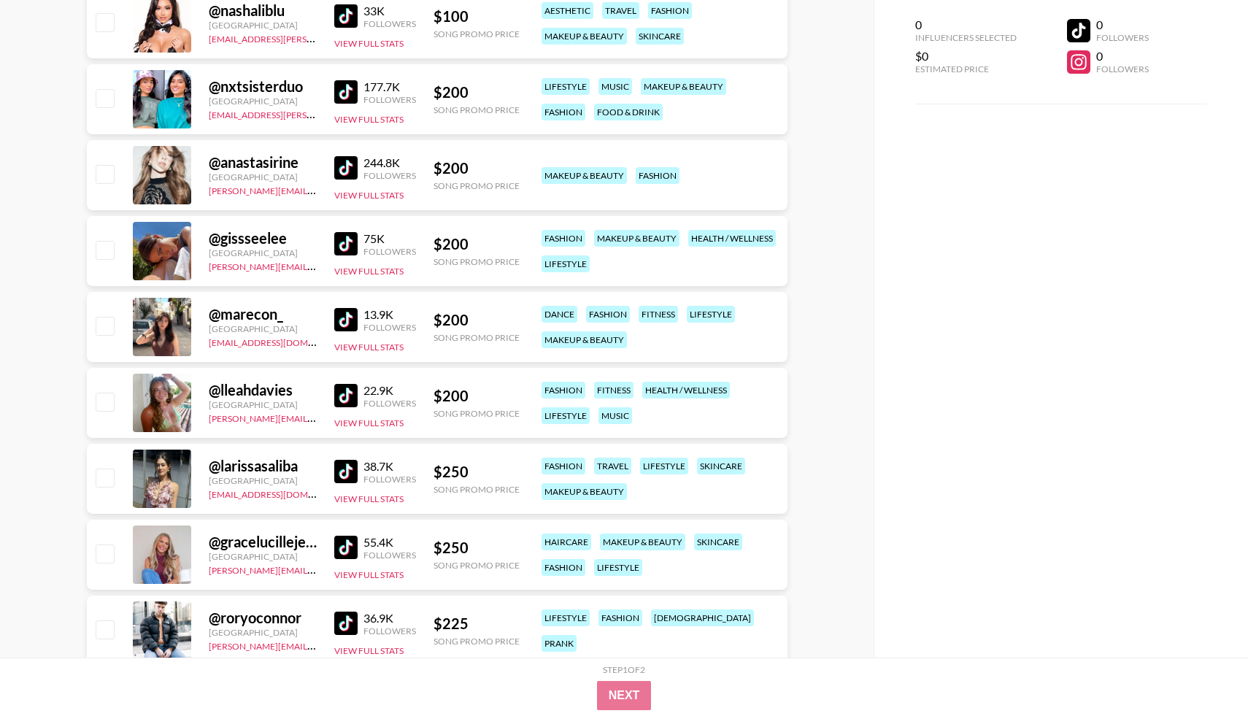
click at [350, 245] on img at bounding box center [345, 243] width 23 height 23
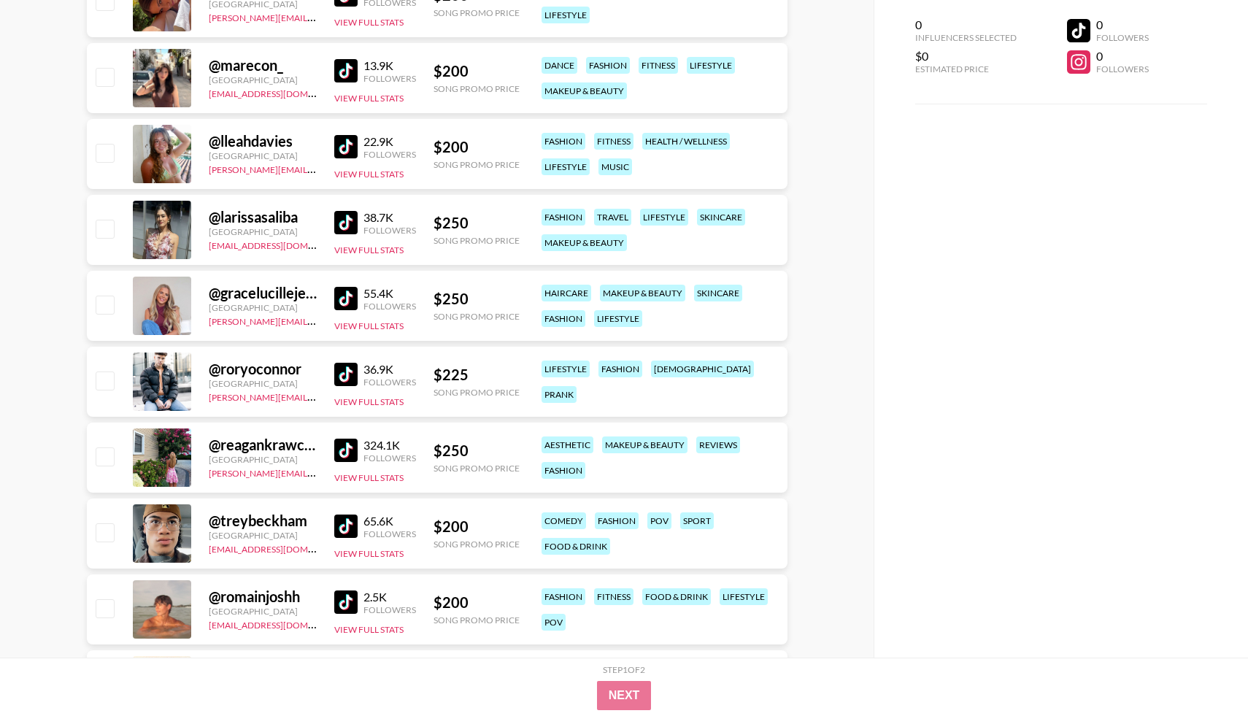
scroll to position [4544, 0]
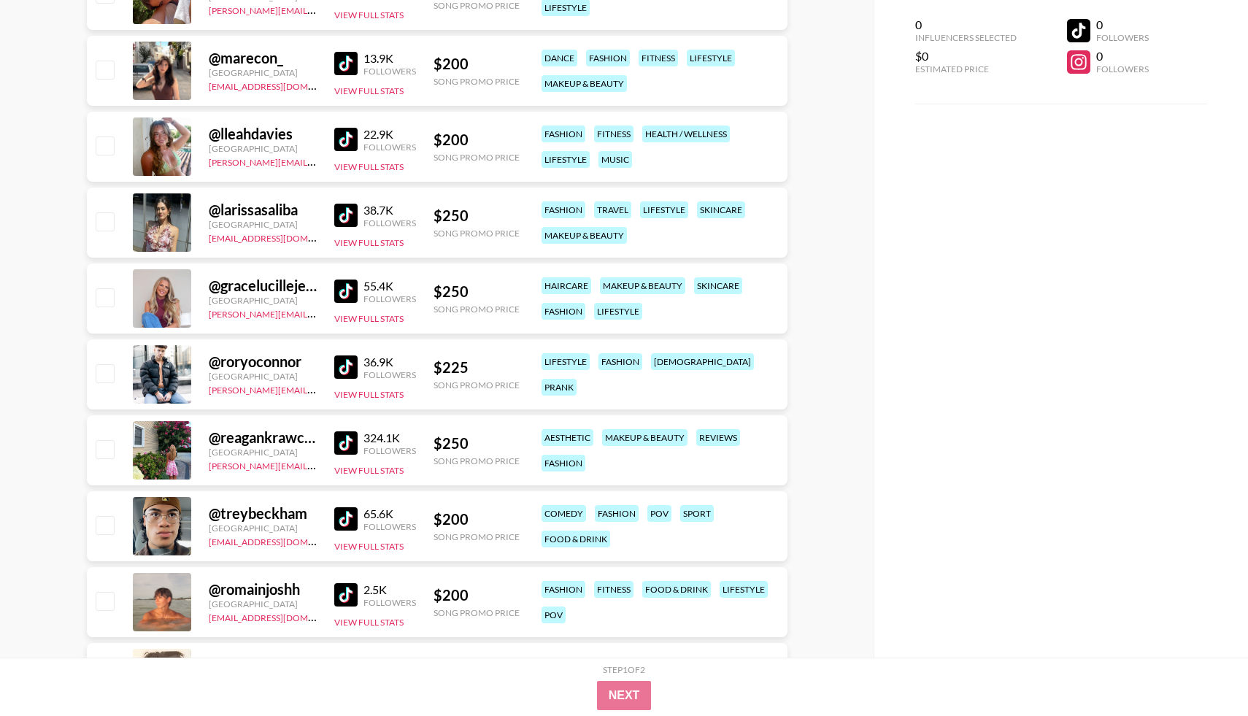
click at [345, 65] on img at bounding box center [345, 63] width 23 height 23
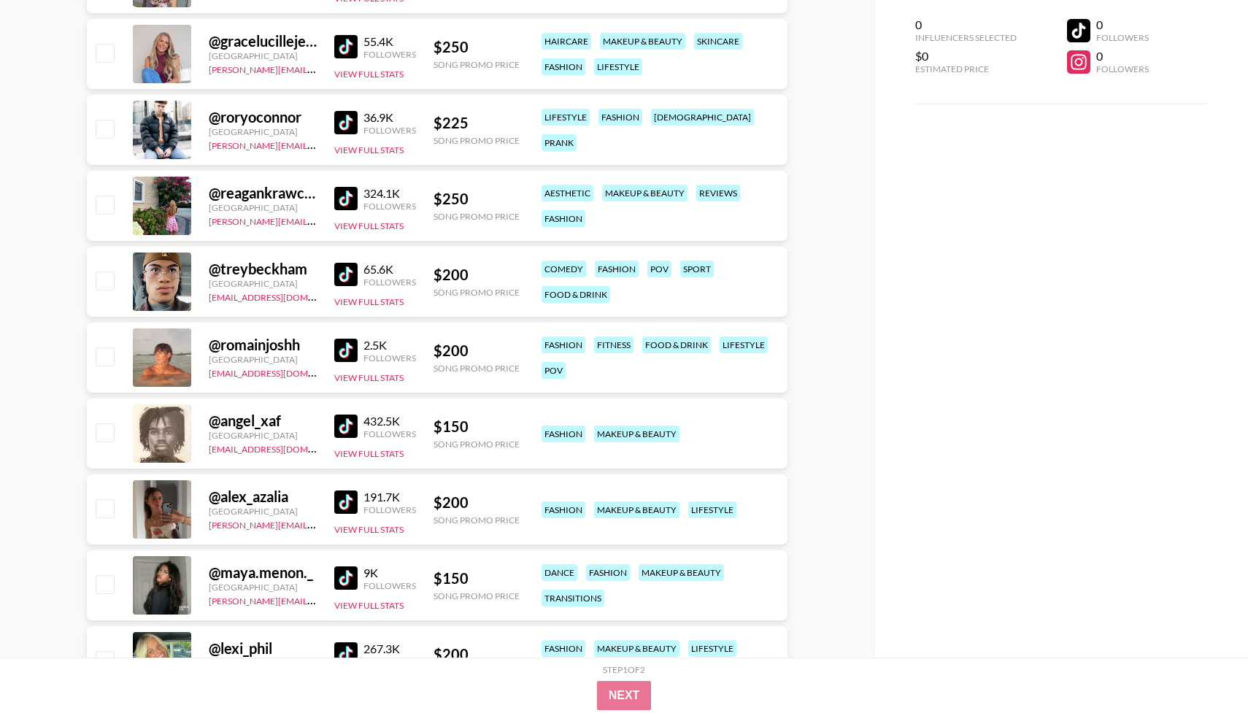
scroll to position [4869, 0]
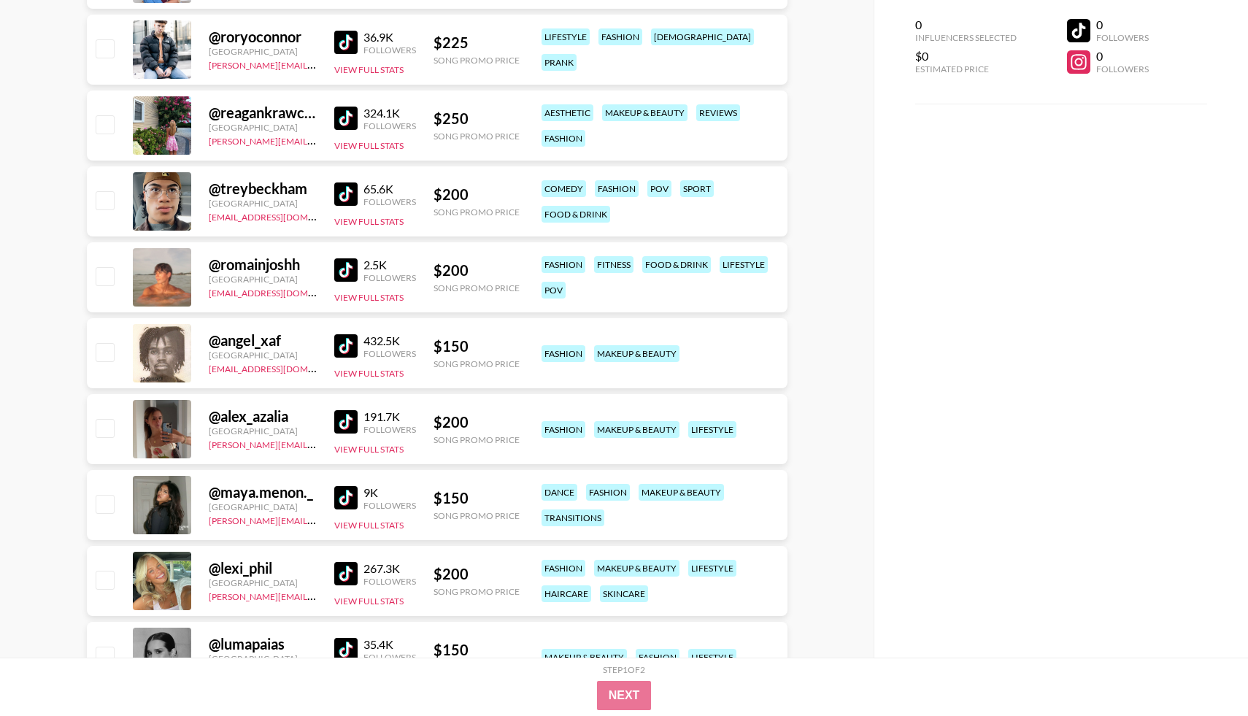
click at [348, 419] on img at bounding box center [345, 421] width 23 height 23
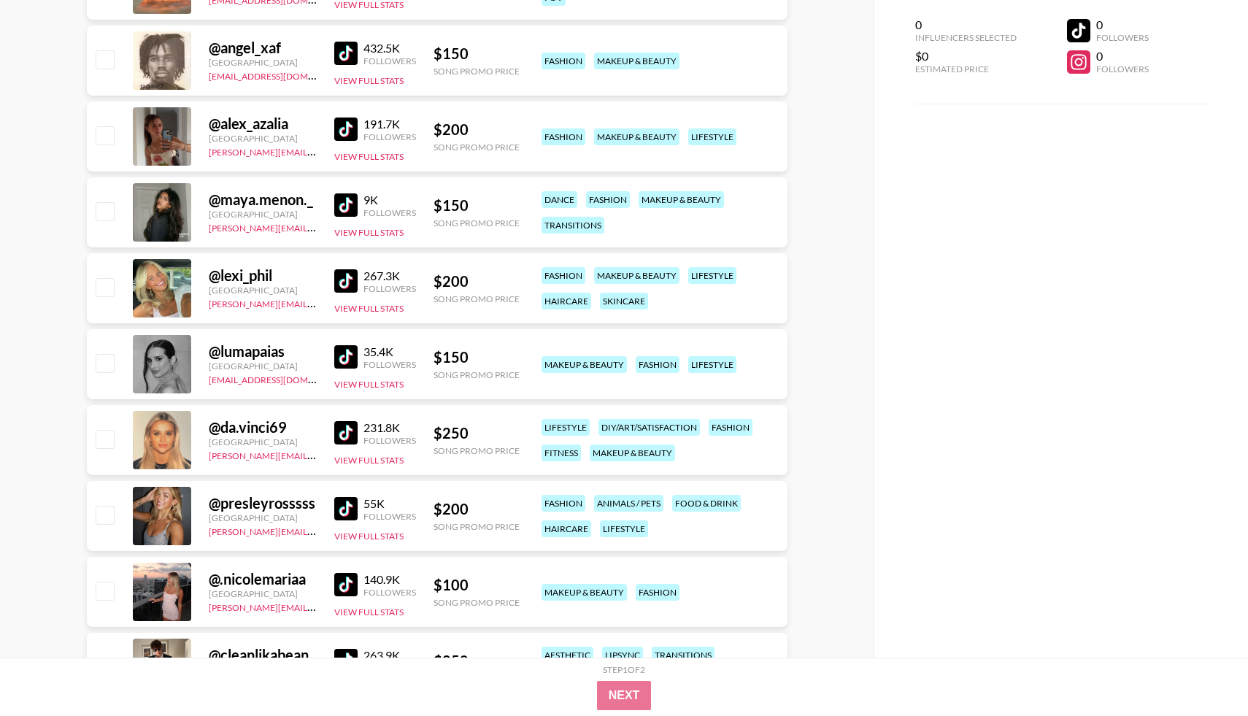
scroll to position [5176, 0]
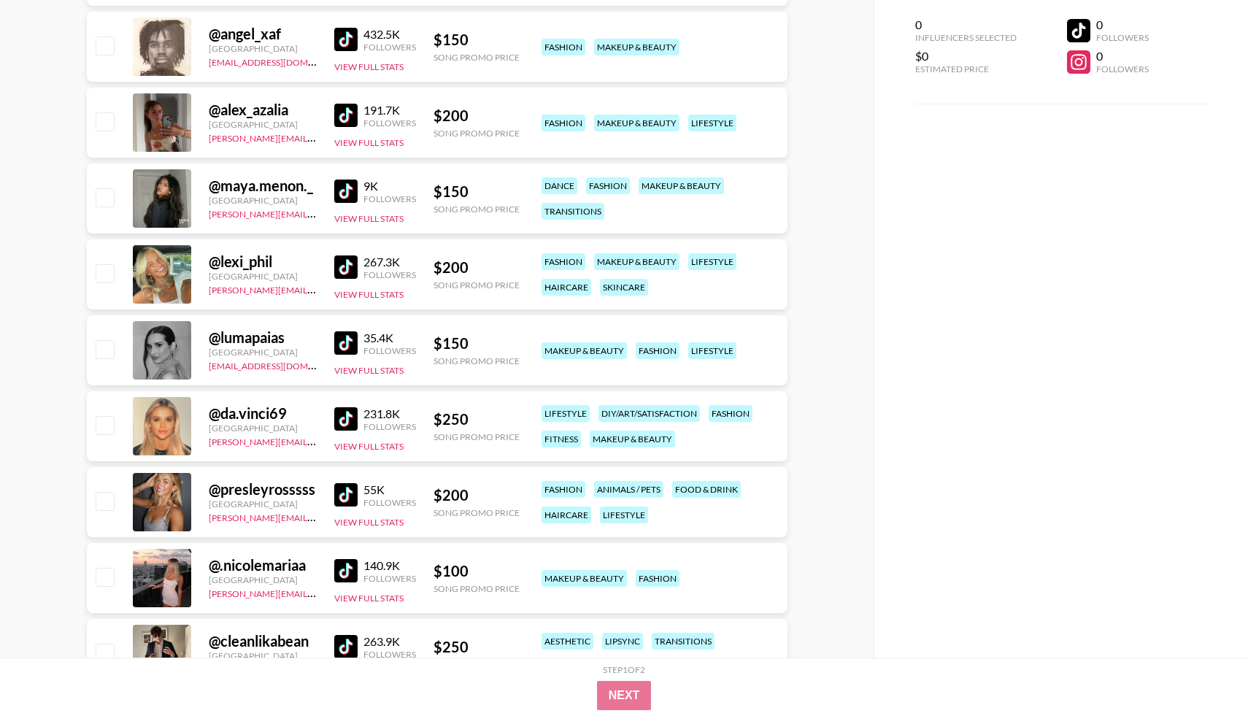
click at [350, 275] on img at bounding box center [345, 267] width 23 height 23
